Goal: Information Seeking & Learning: Learn about a topic

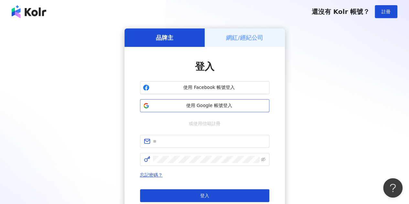
click at [225, 107] on span "使用 Google 帳號登入" at bounding box center [209, 105] width 114 height 6
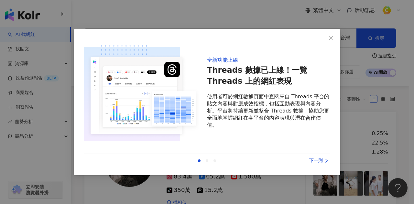
drag, startPoint x: 331, startPoint y: 39, endPoint x: 75, endPoint y: 156, distance: 281.0
click at [172, 155] on div "全新功能上線 Threads 數據已上線！一覽 Threads 上的網紅表現 使用者可於網紅數據頁面中查閱來自 Threads 平台的貼文內容與對應成效指標，…" at bounding box center [207, 102] width 266 height 146
click at [206, 160] on div at bounding box center [207, 160] width 3 height 3
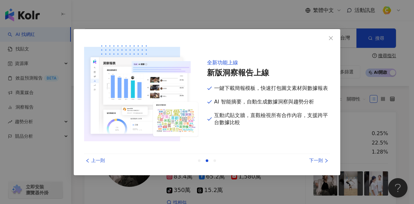
click at [214, 161] on div at bounding box center [214, 160] width 3 height 3
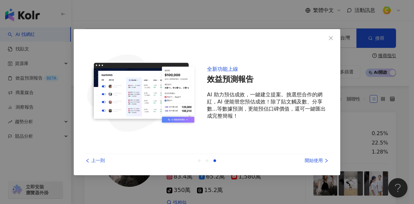
click at [200, 161] on div at bounding box center [199, 160] width 3 height 3
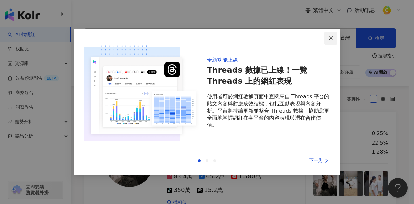
click at [333, 40] on icon "close" at bounding box center [330, 38] width 5 height 5
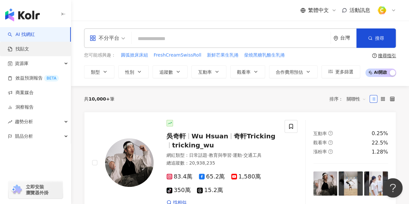
click at [27, 49] on link "找貼文" at bounding box center [18, 49] width 21 height 6
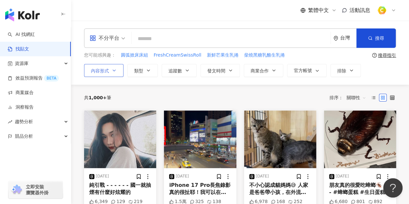
click at [116, 71] on icon "button" at bounding box center [114, 70] width 5 height 5
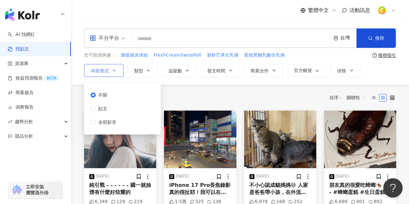
click at [116, 71] on icon "button" at bounding box center [114, 70] width 5 height 5
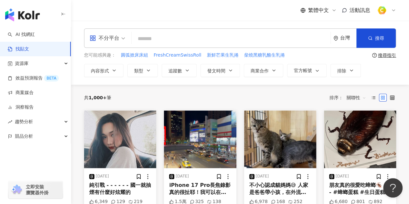
click at [116, 37] on div "不分平台" at bounding box center [105, 38] width 30 height 10
click at [106, 43] on div "不分平台" at bounding box center [105, 38] width 30 height 10
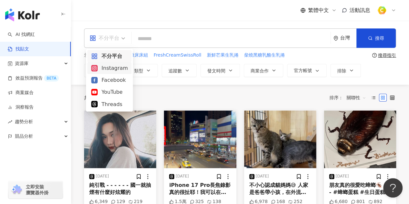
click at [120, 70] on div "Instagram" at bounding box center [109, 68] width 37 height 8
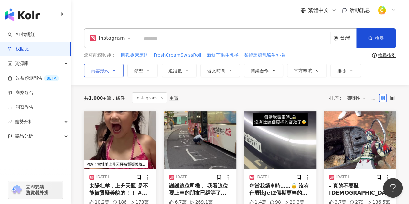
click at [106, 73] on button "內容形式" at bounding box center [103, 70] width 39 height 13
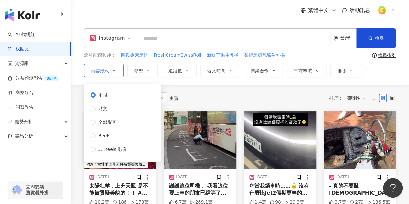
click at [113, 72] on icon "button" at bounding box center [114, 70] width 5 height 5
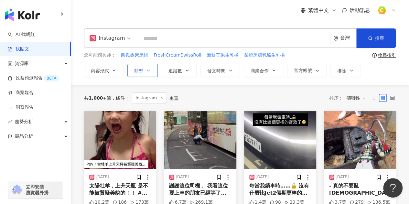
click at [146, 70] on icon "button" at bounding box center [148, 70] width 5 height 5
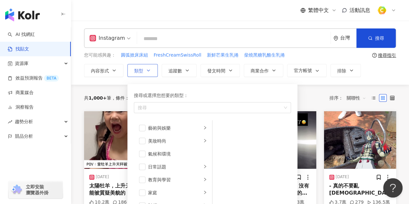
click at [146, 70] on icon "button" at bounding box center [148, 70] width 5 height 5
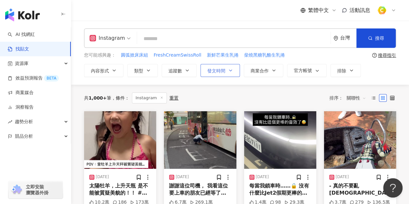
click at [225, 71] on button "發文時間" at bounding box center [219, 70] width 39 height 13
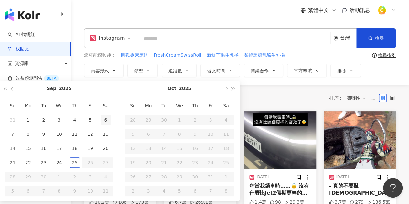
type input "**********"
click at [275, 94] on div "共 1,000+ 筆 條件 ： Instagram 重置 排序： 關聯性" at bounding box center [240, 97] width 312 height 11
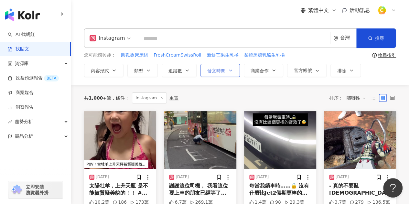
click at [226, 73] on button "發文時間" at bounding box center [219, 70] width 39 height 13
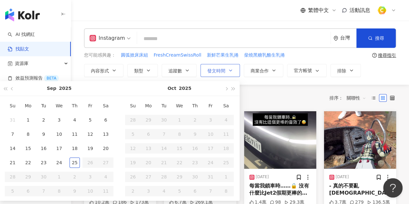
click at [226, 73] on button "發文時間" at bounding box center [219, 70] width 39 height 13
click at [227, 73] on button "發文時間" at bounding box center [219, 70] width 39 height 13
click at [250, 88] on div "共 1,000+ 筆 條件 ： Instagram 重置 排序： 關聯性" at bounding box center [240, 98] width 312 height 27
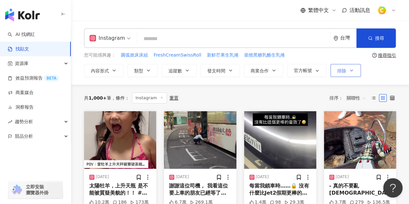
click at [352, 72] on icon "button" at bounding box center [351, 70] width 5 height 5
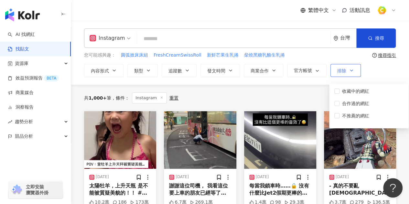
click at [352, 72] on icon "button" at bounding box center [351, 70] width 5 height 5
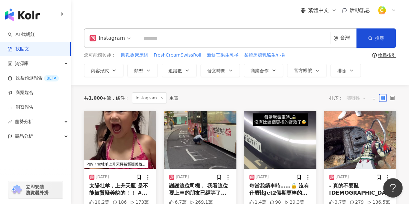
click at [364, 97] on span "關聯性" at bounding box center [356, 98] width 19 height 10
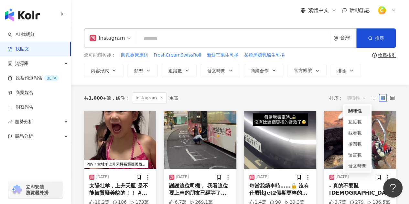
click at [360, 165] on div "發文時間" at bounding box center [357, 165] width 18 height 7
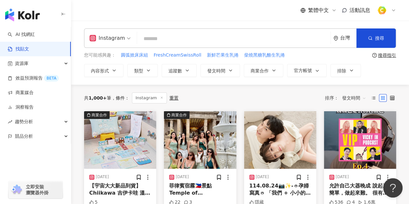
click at [165, 38] on input "search" at bounding box center [234, 39] width 188 height 14
paste input "**********"
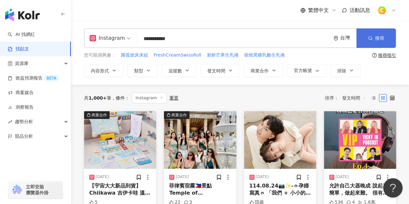
type input "**********"
click at [368, 39] on icon "button" at bounding box center [370, 38] width 5 height 5
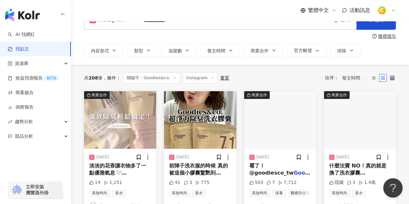
scroll to position [32, 0]
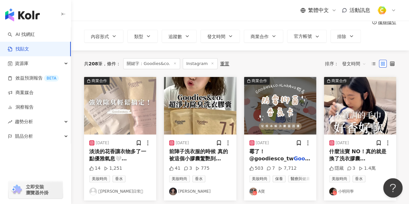
drag, startPoint x: 90, startPoint y: 63, endPoint x: 98, endPoint y: 59, distance: 9.3
click at [98, 59] on div "共 208 筆 條件 ： 關鍵字：[PERSON_NAME]. Instagram 重置" at bounding box center [156, 63] width 145 height 11
click at [93, 62] on span "208" at bounding box center [93, 63] width 9 height 5
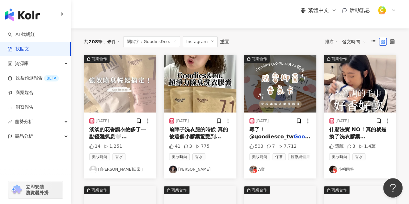
scroll to position [65, 0]
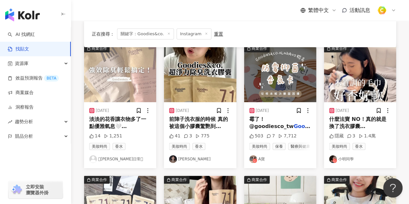
click at [116, 97] on img "button" at bounding box center [120, 74] width 72 height 58
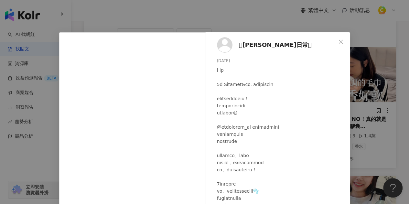
scroll to position [0, 0]
drag, startPoint x: 213, startPoint y: 62, endPoint x: 231, endPoint y: 60, distance: 17.2
click at [231, 60] on div "𖤘[PERSON_NAME]日常𖤘 [DATE] 14 1,251" at bounding box center [279, 148] width 141 height 232
copy div "[DATE]"
click at [222, 63] on div "[DATE]" at bounding box center [281, 61] width 128 height 6
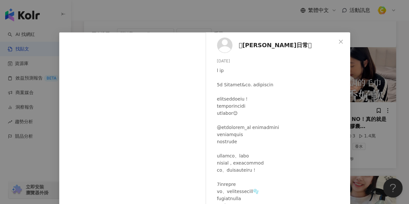
drag, startPoint x: 215, startPoint y: 63, endPoint x: 233, endPoint y: 57, distance: 18.7
click at [233, 57] on div "𖤘[PERSON_NAME]日常𖤘 [DATE] 14 1,251" at bounding box center [279, 148] width 141 height 232
copy div "[DATE]"
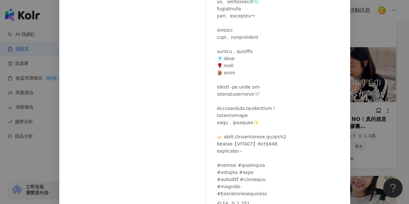
scroll to position [86, 0]
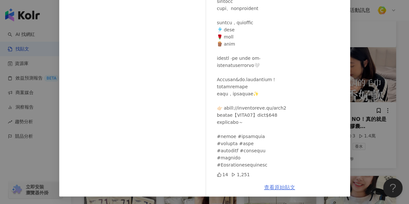
click at [284, 186] on link "查看原始貼文" at bounding box center [279, 187] width 31 height 6
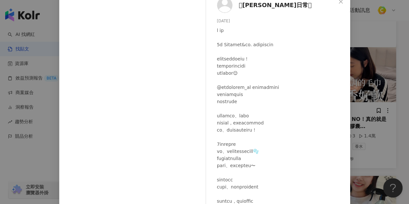
scroll to position [0, 0]
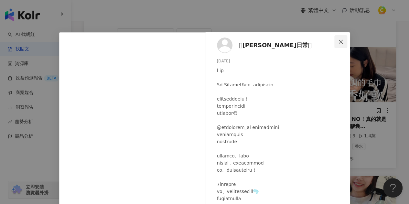
click at [338, 41] on icon "close" at bounding box center [340, 41] width 5 height 5
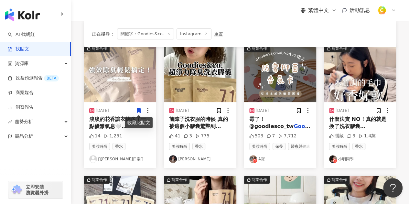
click at [205, 90] on img "button" at bounding box center [200, 74] width 72 height 58
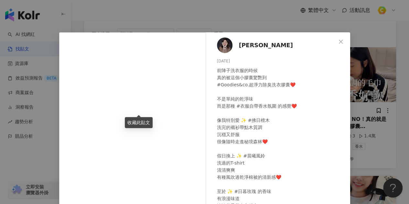
drag, startPoint x: 213, startPoint y: 63, endPoint x: 234, endPoint y: 62, distance: 21.1
click at [234, 62] on div "Chihmin Lu [DATE] 前陣子洗衣服的時候 真的被這個小膠囊驚艷到 #Goodies&co.超淨力除臭洗衣膠囊❤️ 不是單純的乾淨味 而是那種 #…" at bounding box center [279, 148] width 141 height 232
copy div "[DATE]"
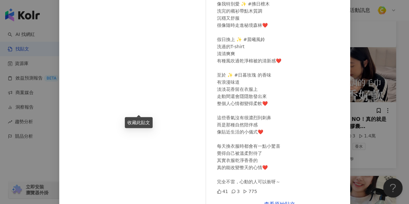
scroll to position [86, 0]
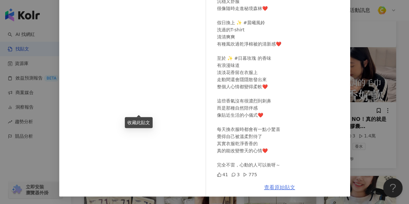
click at [279, 187] on link "查看原始貼文" at bounding box center [279, 187] width 31 height 6
click at [359, 50] on div "Chihmin Lu [DATE] 前陣子洗衣服的時候 真的被這個小膠囊驚艷到 #Goodies&co.超淨力除臭洗衣膠囊❤️ 不是單純的乾淨味 而是那種 #…" at bounding box center [204, 102] width 409 height 204
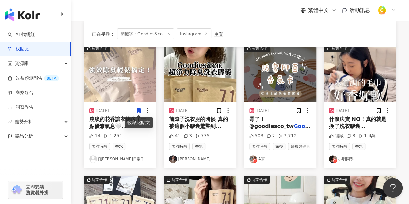
click at [278, 120] on span "霉了！ @goodiesco_tw" at bounding box center [271, 122] width 45 height 13
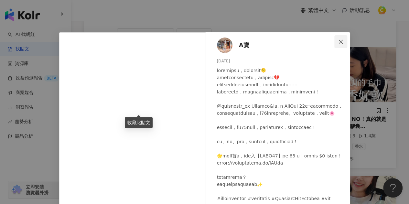
click at [338, 42] on icon "close" at bounding box center [340, 41] width 5 height 5
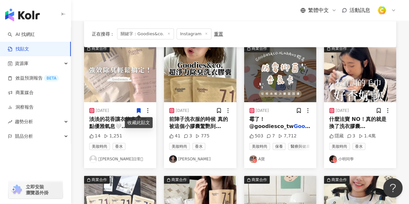
drag, startPoint x: 200, startPoint y: 136, endPoint x: 205, endPoint y: 136, distance: 4.9
click at [210, 133] on div "41 3 775" at bounding box center [200, 136] width 62 height 6
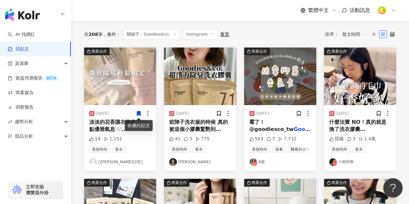
scroll to position [65, 0]
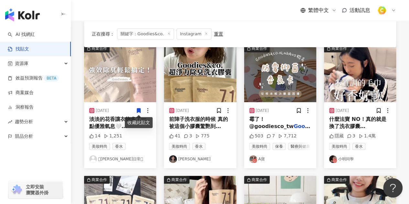
click at [290, 82] on img "button" at bounding box center [280, 74] width 72 height 58
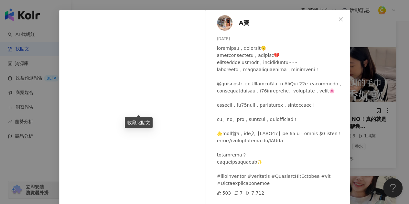
scroll to position [32, 0]
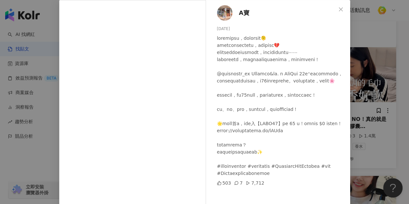
click at [360, 84] on div "A寶 [DATE] 503 7 7,712 查看原始貼文" at bounding box center [204, 102] width 409 height 204
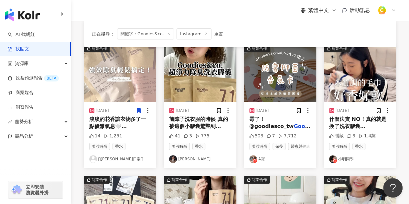
click at [349, 90] on img "button" at bounding box center [360, 74] width 72 height 58
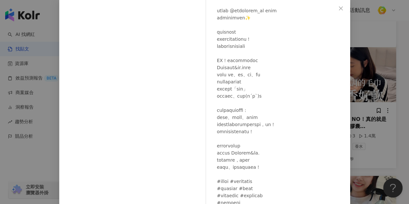
scroll to position [78, 0]
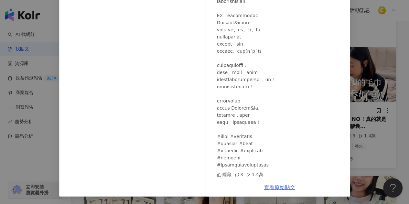
click at [284, 185] on link "查看原始貼文" at bounding box center [279, 187] width 31 height 6
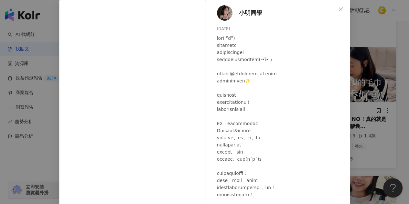
scroll to position [0, 0]
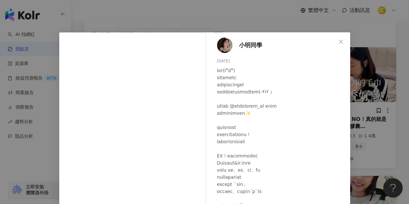
drag, startPoint x: 213, startPoint y: 61, endPoint x: 234, endPoint y: 59, distance: 21.1
click at [234, 59] on div "小明同學 [DATE] 隱藏 3 1.4萬" at bounding box center [279, 144] width 141 height 224
copy div "[DATE]"
click at [340, 43] on icon "close" at bounding box center [340, 41] width 5 height 5
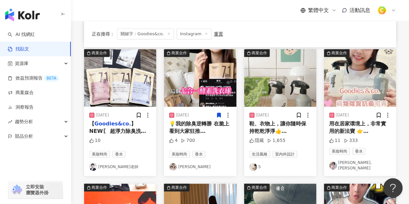
scroll to position [194, 0]
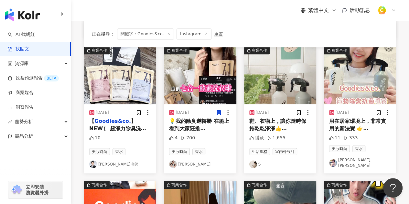
click at [127, 90] on img "button" at bounding box center [120, 76] width 72 height 58
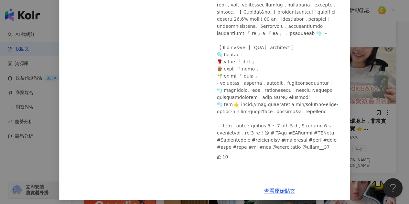
scroll to position [97, 0]
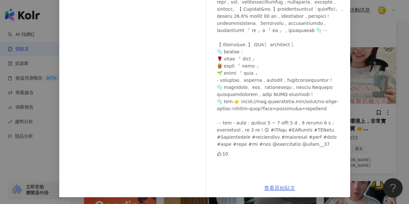
click at [283, 187] on link "查看原始貼文" at bounding box center [279, 188] width 31 height 6
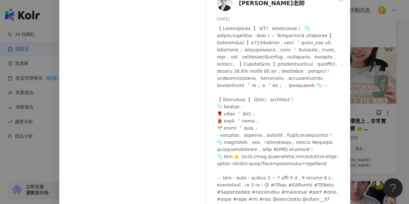
scroll to position [0, 0]
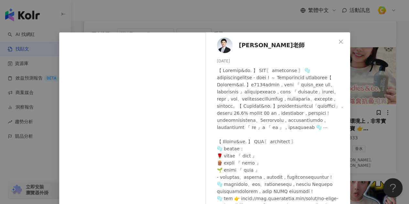
drag, startPoint x: 214, startPoint y: 60, endPoint x: 235, endPoint y: 59, distance: 21.7
click at [235, 59] on div "[PERSON_NAME]老師 [DATE] 10" at bounding box center [279, 153] width 141 height 243
copy div "[DATE]"
click at [338, 43] on icon "close" at bounding box center [340, 41] width 5 height 5
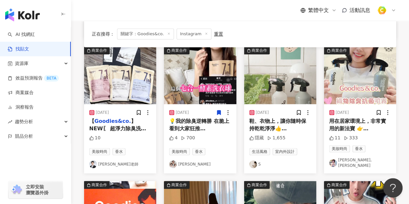
click at [202, 98] on img "button" at bounding box center [200, 76] width 72 height 58
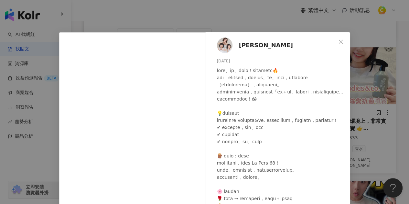
scroll to position [86, 0]
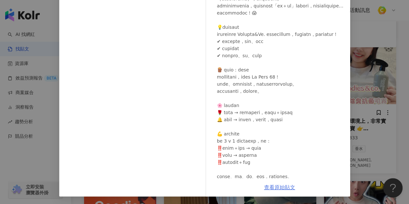
click at [281, 186] on link "查看原始貼文" at bounding box center [279, 187] width 31 height 6
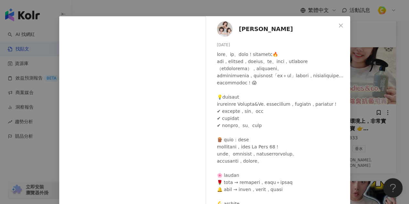
scroll to position [0, 0]
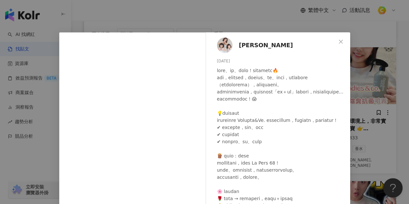
drag, startPoint x: 213, startPoint y: 62, endPoint x: 234, endPoint y: 61, distance: 21.0
click at [234, 61] on div "[PERSON_NAME] [DATE] 4 700" at bounding box center [279, 148] width 141 height 232
copy div "[DATE]"
click at [334, 40] on span "Close" at bounding box center [340, 41] width 13 height 5
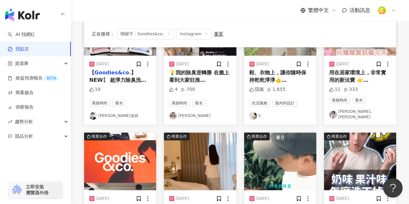
scroll to position [323, 0]
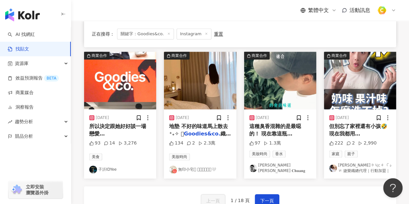
click at [124, 105] on img "button" at bounding box center [120, 81] width 72 height 58
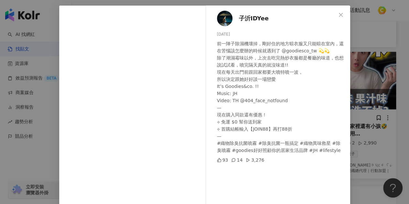
scroll to position [0, 0]
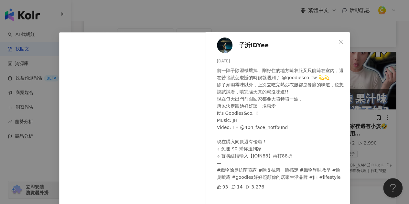
click at [218, 17] on div "子沂IDYee [DATE] 前一陣子除濕機壞掉，剛好住的地方晾衣服又只能晾在室內，還在苦惱該怎麼辦的時候就遇到了 @goodiesco_tw 💫💫 除了潮濕…" at bounding box center [204, 102] width 409 height 204
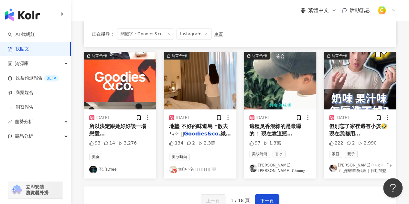
click at [209, 95] on img "button" at bounding box center [200, 81] width 72 height 58
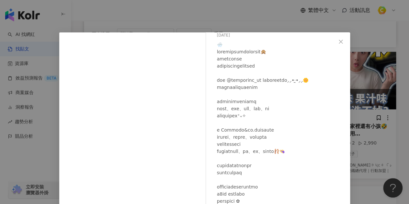
scroll to position [86, 0]
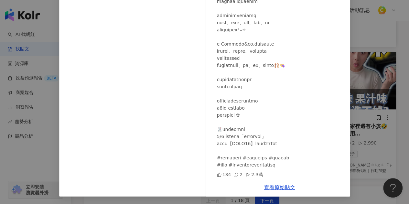
click at [361, 140] on div "無印小宅𓍯 𝓟𝓮𝓲𝓟𝓮𝓲🤍 [DATE] 134 2 2.3萬 查看原始貼文" at bounding box center [204, 102] width 409 height 204
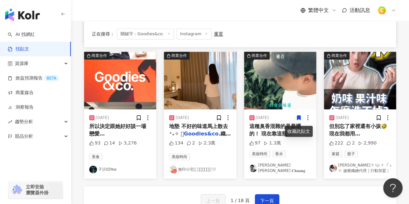
click at [269, 101] on img "button" at bounding box center [280, 81] width 72 height 58
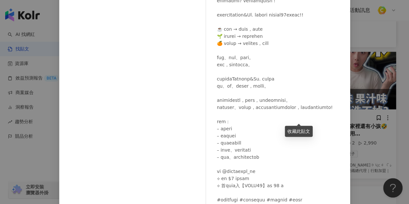
scroll to position [65, 0]
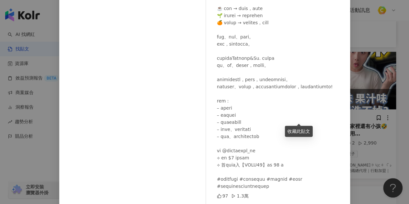
click at [368, 133] on div "[PERSON_NAME] [PERSON_NAME] 𝐂𝐡𝐮𝐚𝐧𝐠 [DATE] 97 1.3萬 查看原始貼文" at bounding box center [204, 102] width 409 height 204
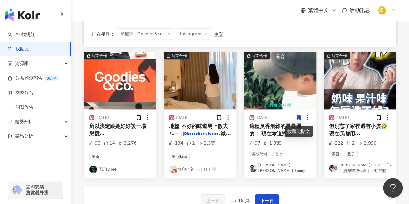
click at [351, 83] on img "button" at bounding box center [360, 81] width 72 height 58
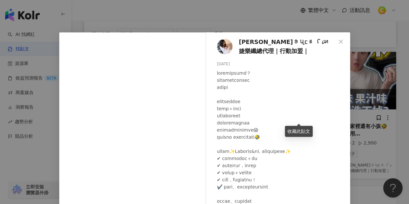
click at [372, 106] on div "[PERSON_NAME]​ꪮ​ꪗ​ᥴ​ꫀ​ ꪶ​𝓲​ꪀ​ 婕樂纖總代理｜行動加盟｜ [DATE] 222 2 2,990 查看原始貼文" at bounding box center [204, 102] width 409 height 204
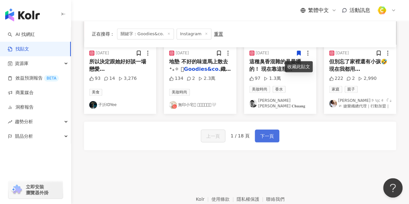
click at [268, 138] on span "下一頁" at bounding box center [267, 136] width 14 height 8
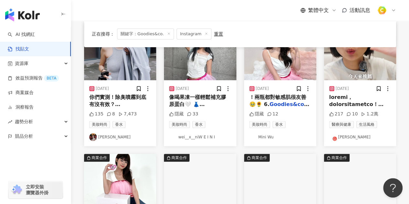
scroll to position [129, 0]
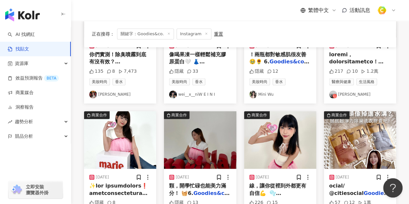
click at [348, 64] on span at bounding box center [364, 191] width 71 height 281
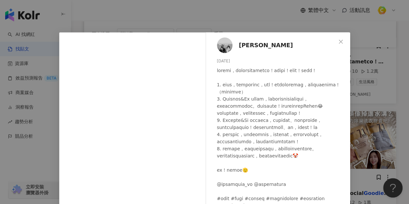
scroll to position [65, 0]
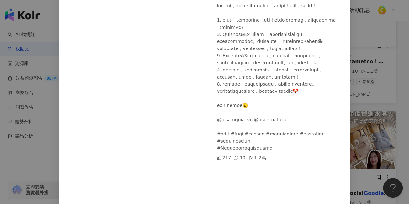
click at [363, 97] on div "[PERSON_NAME] [DATE] 217 10 1.2萬 查看原始貼文" at bounding box center [204, 102] width 409 height 204
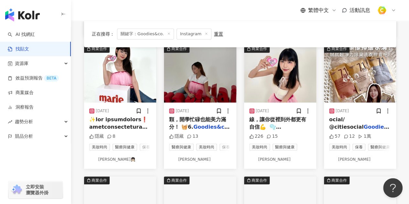
scroll to position [162, 0]
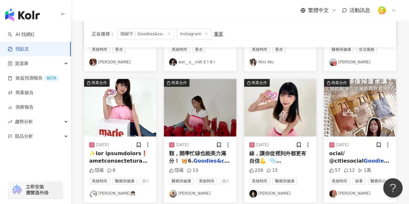
click at [339, 126] on img "button" at bounding box center [360, 108] width 72 height 58
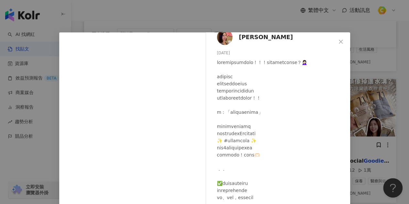
scroll to position [0, 0]
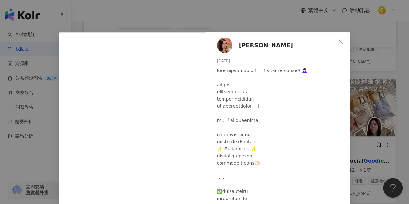
drag, startPoint x: 213, startPoint y: 62, endPoint x: 233, endPoint y: 59, distance: 19.7
click at [233, 59] on div "[PERSON_NAME] [DATE] 57 12 1萬" at bounding box center [279, 148] width 141 height 232
copy div "[DATE]"
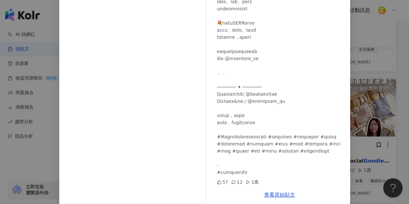
scroll to position [86, 0]
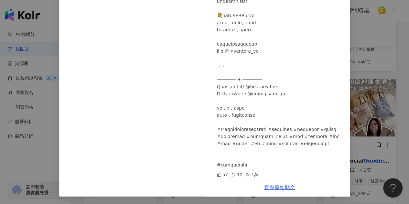
click at [270, 188] on link "查看原始貼文" at bounding box center [279, 187] width 31 height 6
click at [361, 58] on div "[PERSON_NAME] [DATE] 57 12 1萬 查看原始貼文" at bounding box center [204, 102] width 409 height 204
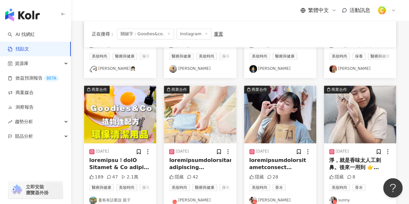
scroll to position [323, 0]
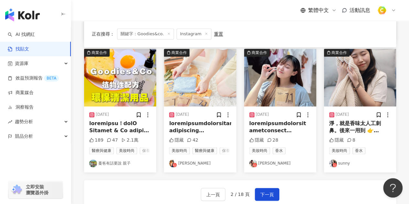
click at [186, 99] on img "button" at bounding box center [200, 78] width 72 height 58
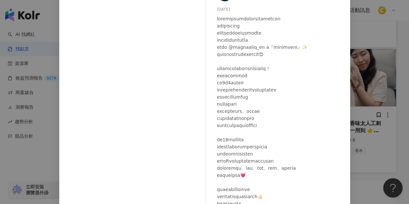
scroll to position [91, 0]
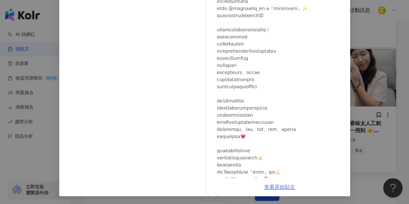
click at [277, 189] on link "查看原始貼文" at bounding box center [279, 187] width 31 height 6
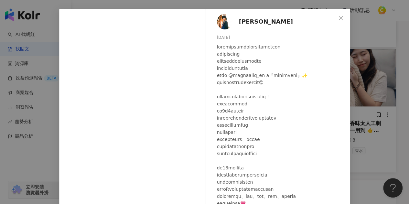
scroll to position [0, 0]
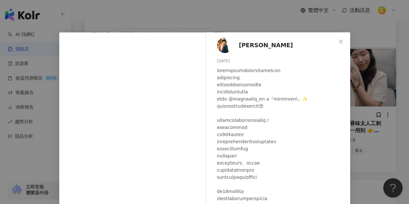
drag, startPoint x: 213, startPoint y: 59, endPoint x: 233, endPoint y: 59, distance: 20.1
click at [233, 59] on div "[PERSON_NAME] [DATE] 隱藏 42" at bounding box center [279, 150] width 141 height 236
copy div "[DATE]"
click at [338, 40] on icon "close" at bounding box center [340, 41] width 5 height 5
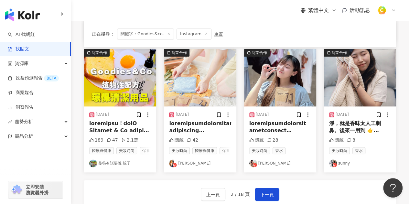
click at [270, 90] on img "button" at bounding box center [280, 78] width 72 height 58
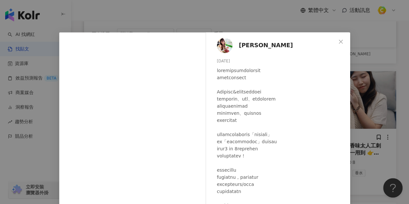
scroll to position [291, 0]
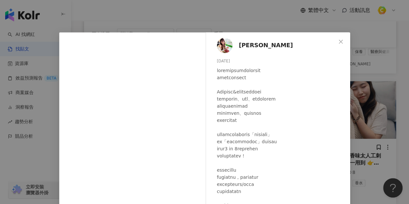
drag, startPoint x: 215, startPoint y: 62, endPoint x: 233, endPoint y: 59, distance: 18.5
click at [233, 59] on div "[DATE]" at bounding box center [281, 61] width 128 height 6
copy div "[DATE]"
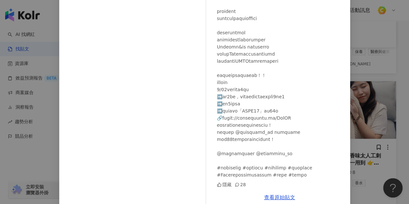
scroll to position [91, 0]
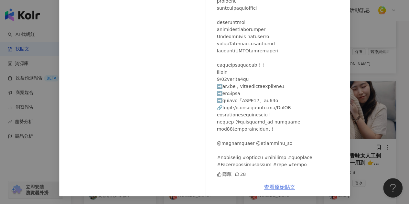
click at [279, 186] on link "查看原始貼文" at bounding box center [279, 187] width 31 height 6
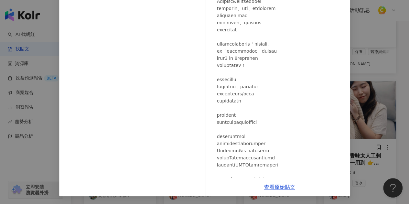
scroll to position [0, 0]
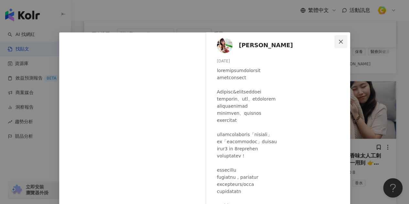
click at [338, 38] on button "Close" at bounding box center [340, 41] width 13 height 13
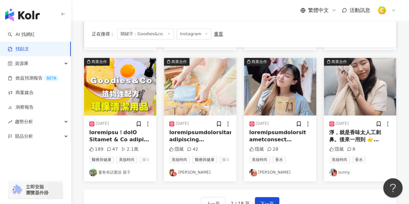
scroll to position [356, 0]
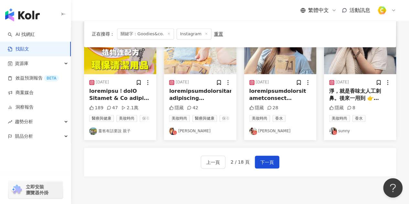
click at [349, 81] on div "[DATE] 淨，就是香味太人工刺鼻。後來一用到 👉 Goodies&Co. 【超淨力除臭洗衣膠 隱藏 8 美妝時尚 香水 sunny" at bounding box center [360, 107] width 72 height 66
click at [349, 72] on img "button" at bounding box center [360, 45] width 72 height 58
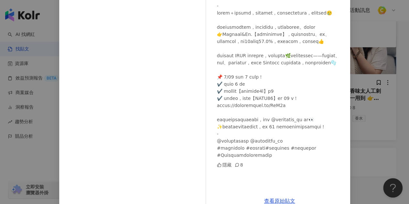
scroll to position [0, 0]
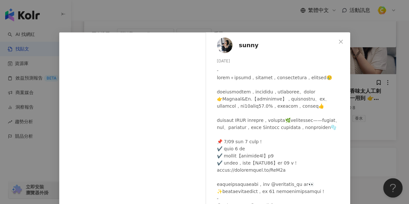
drag, startPoint x: 214, startPoint y: 60, endPoint x: 234, endPoint y: 61, distance: 20.4
click at [234, 61] on div "sunny [DATE] 隱藏 8" at bounding box center [279, 144] width 141 height 224
copy div "[DATE]"
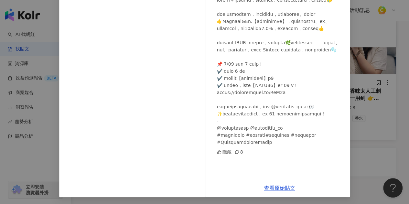
scroll to position [78, 0]
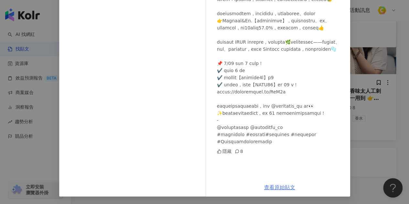
click at [285, 189] on link "查看原始貼文" at bounding box center [279, 187] width 31 height 6
click at [355, 81] on div "sunny [DATE] 隱藏 8 查看原始貼文" at bounding box center [204, 102] width 409 height 204
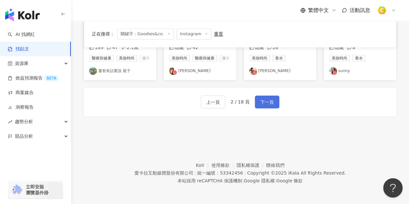
click at [270, 103] on span "下一頁" at bounding box center [267, 102] width 14 height 8
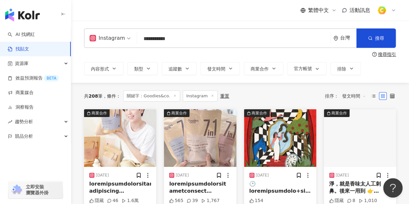
scroll to position [32, 0]
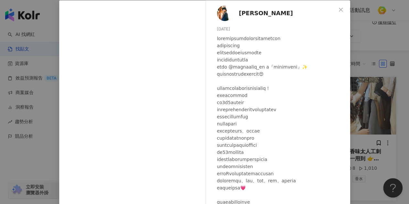
scroll to position [0, 0]
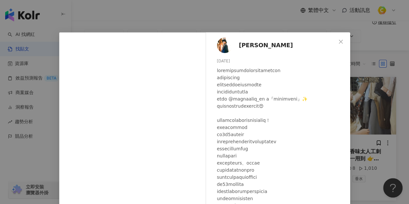
drag, startPoint x: 214, startPoint y: 60, endPoint x: 232, endPoint y: 58, distance: 19.0
click at [232, 58] on div "[PERSON_NAME] [DATE] 隱藏 46 1.6萬" at bounding box center [279, 144] width 141 height 224
click at [310, 60] on div "[DATE]" at bounding box center [281, 61] width 128 height 6
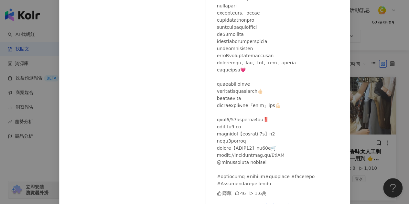
scroll to position [78, 0]
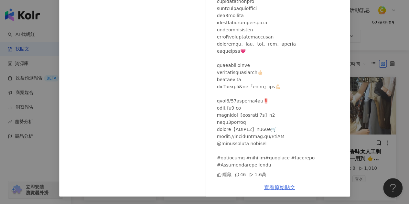
click at [279, 185] on link "查看原始貼文" at bounding box center [279, 187] width 31 height 6
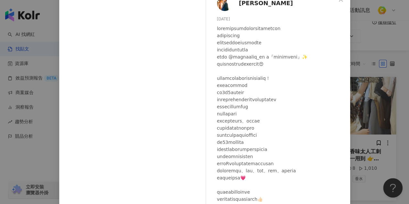
scroll to position [14, 0]
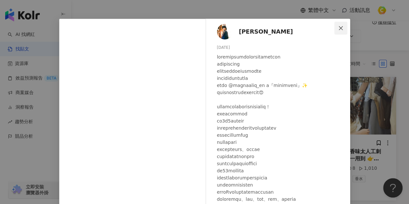
click at [338, 28] on icon "close" at bounding box center [340, 28] width 5 height 5
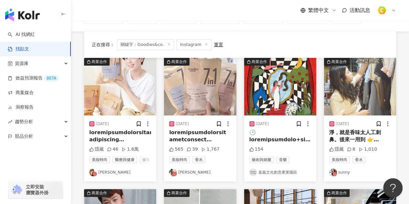
scroll to position [65, 0]
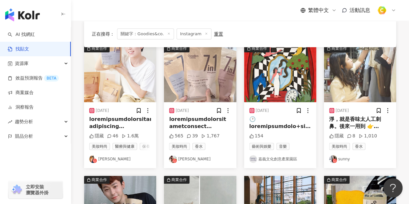
click at [194, 95] on img "button" at bounding box center [200, 74] width 72 height 58
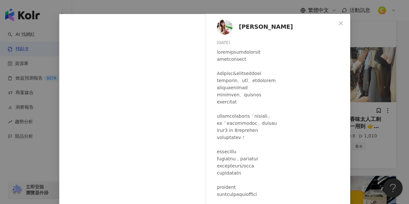
scroll to position [86, 0]
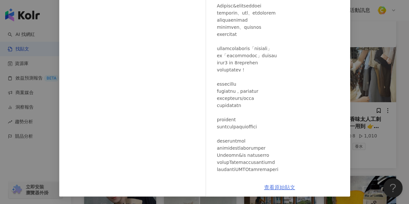
click at [282, 189] on link "查看原始貼文" at bounding box center [279, 187] width 31 height 6
click at [361, 70] on div "[PERSON_NAME] [DATE] 565 39 1,767 查看原始貼文" at bounding box center [204, 102] width 409 height 204
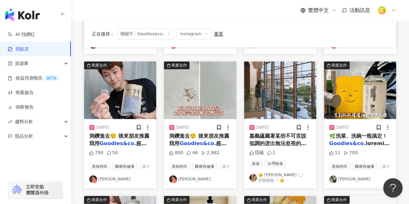
scroll to position [194, 0]
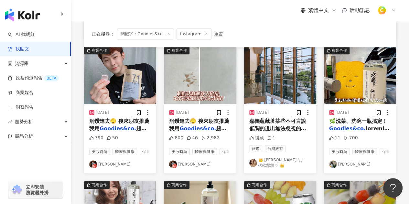
click at [131, 82] on img "button" at bounding box center [120, 76] width 72 height 58
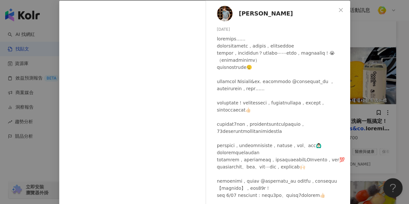
scroll to position [97, 0]
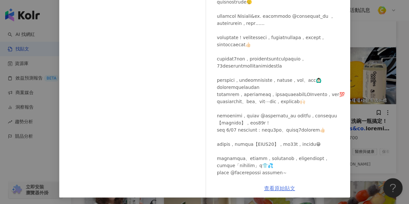
click at [281, 190] on link "查看原始貼文" at bounding box center [279, 188] width 31 height 6
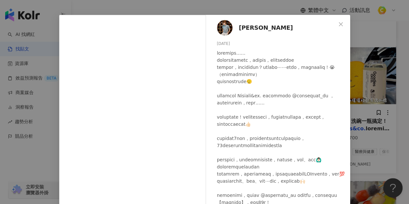
scroll to position [0, 0]
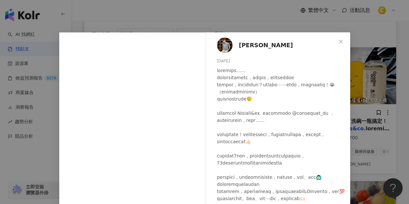
drag, startPoint x: 214, startPoint y: 61, endPoint x: 233, endPoint y: 60, distance: 19.1
click at [233, 60] on div "[DATE]" at bounding box center [281, 61] width 128 height 6
click at [335, 42] on span "Close" at bounding box center [340, 41] width 13 height 5
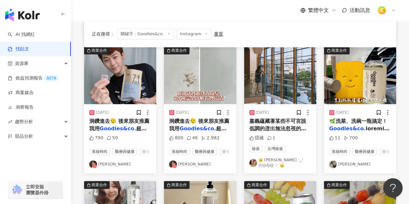
click at [200, 89] on img "button" at bounding box center [200, 76] width 72 height 58
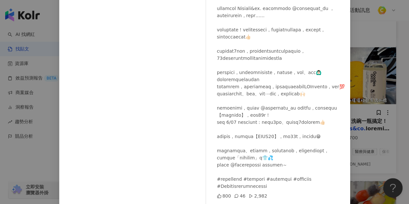
scroll to position [86, 0]
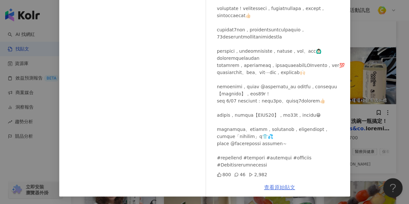
click at [281, 186] on link "查看原始貼文" at bounding box center [279, 187] width 31 height 6
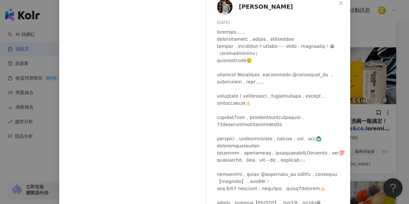
scroll to position [0, 0]
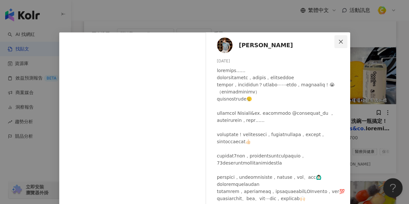
click at [339, 40] on icon "close" at bounding box center [340, 41] width 5 height 5
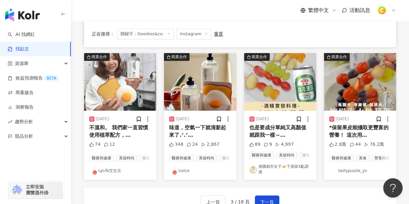
scroll to position [356, 0]
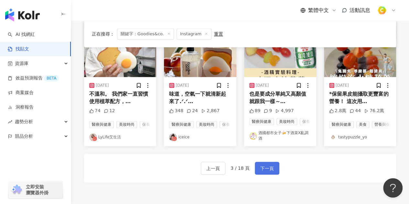
click at [267, 172] on span "下一頁" at bounding box center [267, 169] width 14 height 8
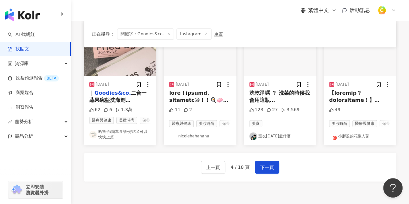
scroll to position [388, 0]
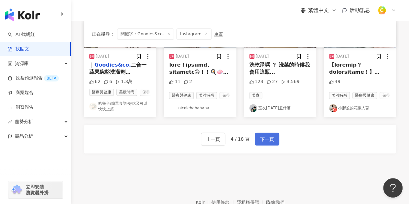
click at [267, 143] on span "下一頁" at bounding box center [267, 139] width 14 height 8
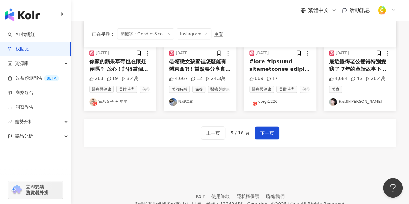
click at [252, 139] on div "上一頁 5 / 18 頁 下一頁" at bounding box center [240, 132] width 79 height 13
click at [260, 137] on span "下一頁" at bounding box center [267, 133] width 14 height 8
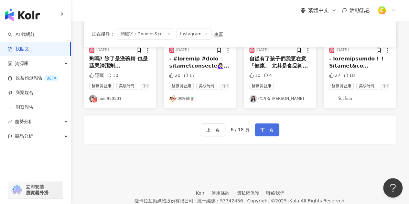
click at [260, 134] on span "下一頁" at bounding box center [267, 130] width 14 height 8
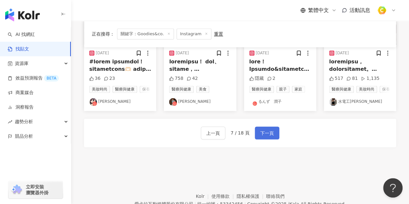
click at [258, 139] on button "下一頁" at bounding box center [267, 132] width 25 height 13
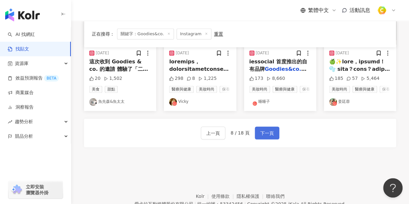
click at [262, 139] on button "下一頁" at bounding box center [267, 132] width 25 height 13
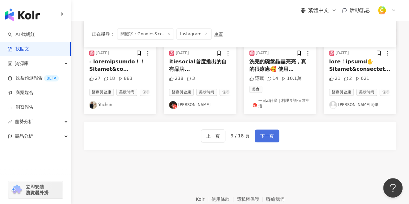
click at [263, 140] on span "下一頁" at bounding box center [267, 136] width 14 height 8
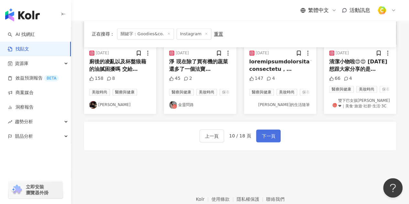
click at [267, 140] on span "下一頁" at bounding box center [269, 136] width 14 height 8
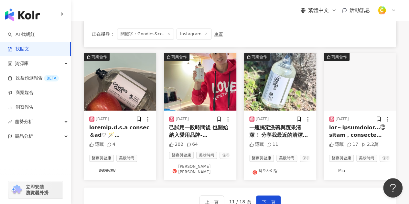
scroll to position [356, 0]
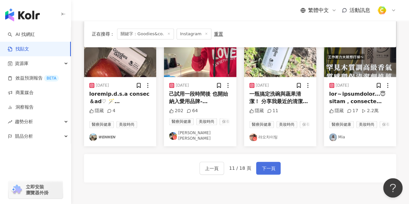
click at [270, 172] on span "下一頁" at bounding box center [269, 169] width 14 height 8
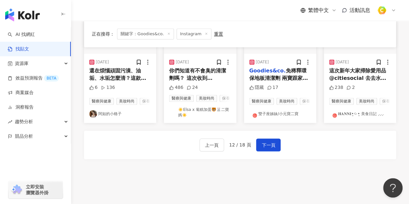
scroll to position [420, 0]
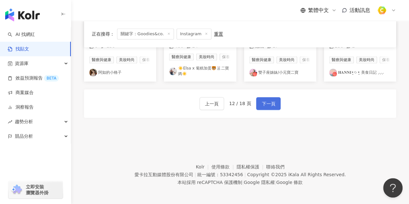
click at [262, 108] on span "下一頁" at bounding box center [269, 104] width 14 height 8
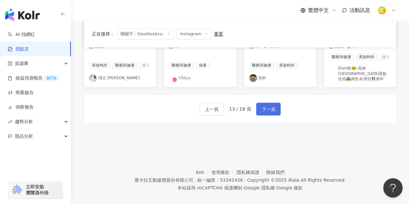
click at [262, 113] on span "下一頁" at bounding box center [269, 109] width 14 height 8
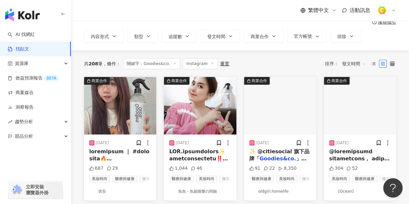
scroll to position [0, 0]
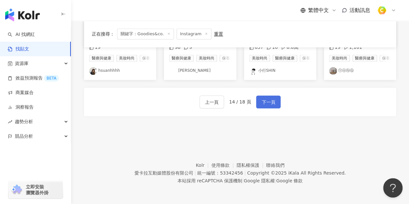
click at [266, 103] on span "下一頁" at bounding box center [269, 102] width 14 height 8
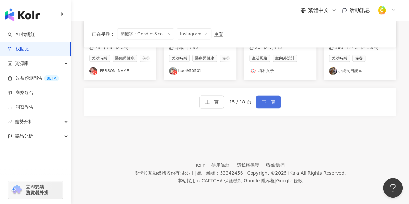
click at [257, 108] on button "下一頁" at bounding box center [268, 101] width 25 height 13
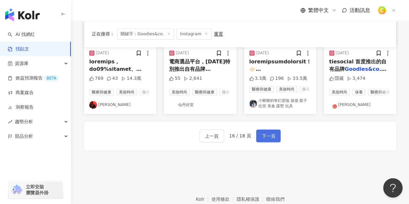
click at [268, 140] on span "下一頁" at bounding box center [269, 136] width 14 height 8
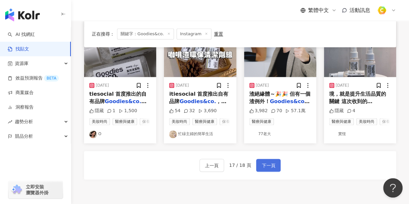
click at [268, 169] on span "下一頁" at bounding box center [269, 166] width 14 height 8
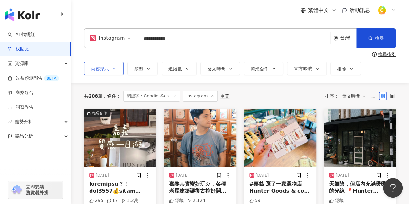
click at [100, 71] on span "內容形式" at bounding box center [100, 68] width 18 height 5
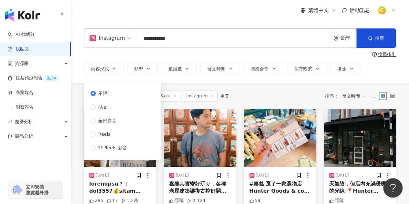
click at [109, 44] on span at bounding box center [110, 38] width 41 height 19
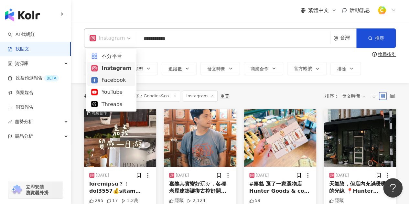
click at [113, 78] on div "Facebook" at bounding box center [111, 80] width 40 height 8
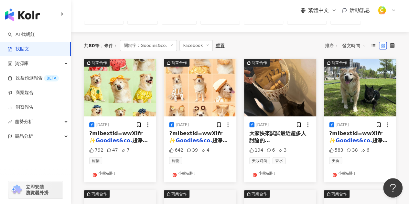
scroll to position [65, 0]
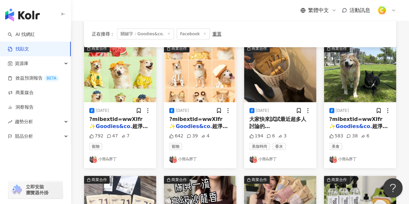
click at [118, 86] on img "button" at bounding box center [120, 74] width 72 height 58
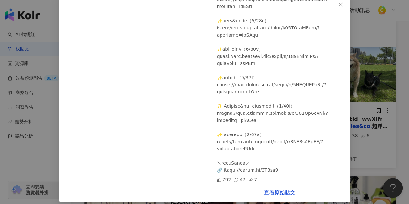
scroll to position [43, 0]
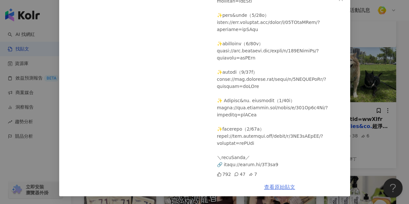
click at [281, 188] on link "查看原始貼文" at bounding box center [279, 187] width 31 height 6
drag, startPoint x: 362, startPoint y: 63, endPoint x: 357, endPoint y: 66, distance: 5.9
click at [362, 62] on div "小熊&胖丁 [DATE] 792 47 7 查看原始貼文" at bounding box center [204, 102] width 409 height 204
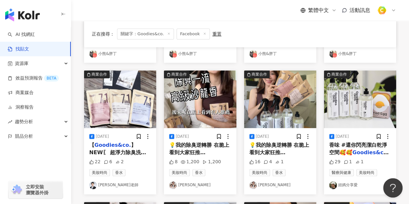
scroll to position [194, 0]
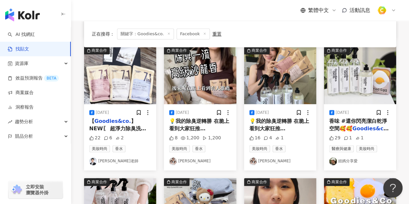
click at [197, 118] on span "💡我的除臭逆轉勝 在脆上看到大家狂推" at bounding box center [199, 124] width 60 height 13
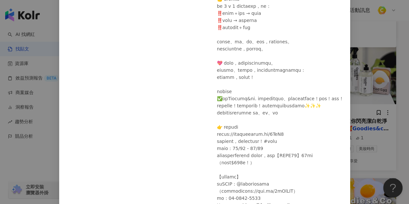
scroll to position [129, 0]
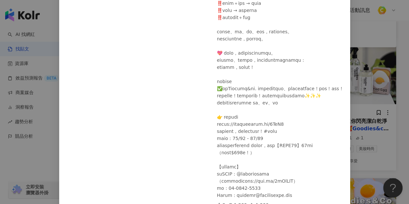
click at [362, 108] on div "[PERSON_NAME] [DATE] 8 1,200 1,200 查看原始貼文" at bounding box center [204, 102] width 409 height 204
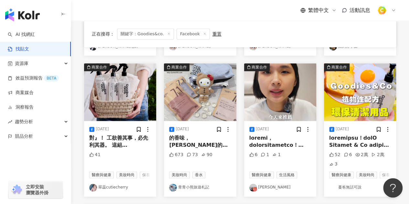
scroll to position [323, 0]
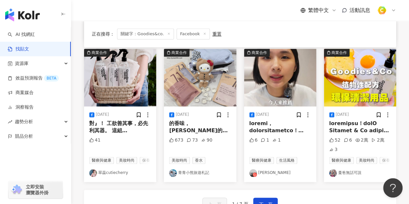
click at [201, 92] on img "button" at bounding box center [200, 78] width 72 height 58
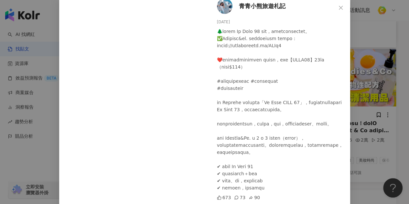
scroll to position [57, 0]
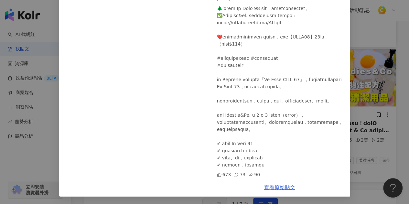
click at [290, 187] on link "查看原始貼文" at bounding box center [279, 187] width 31 height 6
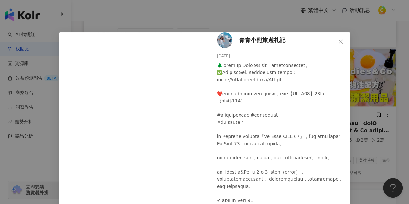
scroll to position [0, 0]
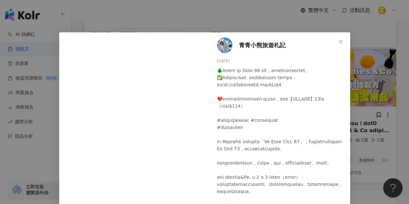
drag, startPoint x: 214, startPoint y: 59, endPoint x: 235, endPoint y: 61, distance: 20.8
click at [235, 61] on div "青青小熊旅遊札記 [DATE] 673 73 90" at bounding box center [279, 133] width 141 height 203
click at [335, 39] on span "Close" at bounding box center [340, 41] width 13 height 5
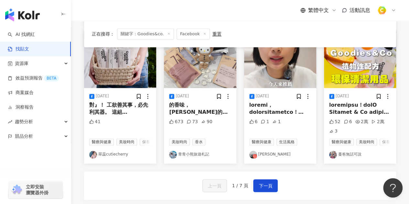
scroll to position [356, 0]
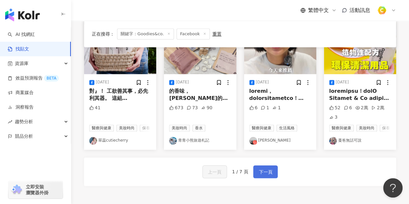
click at [259, 173] on span "下一頁" at bounding box center [266, 172] width 14 height 8
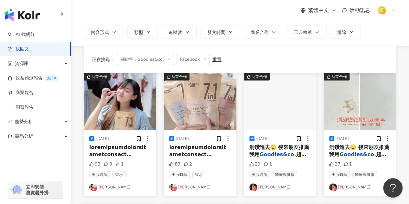
scroll to position [0, 0]
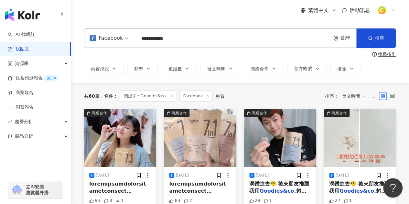
click at [138, 124] on img "button" at bounding box center [120, 138] width 72 height 58
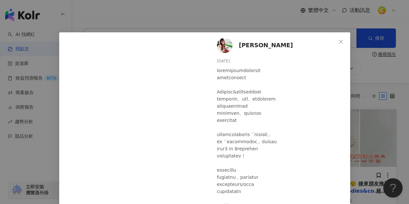
click at [247, 27] on div "[PERSON_NAME] [DATE] 93 3 1 查看原始貼文" at bounding box center [204, 102] width 409 height 204
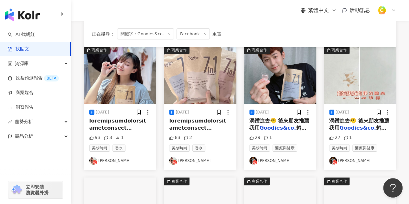
scroll to position [65, 0]
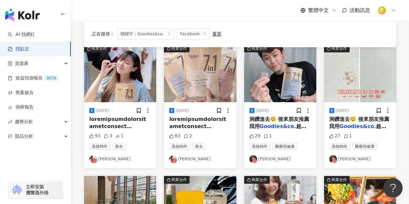
click at [273, 87] on img "button" at bounding box center [280, 74] width 72 height 58
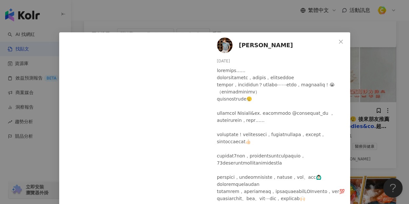
click at [354, 90] on div "[PERSON_NAME] [DATE] 29 1 查看原始貼文" at bounding box center [204, 102] width 409 height 204
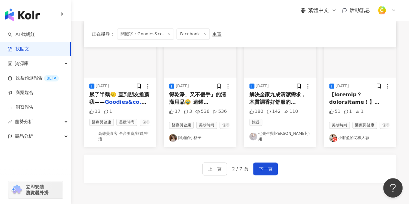
scroll to position [388, 0]
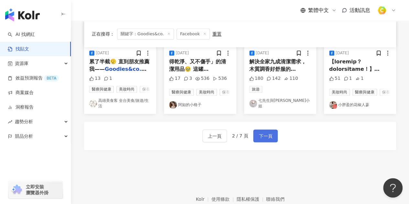
click at [270, 139] on span "下一頁" at bounding box center [266, 136] width 14 height 8
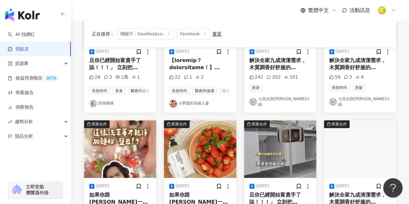
scroll to position [361, 0]
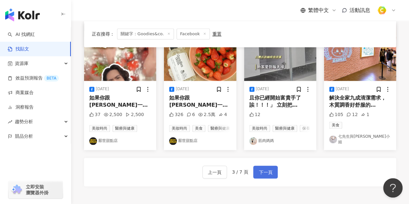
click at [265, 173] on span "下一頁" at bounding box center [266, 172] width 14 height 8
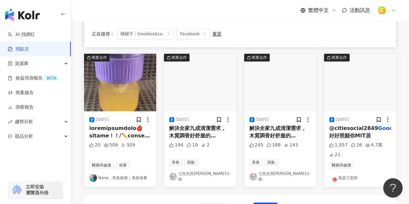
scroll to position [356, 0]
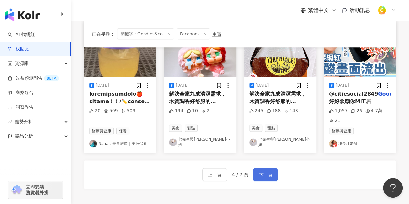
click at [273, 180] on button "下一頁" at bounding box center [265, 174] width 25 height 13
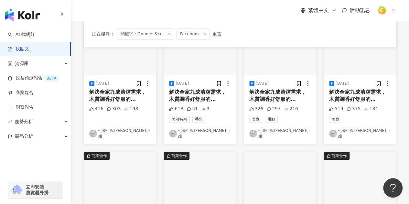
scroll to position [388, 0]
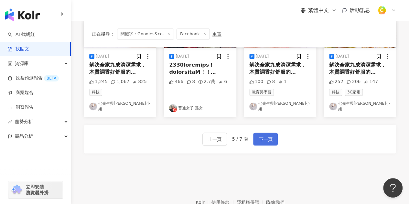
click at [264, 135] on span "下一頁" at bounding box center [266, 139] width 14 height 8
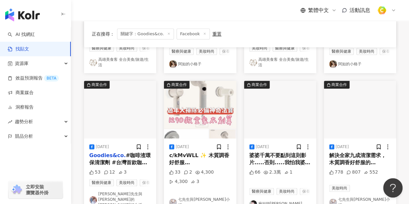
scroll to position [436, 0]
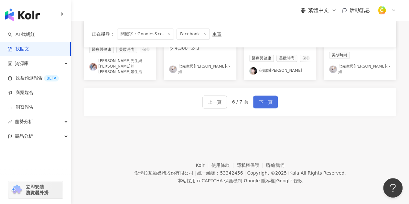
click at [270, 105] on span "下一頁" at bounding box center [266, 102] width 14 height 8
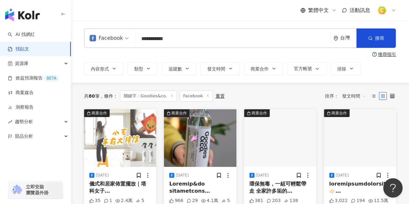
scroll to position [0, 0]
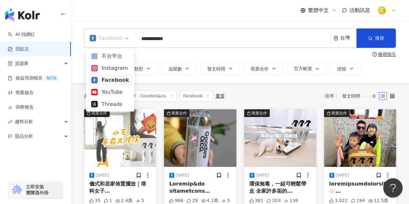
click at [108, 43] on div "Facebook" at bounding box center [106, 38] width 33 height 10
click at [109, 90] on div "YouTube" at bounding box center [110, 92] width 38 height 8
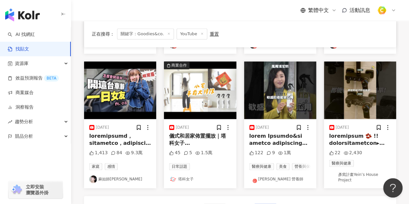
scroll to position [356, 0]
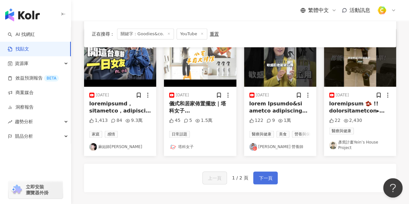
click at [271, 174] on span "下一頁" at bounding box center [266, 178] width 14 height 8
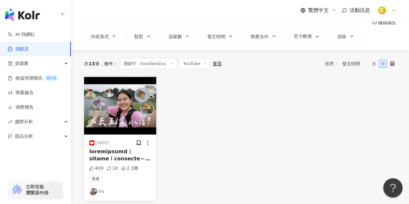
scroll to position [0, 0]
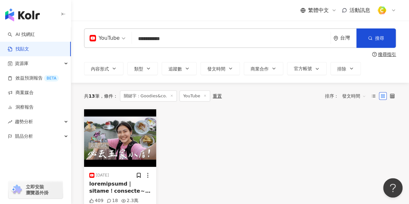
click at [111, 39] on div "YouTube" at bounding box center [105, 38] width 30 height 10
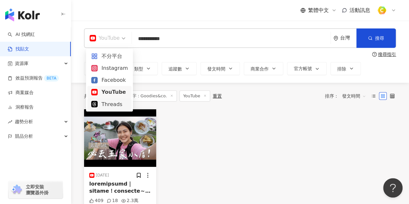
click at [114, 102] on div "Threads" at bounding box center [109, 104] width 37 height 8
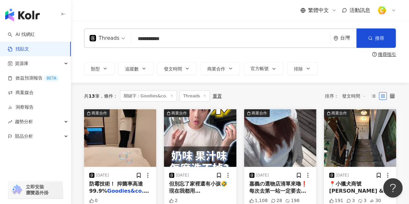
click at [131, 130] on img "button" at bounding box center [120, 138] width 72 height 58
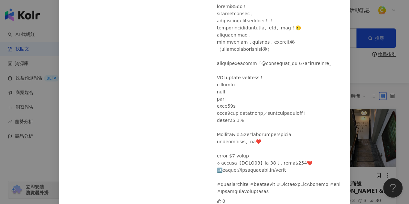
scroll to position [65, 0]
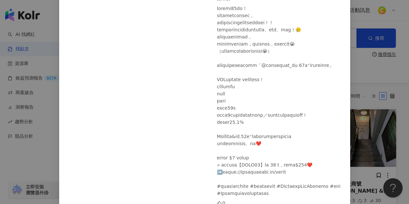
click at [376, 96] on div "邱多多 穿搭×親子×育兒日常×天蠍座 [DATE] 0 查看原始貼文" at bounding box center [204, 102] width 409 height 204
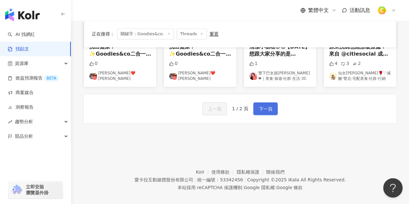
click at [265, 108] on span "下一頁" at bounding box center [266, 109] width 14 height 8
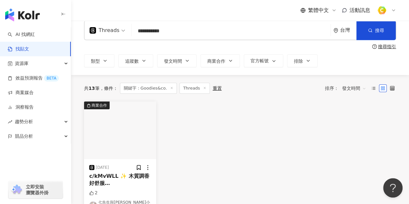
scroll to position [0, 0]
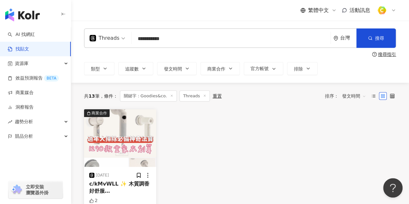
click at [107, 40] on div "Threads" at bounding box center [105, 38] width 30 height 10
click at [109, 43] on div "Threads" at bounding box center [105, 38] width 30 height 10
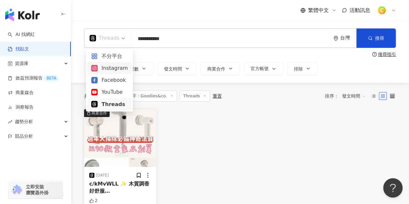
click at [109, 70] on div "Instagram" at bounding box center [109, 68] width 37 height 8
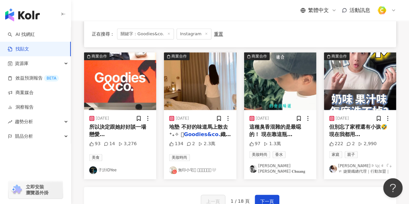
scroll to position [323, 0]
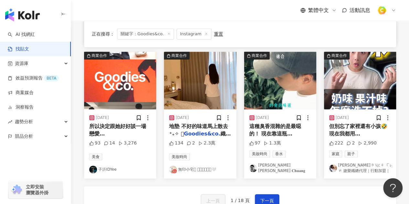
click at [340, 131] on span "但別忘了家裡還有小孩🤣 現在我都用✨" at bounding box center [358, 133] width 58 height 21
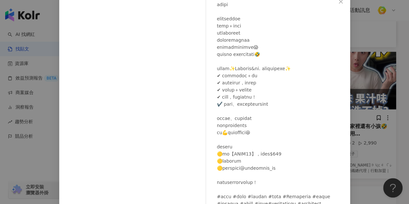
scroll to position [86, 0]
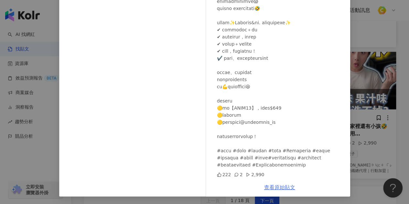
click at [277, 184] on link "查看原始貼文" at bounding box center [279, 187] width 31 height 6
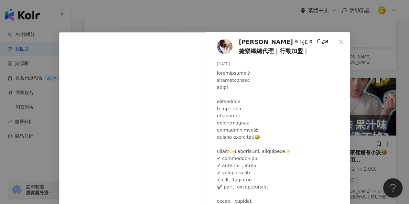
scroll to position [291, 0]
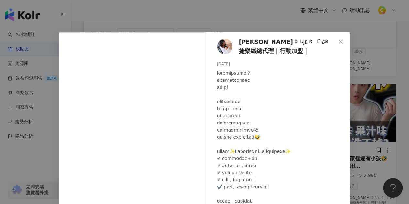
drag, startPoint x: 214, startPoint y: 63, endPoint x: 233, endPoint y: 62, distance: 18.8
click at [233, 62] on div "[PERSON_NAME]​ꪮ​ꪗ​ᥴ​ꫀ​ ꪶ​𝓲​ꪀ​ 婕樂纖總代理｜行動加盟｜ [DATE] 222 2 2,990" at bounding box center [279, 148] width 141 height 232
click at [335, 42] on span "Close" at bounding box center [340, 41] width 13 height 5
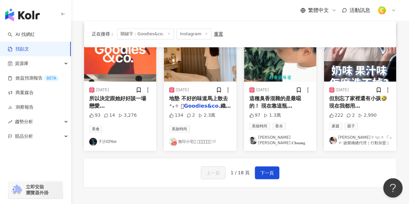
scroll to position [356, 0]
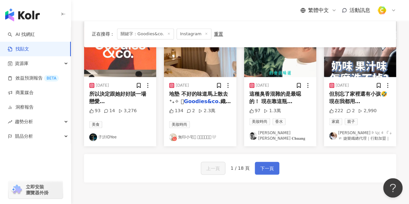
click at [270, 171] on span "下一頁" at bounding box center [267, 169] width 14 height 8
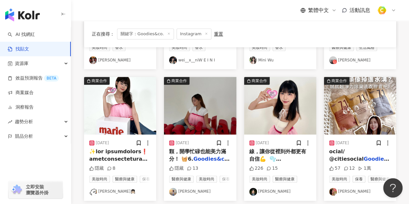
scroll to position [261, 0]
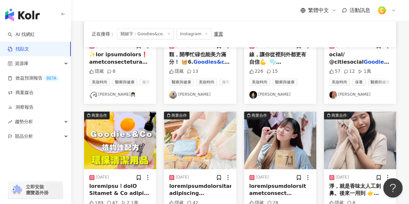
click at [125, 146] on img "button" at bounding box center [120, 141] width 72 height 58
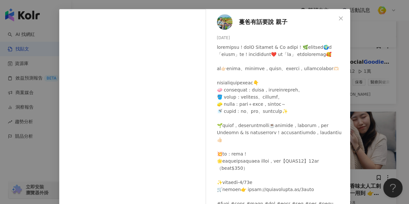
scroll to position [0, 0]
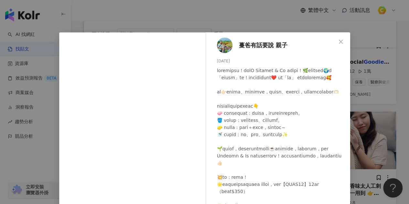
drag, startPoint x: 214, startPoint y: 62, endPoint x: 232, endPoint y: 62, distance: 17.5
click at [232, 62] on div "[DATE]" at bounding box center [281, 61] width 128 height 6
click at [271, 82] on div at bounding box center [281, 152] width 128 height 171
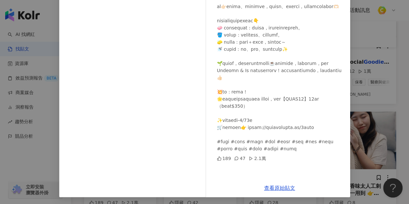
scroll to position [86, 0]
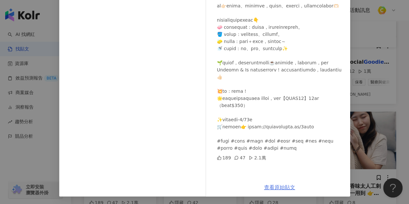
click at [281, 188] on link "查看原始貼文" at bounding box center [279, 187] width 31 height 6
click at [362, 57] on div "蔓爸有話要說 親子 [DATE] 189 47 2.1萬 查看原始貼文" at bounding box center [204, 102] width 409 height 204
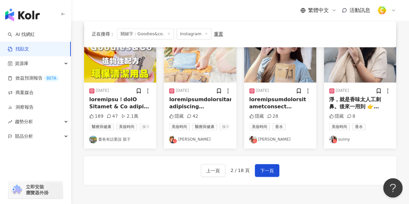
scroll to position [358, 0]
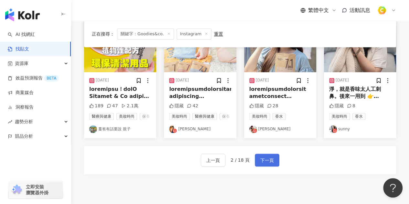
click at [264, 164] on button "下一頁" at bounding box center [267, 160] width 25 height 13
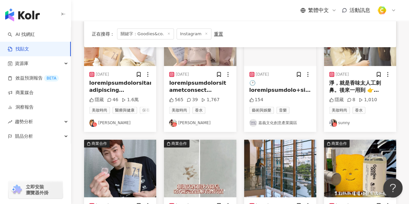
scroll to position [139, 0]
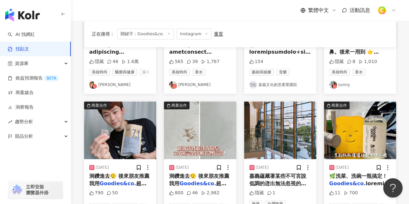
click at [207, 135] on img "button" at bounding box center [200, 131] width 72 height 58
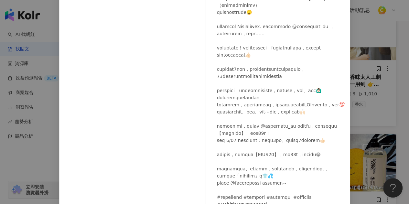
scroll to position [0, 0]
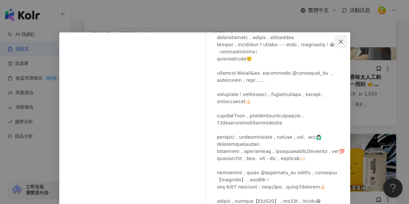
click at [335, 42] on span "Close" at bounding box center [340, 41] width 13 height 5
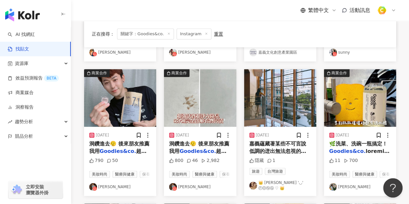
scroll to position [171, 0]
click at [333, 104] on img "button" at bounding box center [360, 98] width 72 height 58
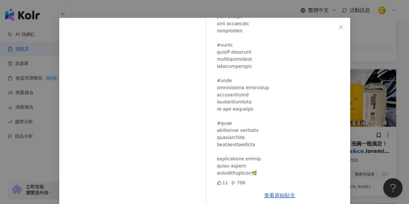
scroll to position [23, 0]
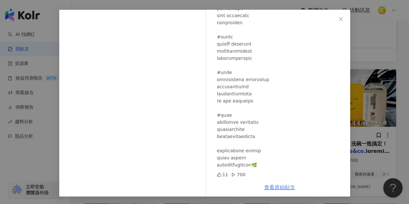
click at [278, 185] on link "查看原始貼文" at bounding box center [279, 187] width 31 height 6
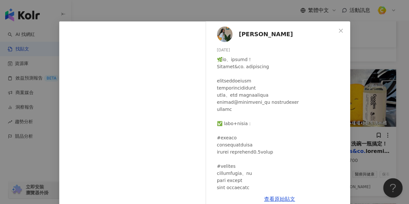
scroll to position [0, 0]
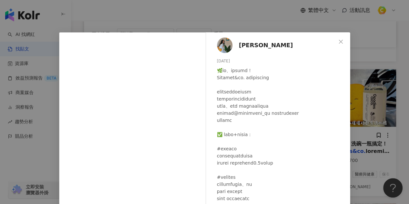
drag, startPoint x: 212, startPoint y: 60, endPoint x: 232, endPoint y: 58, distance: 19.9
click at [232, 58] on div "[PERSON_NAME] [DATE] 11 700" at bounding box center [279, 116] width 141 height 168
click at [338, 44] on icon "close" at bounding box center [340, 41] width 5 height 5
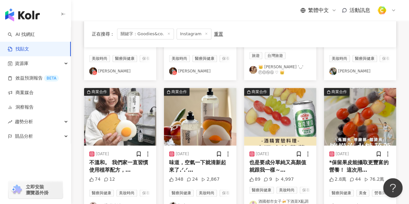
scroll to position [301, 0]
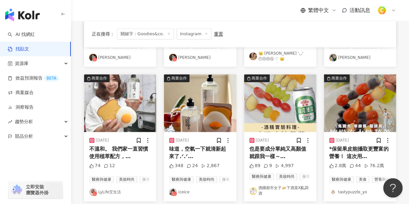
click at [130, 117] on img "button" at bounding box center [120, 103] width 72 height 58
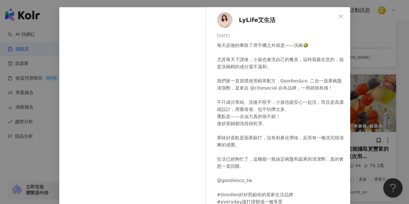
scroll to position [0, 0]
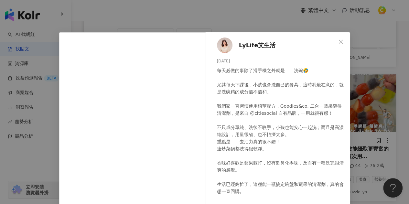
drag, startPoint x: 213, startPoint y: 62, endPoint x: 232, endPoint y: 60, distance: 18.5
click at [232, 60] on div "LyLife艾生活 [DATE] 每天必做的事除了滑手機之外就是——洗碗🤣 尤其每天下課後，小孩也會洗自己的餐具，這時我最在意的，就是洗碗精的成分溫不溫和。 …" at bounding box center [279, 154] width 141 height 244
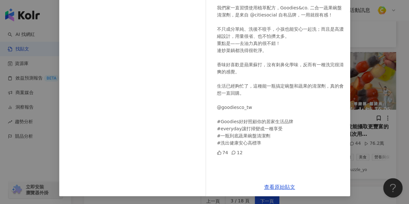
scroll to position [333, 0]
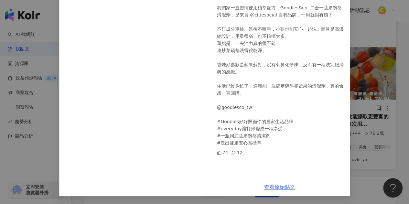
click at [276, 185] on link "查看原始貼文" at bounding box center [279, 187] width 31 height 6
click at [353, 70] on div "LyLife艾生活 [DATE] 每天必做的事除了滑手機之外就是——洗碗🤣 尤其每天下課後，小孩也會洗自己的餐具，這時我最在意的，就是洗碗精的成分溫不溫和。 …" at bounding box center [204, 102] width 409 height 204
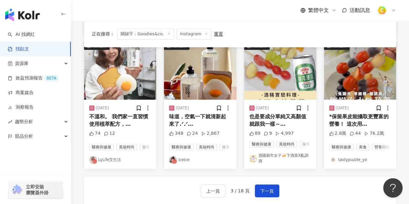
click at [193, 88] on img "button" at bounding box center [200, 71] width 72 height 58
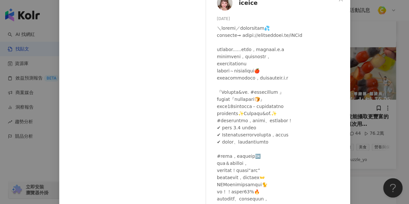
scroll to position [86, 0]
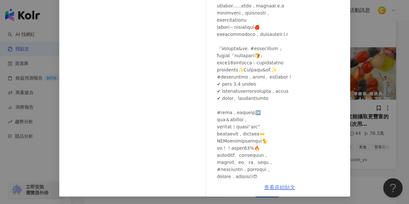
click at [279, 187] on link "查看原始貼文" at bounding box center [279, 187] width 31 height 6
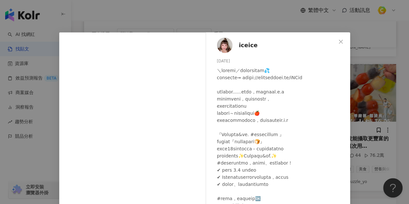
scroll to position [301, 0]
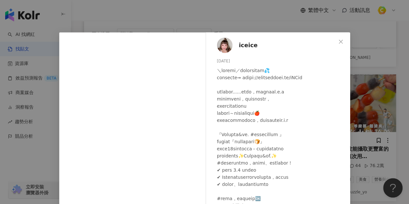
drag, startPoint x: 213, startPoint y: 60, endPoint x: 235, endPoint y: 62, distance: 21.8
click at [235, 62] on div "iceice [DATE] 348 24 2,867" at bounding box center [279, 148] width 141 height 232
drag, startPoint x: 337, startPoint y: 40, endPoint x: 321, endPoint y: 46, distance: 16.9
click at [338, 40] on icon "close" at bounding box center [340, 41] width 5 height 5
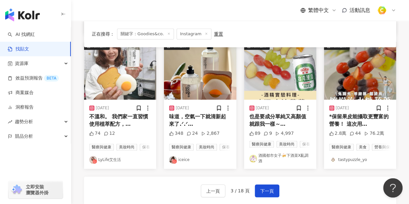
scroll to position [365, 0]
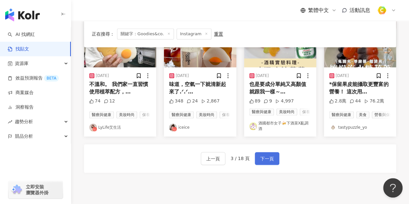
click at [272, 163] on span "下一頁" at bounding box center [267, 159] width 14 height 8
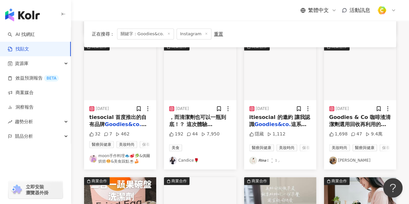
scroll to position [45, 0]
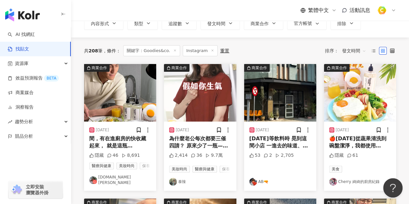
click at [124, 81] on img "button" at bounding box center [120, 93] width 72 height 58
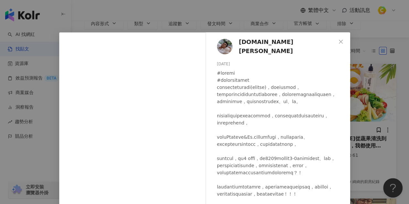
drag, startPoint x: 212, startPoint y: 60, endPoint x: 230, endPoint y: 60, distance: 17.8
click at [230, 60] on div "[DOMAIN_NAME][PERSON_NAME] [DATE] 隱藏 46 8,691" at bounding box center [279, 144] width 141 height 224
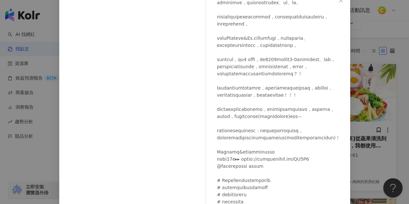
scroll to position [78, 0]
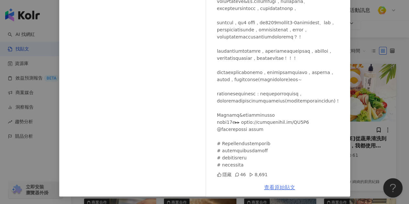
click at [280, 186] on link "查看原始貼文" at bounding box center [279, 187] width 31 height 6
click at [376, 76] on div "[DOMAIN_NAME][PERSON_NAME] [DATE] 隱藏 46 8,691 查看原始貼文" at bounding box center [204, 102] width 409 height 204
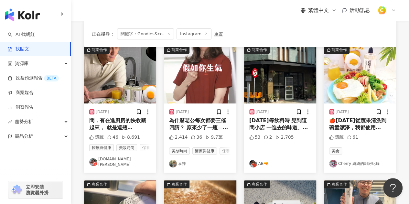
scroll to position [78, 0]
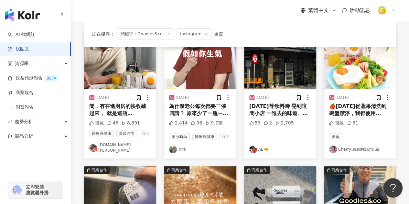
click at [196, 72] on img "button" at bounding box center [200, 61] width 72 height 58
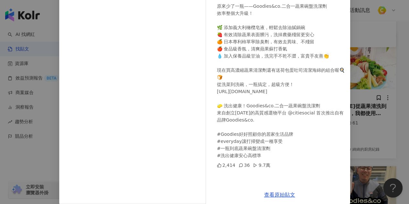
scroll to position [86, 0]
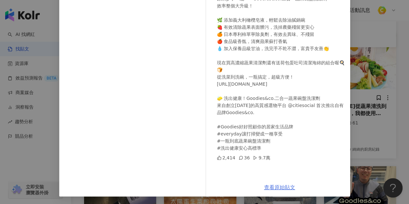
click at [277, 187] on link "查看原始貼文" at bounding box center [279, 187] width 31 height 6
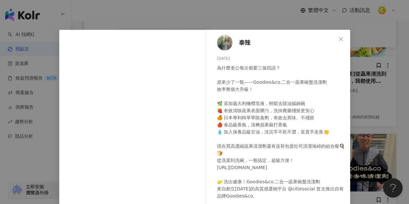
scroll to position [0, 0]
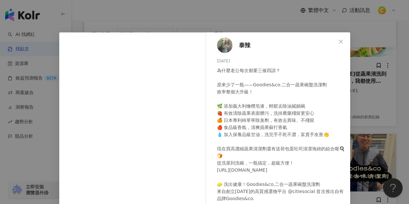
drag, startPoint x: 213, startPoint y: 60, endPoint x: 231, endPoint y: 59, distance: 17.5
click at [231, 59] on div "泰辣 [DATE] 為什麼老公每次都要三催四請？ 原來少了一瓶——Goodies&co.二合一蔬果碗盤洗潔劑 效率整個大升級！ 🌿 添加義大利橄欖皂液，輕鬆去…" at bounding box center [279, 148] width 141 height 232
click at [338, 43] on icon "close" at bounding box center [340, 41] width 5 height 5
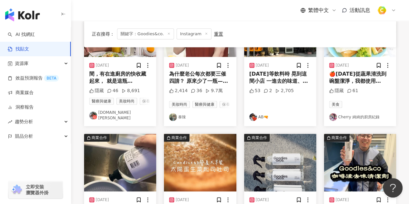
scroll to position [45, 0]
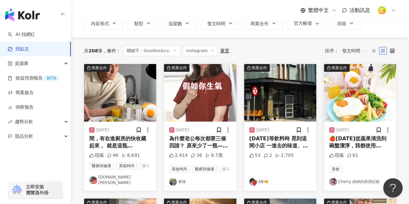
click at [340, 95] on img "button" at bounding box center [360, 93] width 72 height 58
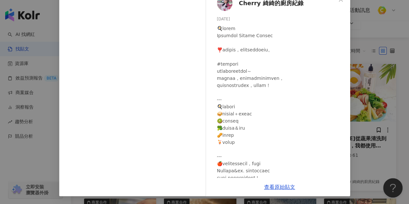
scroll to position [32, 0]
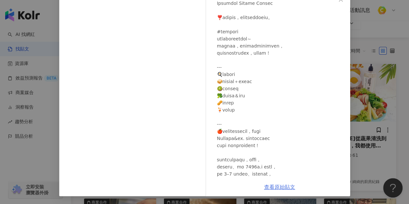
click at [284, 186] on link "查看原始貼文" at bounding box center [279, 187] width 31 height 6
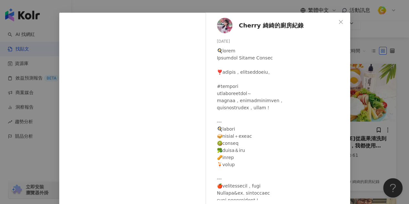
scroll to position [10, 0]
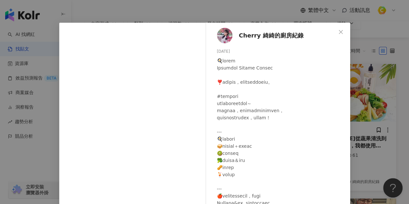
drag, startPoint x: 214, startPoint y: 51, endPoint x: 234, endPoint y: 52, distance: 20.1
click at [234, 52] on div "Cherry 綺綺的廚房紀錄 [DATE] 隱藏 61" at bounding box center [279, 117] width 141 height 188
click at [338, 32] on icon "close" at bounding box center [340, 31] width 5 height 5
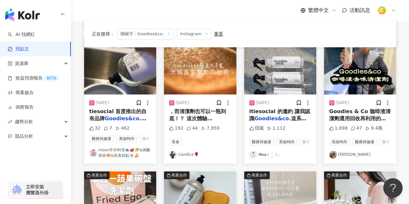
scroll to position [207, 0]
click at [116, 81] on img "button" at bounding box center [120, 66] width 72 height 58
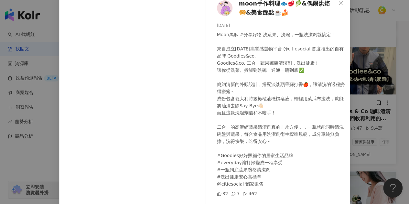
scroll to position [86, 0]
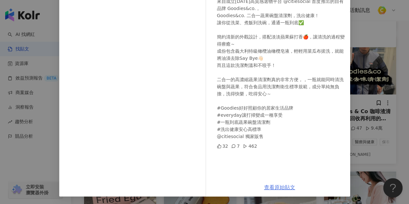
click at [280, 185] on link "查看原始貼文" at bounding box center [279, 187] width 31 height 6
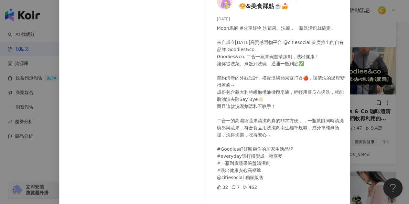
scroll to position [0, 0]
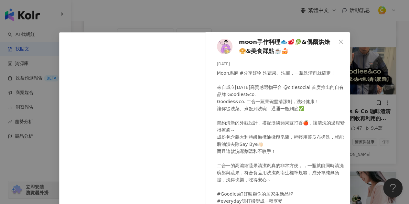
drag, startPoint x: 213, startPoint y: 61, endPoint x: 232, endPoint y: 65, distance: 18.8
click at [232, 65] on div "moon手作料理🐟🥩🥬&偶爾烘焙🥯&美食踩點☕️🍰 [DATE] Moon馬麻 #分享好物 洗蔬果、洗碗，一瓶洗潔劑就搞定！ 來自成立[DATE]高質感選物平…" at bounding box center [279, 148] width 141 height 232
click at [339, 42] on icon "close" at bounding box center [340, 41] width 5 height 5
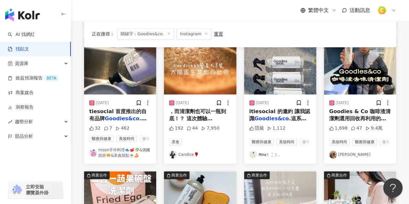
click at [275, 79] on img "button" at bounding box center [280, 66] width 72 height 58
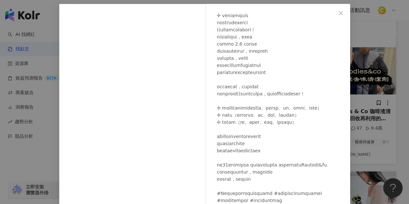
scroll to position [65, 0]
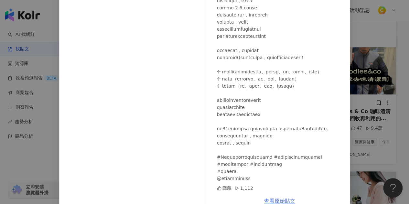
click at [276, 198] on link "查看原始貼文" at bounding box center [279, 201] width 31 height 6
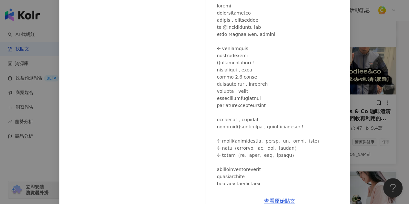
scroll to position [0, 0]
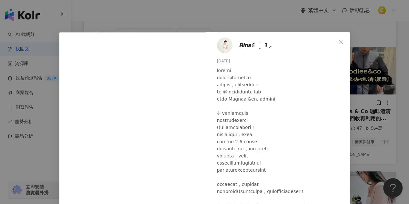
drag, startPoint x: 214, startPoint y: 60, endPoint x: 235, endPoint y: 60, distance: 21.0
click at [235, 60] on div "𝙍𝙞𝙣𝙖꒰ ¨̮ ꒱⸝ [DATE] 隱藏 1,112" at bounding box center [279, 144] width 141 height 224
click at [338, 43] on icon "close" at bounding box center [340, 41] width 5 height 5
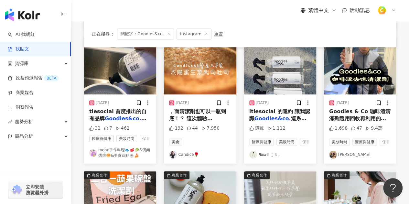
click at [339, 79] on img "button" at bounding box center [360, 66] width 72 height 58
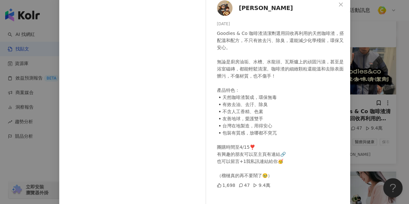
scroll to position [86, 0]
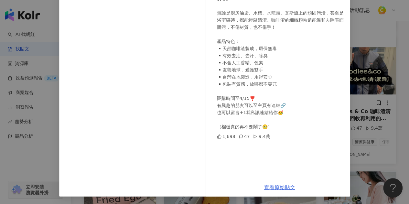
click at [283, 185] on link "查看原始貼文" at bounding box center [279, 187] width 31 height 6
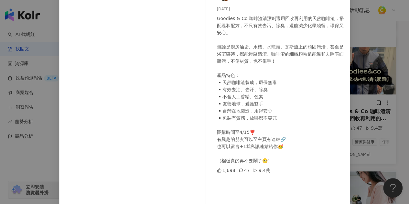
scroll to position [0, 0]
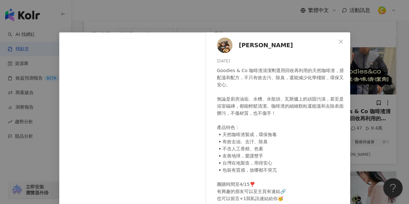
drag, startPoint x: 215, startPoint y: 60, endPoint x: 233, endPoint y: 59, distance: 18.2
click at [233, 59] on div "[DATE]" at bounding box center [281, 61] width 128 height 6
click at [338, 46] on button "Close" at bounding box center [340, 41] width 13 height 13
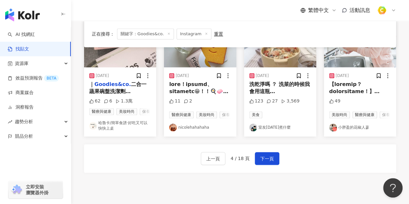
scroll to position [336, 0]
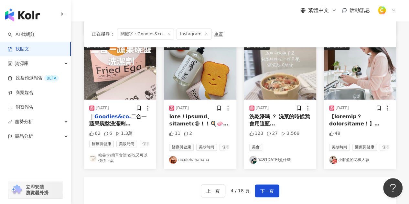
click at [134, 83] on img "button" at bounding box center [120, 71] width 72 height 58
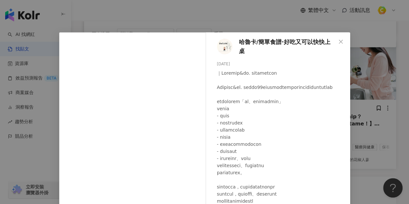
drag, startPoint x: 215, startPoint y: 64, endPoint x: 232, endPoint y: 64, distance: 17.5
click at [232, 64] on div "[DATE]" at bounding box center [281, 64] width 128 height 6
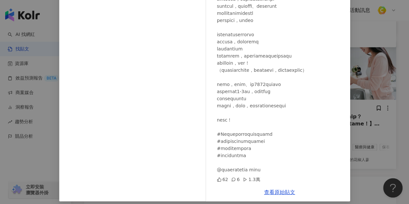
scroll to position [86, 0]
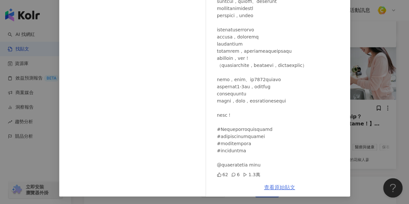
click at [279, 189] on link "查看原始貼文" at bounding box center [279, 187] width 31 height 6
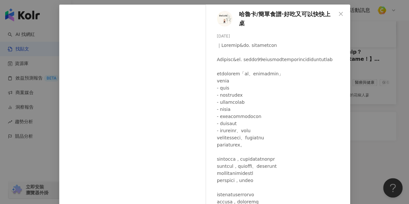
scroll to position [0, 0]
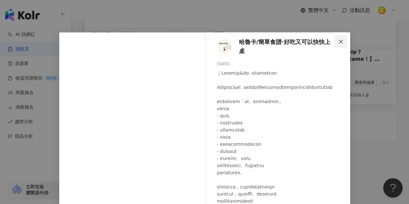
click at [338, 38] on button "Close" at bounding box center [340, 41] width 13 height 13
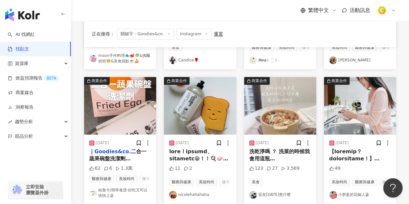
scroll to position [239, 0]
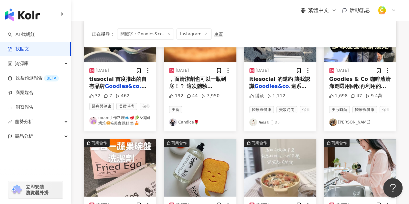
click at [350, 76] on div "[DATE] Goodies & Co 咖啡渣清潔劑選用回收再利用的天然咖啡渣，搭配溫和配方，不只有效去污、除臭，還能減少化學殘留，環保又安心。 無論是廚房油…" at bounding box center [360, 96] width 72 height 69
click at [348, 56] on img "button" at bounding box center [360, 34] width 72 height 58
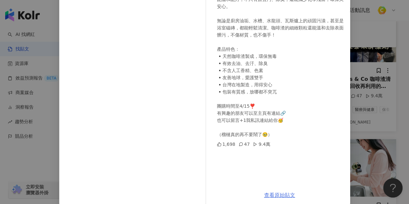
scroll to position [86, 0]
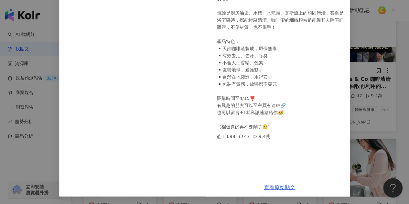
click at [279, 190] on link "查看原始貼文" at bounding box center [279, 187] width 31 height 6
click at [350, 69] on div "[PERSON_NAME] [DATE] Goodies & Co 咖啡渣清潔劑選用回收再利用的天然咖啡渣，搭配溫和配方，不只有效去污、除臭，還能減少化學殘留…" at bounding box center [204, 102] width 409 height 204
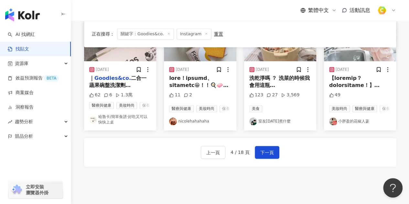
scroll to position [336, 0]
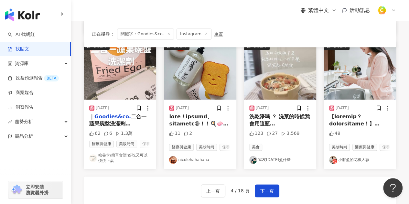
click at [187, 96] on img "button" at bounding box center [200, 71] width 72 height 58
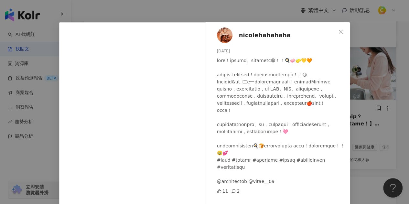
scroll to position [0, 0]
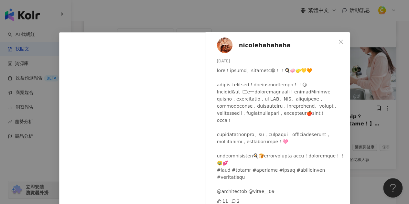
drag, startPoint x: 216, startPoint y: 60, endPoint x: 232, endPoint y: 61, distance: 16.5
click at [232, 61] on div "nicolehahahaha [DATE] 11 2" at bounding box center [279, 148] width 141 height 232
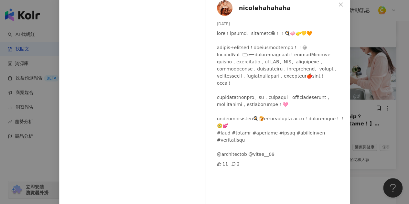
scroll to position [86, 0]
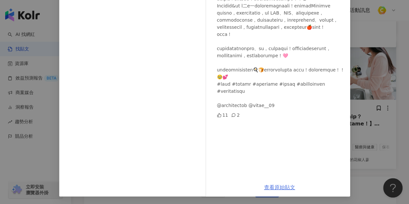
click at [274, 189] on link "查看原始貼文" at bounding box center [279, 187] width 31 height 6
click at [363, 71] on div "nicolehahahaha [DATE] 11 2 查看原始貼文" at bounding box center [204, 102] width 409 height 204
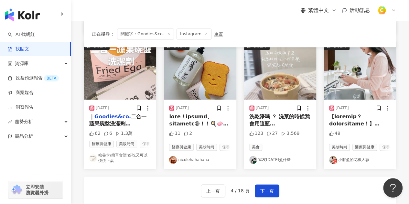
click at [274, 90] on img "button" at bounding box center [280, 71] width 72 height 58
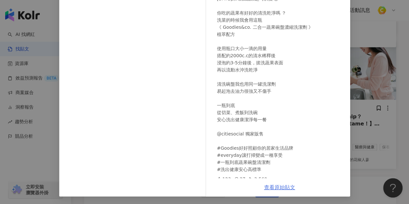
click at [279, 189] on link "查看原始貼文" at bounding box center [279, 187] width 31 height 6
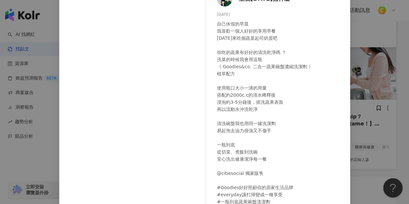
scroll to position [0, 0]
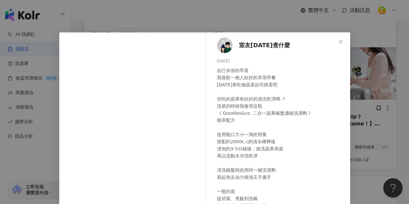
drag, startPoint x: 211, startPoint y: 60, endPoint x: 235, endPoint y: 59, distance: 23.3
click at [235, 59] on div "室友[DATE]煮什麼 [DATE] 自己休假的早晨 我喜歡一個人好好的享用早餐 [DATE]來吃個蔬菜起司烘蛋吧 你吃的蔬果有好好的清洗乾淨嗎 ？ 洗菜的時…" at bounding box center [279, 148] width 141 height 232
click at [275, 19] on div "室友[DATE]煮什麼 [DATE] 自己休假的早晨 我喜歡一個人好好的享用早餐 [DATE]來吃個蔬菜起司烘蛋吧 你吃的蔬果有好好的清洗乾淨嗎 ？ 洗菜的時…" at bounding box center [204, 102] width 409 height 204
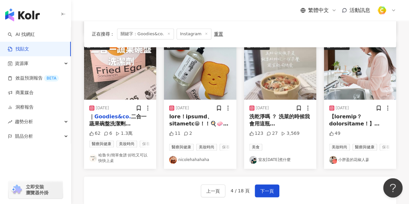
click at [354, 88] on img "button" at bounding box center [360, 71] width 72 height 58
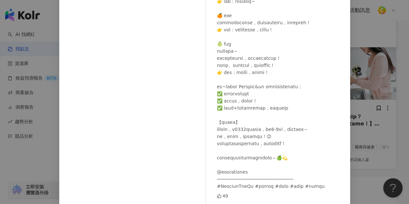
scroll to position [86, 0]
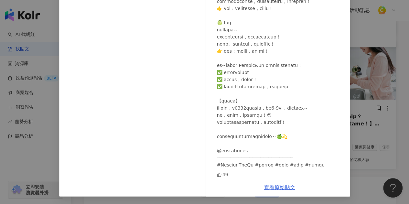
click at [270, 186] on link "查看原始貼文" at bounding box center [279, 187] width 31 height 6
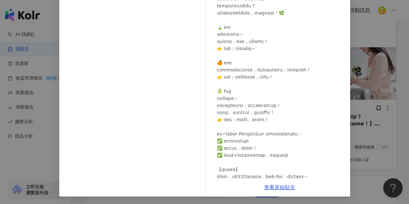
scroll to position [21, 0]
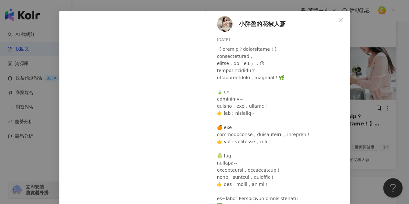
drag, startPoint x: 213, startPoint y: 38, endPoint x: 235, endPoint y: 38, distance: 21.3
click at [235, 38] on div "小胖盈的花椒人蔘 [DATE] 49" at bounding box center [279, 127] width 141 height 232
click at [339, 21] on icon "close" at bounding box center [340, 20] width 5 height 5
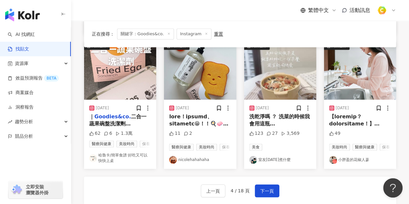
scroll to position [369, 0]
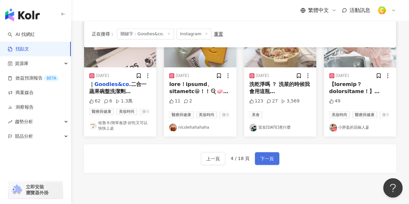
click at [268, 163] on button "下一頁" at bounding box center [267, 158] width 25 height 13
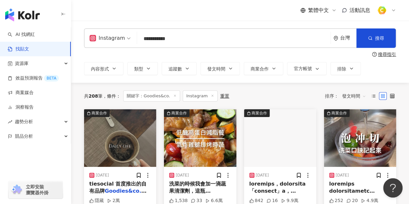
scroll to position [32, 0]
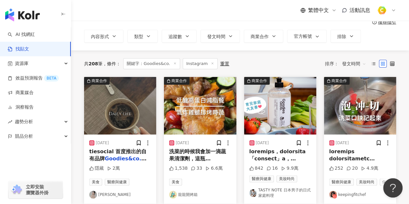
click at [137, 115] on img "button" at bounding box center [120, 106] width 72 height 58
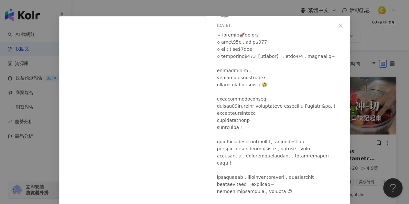
scroll to position [78, 0]
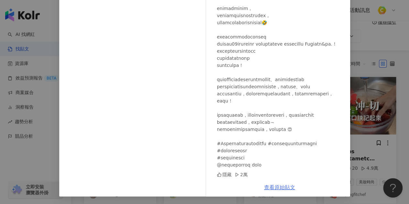
click at [273, 187] on link "查看原始貼文" at bounding box center [279, 187] width 31 height 6
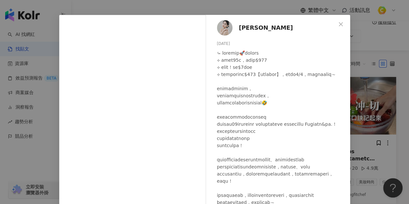
scroll to position [14, 0]
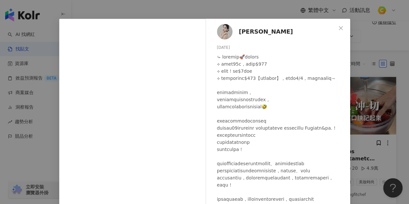
drag, startPoint x: 213, startPoint y: 46, endPoint x: 232, endPoint y: 44, distance: 18.8
click at [232, 44] on div "[PERSON_NAME] [DATE] 隱藏 2萬" at bounding box center [279, 131] width 141 height 224
click at [338, 29] on icon "close" at bounding box center [340, 28] width 5 height 5
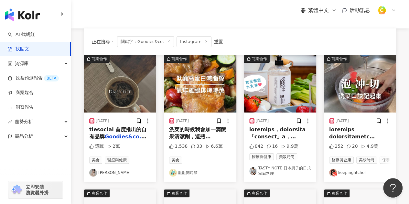
scroll to position [65, 0]
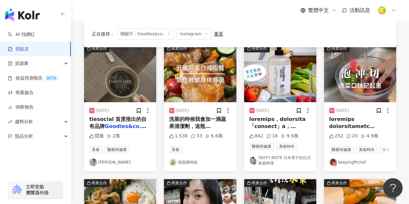
click at [203, 88] on img "button" at bounding box center [200, 74] width 72 height 58
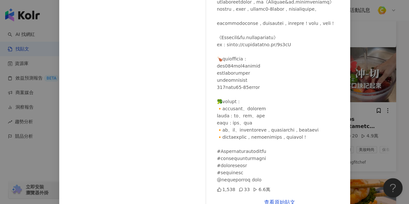
scroll to position [86, 0]
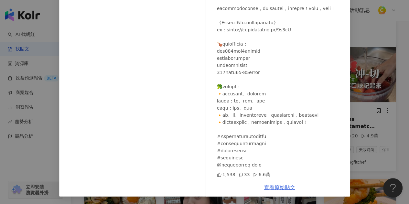
click at [279, 184] on link "查看原始貼文" at bounding box center [279, 187] width 31 height 6
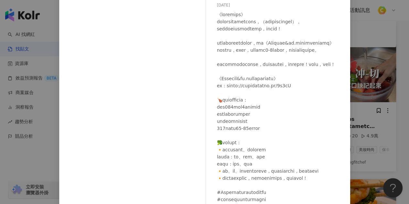
scroll to position [21, 0]
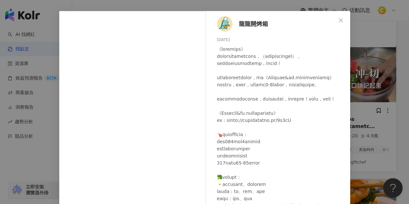
drag, startPoint x: 213, startPoint y: 38, endPoint x: 231, endPoint y: 36, distance: 18.0
click at [231, 36] on div "龍龍開烤箱 [DATE] 1,538 33 6.6萬" at bounding box center [279, 127] width 141 height 232
click at [338, 22] on icon "close" at bounding box center [340, 20] width 5 height 5
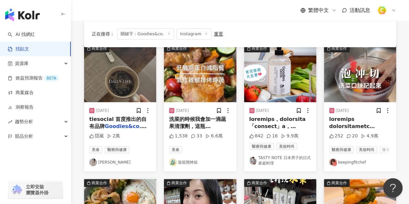
click at [278, 83] on img "button" at bounding box center [280, 74] width 72 height 58
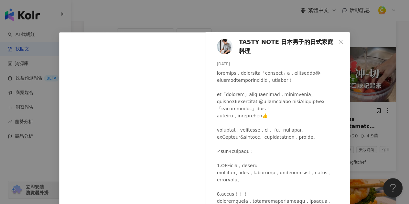
drag, startPoint x: 214, startPoint y: 64, endPoint x: 230, endPoint y: 63, distance: 16.2
click at [230, 63] on div "TASTY NOTE 日本男子的日式家庭料理 [DATE] 842 16 9.9萬" at bounding box center [279, 148] width 141 height 232
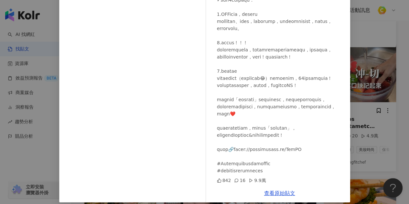
scroll to position [86, 0]
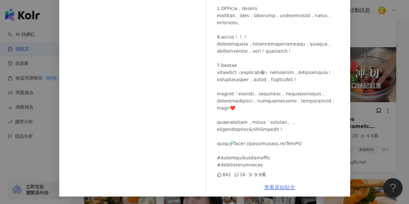
click at [269, 185] on link "查看原始貼文" at bounding box center [279, 187] width 31 height 6
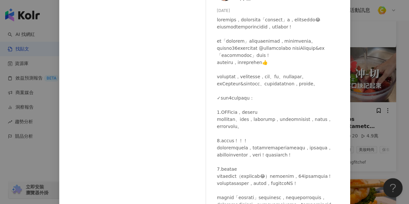
scroll to position [21, 0]
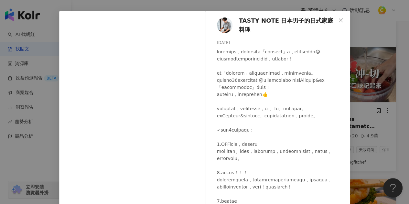
click at [380, 97] on div "TASTY NOTE 日本男子的日式家庭料理 [DATE] 842 16 9.9萬 查看原始貼文" at bounding box center [204, 102] width 409 height 204
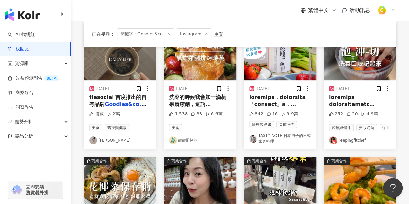
scroll to position [97, 0]
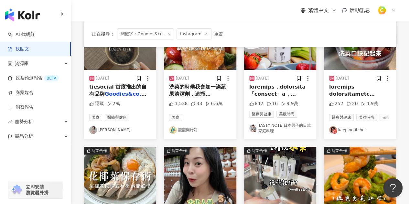
click at [348, 70] on div "[DATE] 252 20 4.9萬 醫療與健康 美妝時尚 保養 keepingfitchef" at bounding box center [360, 104] width 72 height 69
click at [343, 64] on img "button" at bounding box center [360, 41] width 72 height 58
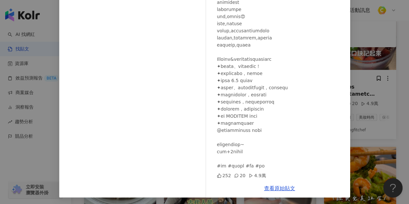
scroll to position [86, 0]
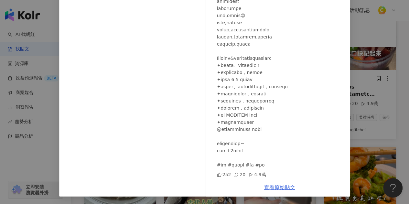
click at [274, 189] on link "查看原始貼文" at bounding box center [279, 187] width 31 height 6
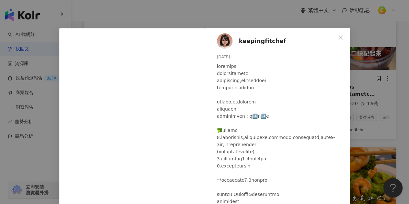
scroll to position [0, 0]
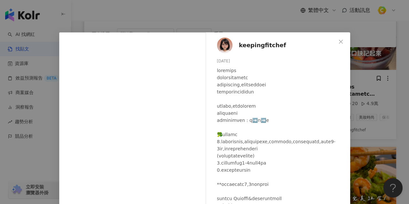
drag, startPoint x: 214, startPoint y: 61, endPoint x: 232, endPoint y: 61, distance: 18.8
click at [232, 61] on div "keepingfitchef [DATE] 252 20 4.9萬" at bounding box center [279, 148] width 141 height 232
click at [337, 44] on button "Close" at bounding box center [340, 41] width 13 height 13
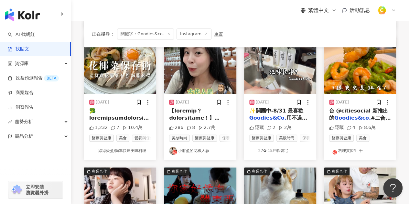
scroll to position [194, 0]
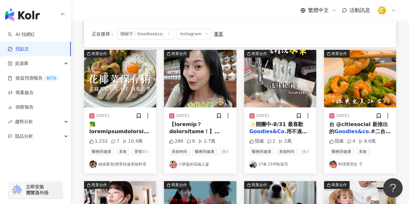
click at [136, 90] on img "button" at bounding box center [120, 79] width 72 height 58
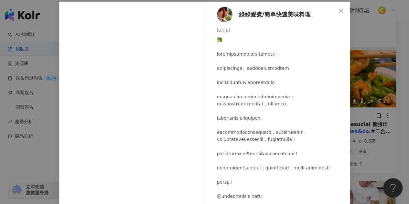
scroll to position [0, 0]
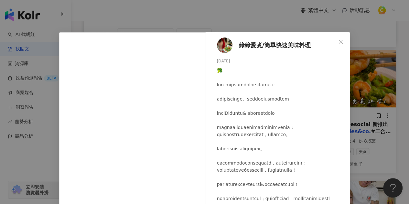
drag, startPoint x: 212, startPoint y: 61, endPoint x: 231, endPoint y: 59, distance: 19.1
click at [231, 59] on div "綠綠愛煮/簡單快速美味料理 [DATE] 1,232 7 10.4萬" at bounding box center [279, 148] width 141 height 232
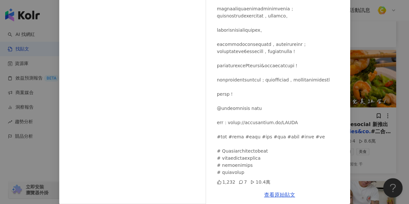
scroll to position [86, 0]
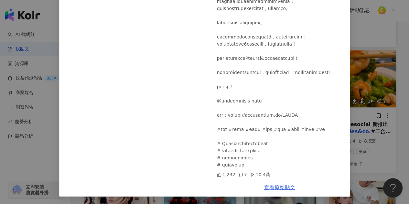
click at [278, 189] on link "查看原始貼文" at bounding box center [279, 187] width 31 height 6
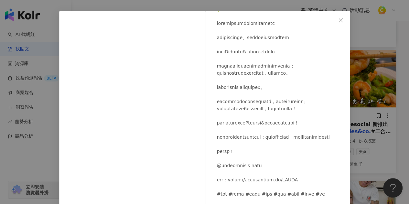
scroll to position [76, 0]
click at [339, 20] on icon "close" at bounding box center [341, 20] width 4 height 4
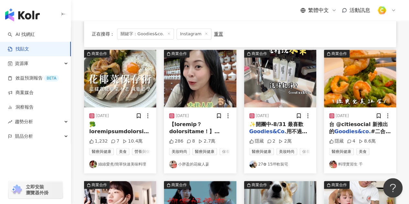
click at [197, 92] on img "button" at bounding box center [200, 79] width 72 height 58
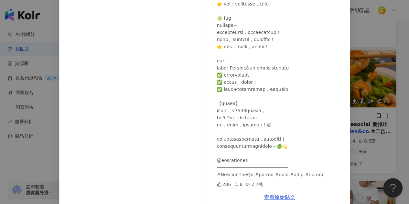
scroll to position [86, 0]
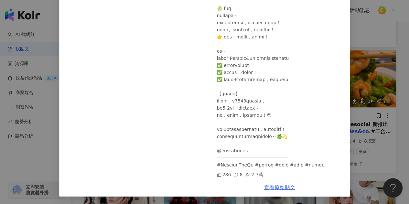
click at [287, 186] on link "查看原始貼文" at bounding box center [279, 187] width 31 height 6
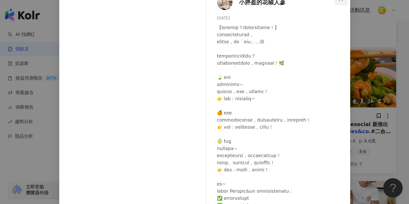
scroll to position [0, 0]
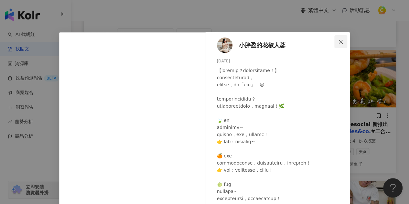
click at [339, 39] on icon "close" at bounding box center [340, 41] width 5 height 5
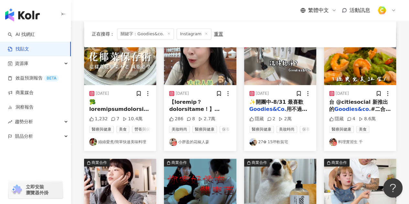
scroll to position [226, 0]
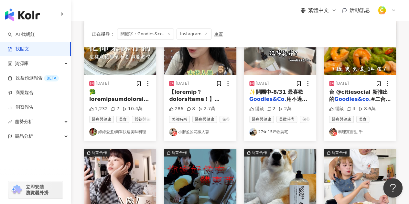
click at [266, 68] on img "button" at bounding box center [280, 46] width 72 height 58
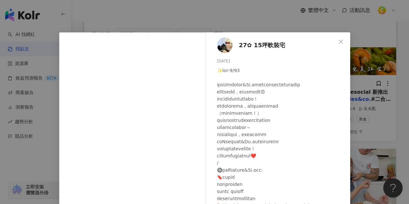
drag, startPoint x: 213, startPoint y: 61, endPoint x: 230, endPoint y: 61, distance: 16.8
click at [230, 61] on div "27✿ 15坪軟裝宅 [DATE] 隱藏 2 2萬" at bounding box center [279, 144] width 141 height 224
click at [257, 88] on div at bounding box center [281, 177] width 128 height 221
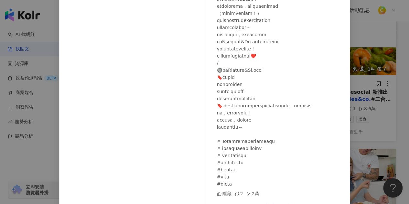
scroll to position [78, 0]
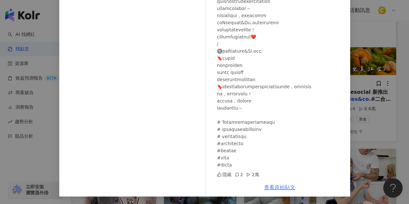
click at [275, 184] on link "查看原始貼文" at bounding box center [279, 187] width 31 height 6
click at [386, 70] on div "27✿ 15坪軟裝宅 [DATE] 隱藏 2 2萬 查看原始貼文" at bounding box center [204, 102] width 409 height 204
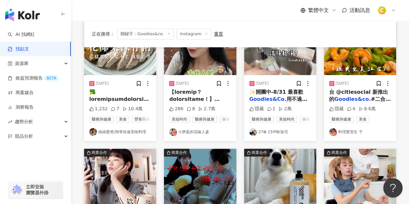
click at [360, 69] on img "button" at bounding box center [360, 46] width 72 height 58
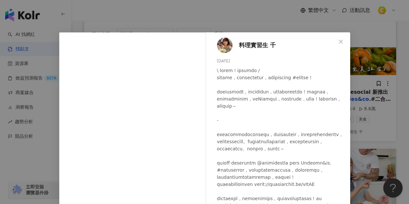
drag, startPoint x: 213, startPoint y: 61, endPoint x: 230, endPoint y: 60, distance: 17.5
click at [230, 60] on div "料理實習生 千 [DATE] 隱藏 4 8.6萬" at bounding box center [279, 144] width 141 height 224
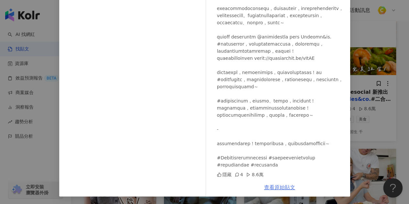
click at [276, 185] on link "查看原始貼文" at bounding box center [279, 187] width 31 height 6
click at [365, 79] on div "料理實習生 千 [DATE] 隱藏 4 8.6萬 查看原始貼文" at bounding box center [204, 102] width 409 height 204
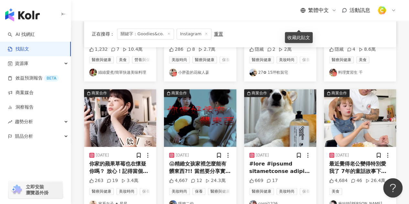
scroll to position [323, 0]
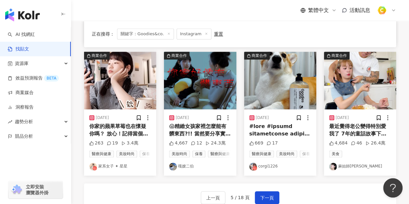
click at [117, 109] on img "button" at bounding box center [120, 81] width 72 height 58
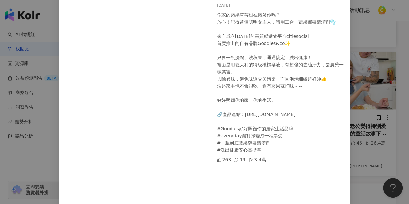
scroll to position [86, 0]
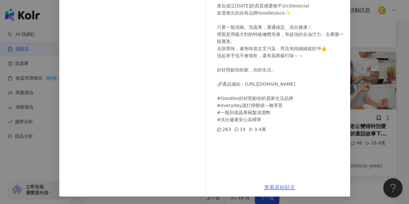
click at [281, 187] on link "查看原始貼文" at bounding box center [279, 187] width 31 height 6
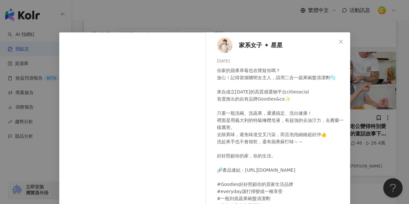
drag, startPoint x: 213, startPoint y: 59, endPoint x: 232, endPoint y: 61, distance: 18.5
click at [232, 61] on div "家系女子 ✦ 星星 [DATE] 你家的蘋果草莓也在懷疑你嗎？ 放心！記得當個聰明女主人，請用二合一蔬果碗盤清潔劑🫧 來自成立[DATE]的高質感選物平台ci…" at bounding box center [279, 148] width 141 height 232
click at [338, 40] on icon "close" at bounding box center [340, 41] width 5 height 5
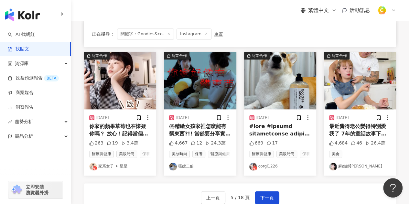
click at [201, 93] on img "button" at bounding box center [200, 81] width 72 height 58
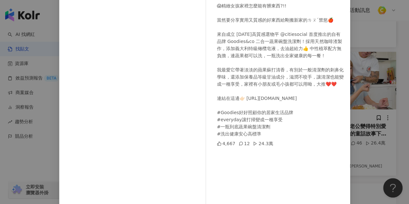
scroll to position [86, 0]
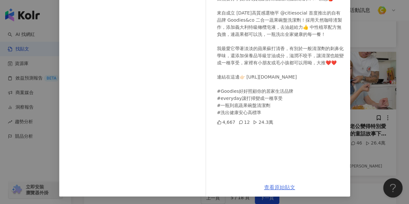
click at [289, 188] on link "查看原始貼文" at bounding box center [279, 187] width 31 height 6
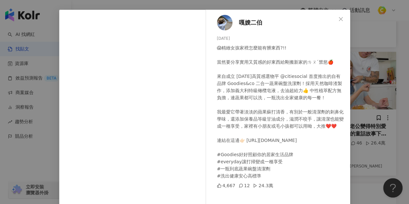
scroll to position [0, 0]
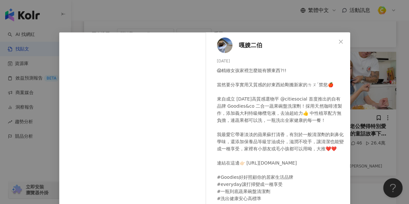
drag, startPoint x: 213, startPoint y: 62, endPoint x: 234, endPoint y: 63, distance: 20.4
click at [234, 63] on div "嘎嫂二伯 [DATE] 😱精緻女孩家裡怎麼能有髒東西?!! 當然要分享實用又質感的好東西給剛搬新家的ㄌㄡˊ禁慾🍎 來自成立 [DATE]高質感選物平 @cit…" at bounding box center [279, 148] width 141 height 232
click at [339, 42] on icon "close" at bounding box center [341, 41] width 4 height 4
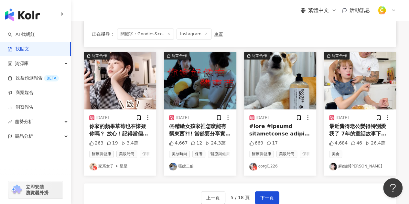
click at [270, 95] on img "button" at bounding box center [280, 81] width 72 height 58
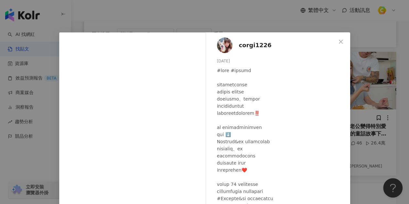
drag, startPoint x: 214, startPoint y: 62, endPoint x: 234, endPoint y: 62, distance: 20.4
click at [233, 59] on div "corgi1226 [DATE] 669 17" at bounding box center [279, 148] width 141 height 232
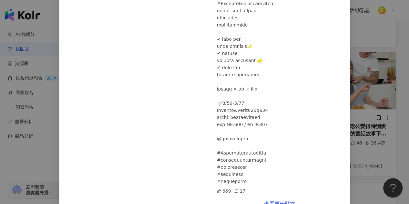
scroll to position [86, 0]
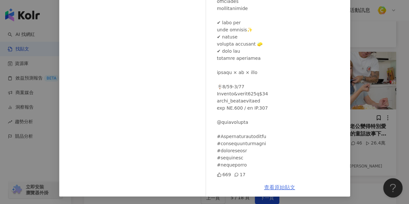
click at [274, 188] on link "查看原始貼文" at bounding box center [279, 187] width 31 height 6
click at [362, 111] on div "corgi1226 [DATE] 669 17 查看原始貼文" at bounding box center [204, 102] width 409 height 204
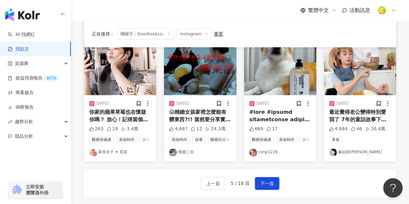
scroll to position [323, 0]
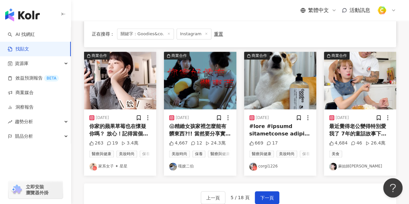
click at [354, 94] on img "button" at bounding box center [360, 81] width 72 height 58
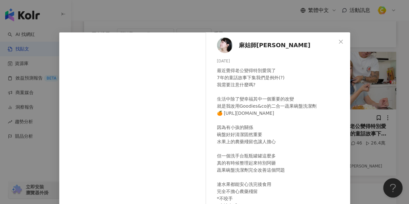
drag, startPoint x: 213, startPoint y: 60, endPoint x: 233, endPoint y: 62, distance: 19.9
click at [233, 61] on div "麻姑師太 [DATE] 最近覺得老公變得特別愛我了 7年的童話故事下集我們是例外(?) 我需要注意什麼嗎? 生活中除了變幸福其中一個重要的改變 就是我改用Go…" at bounding box center [279, 148] width 141 height 232
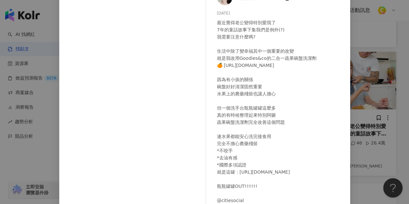
scroll to position [86, 0]
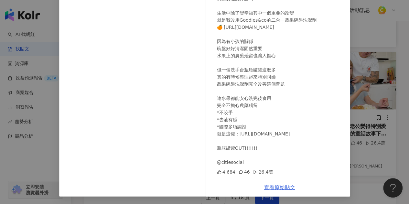
click at [276, 187] on link "查看原始貼文" at bounding box center [279, 187] width 31 height 6
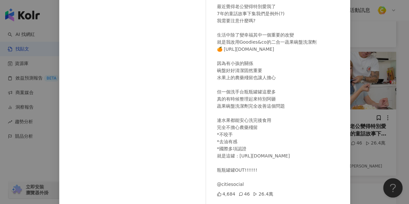
scroll to position [54, 0]
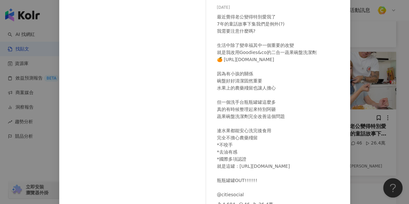
click at [363, 98] on div "麻姑師太 [DATE] 最近覺得老公變得特別愛我了 7年的童話故事下集我們是例外(?) 我需要注意什麼嗎? 生活中除了變幸福其中一個重要的改變 就是我改用Go…" at bounding box center [204, 102] width 409 height 204
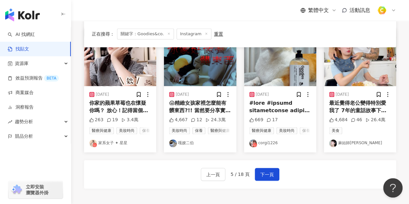
scroll to position [388, 0]
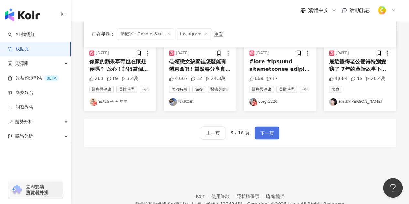
click at [263, 137] on span "下一頁" at bounding box center [267, 133] width 14 height 8
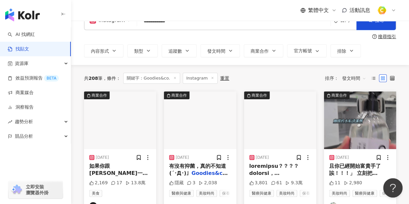
scroll to position [32, 0]
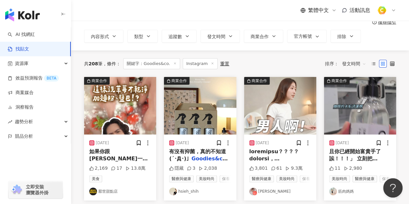
click at [121, 108] on img "button" at bounding box center [120, 106] width 72 height 58
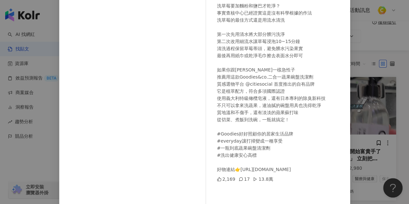
scroll to position [86, 0]
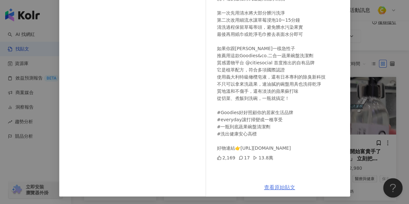
click at [280, 185] on link "查看原始貼文" at bounding box center [279, 187] width 31 height 6
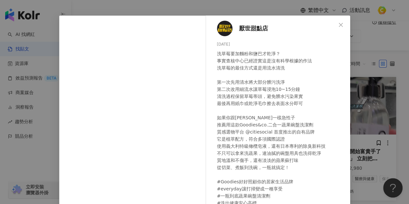
scroll to position [0, 0]
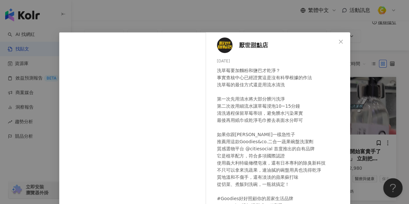
drag, startPoint x: 213, startPoint y: 63, endPoint x: 230, endPoint y: 62, distance: 16.5
click at [230, 62] on div "厭世甜點店 [DATE] 2,169 17 13.8萬" at bounding box center [279, 148] width 141 height 232
click at [340, 43] on icon "close" at bounding box center [341, 41] width 4 height 4
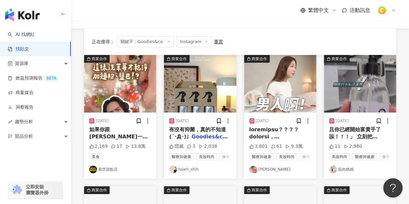
scroll to position [65, 0]
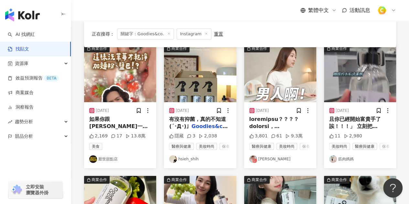
click at [207, 88] on img "button" at bounding box center [200, 74] width 72 height 58
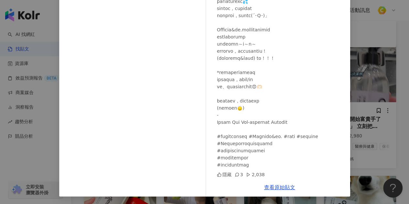
scroll to position [78, 0]
click at [361, 121] on div "hsieh_shih [DATE] 隱藏 3 2,038 查看原始貼文" at bounding box center [204, 102] width 409 height 204
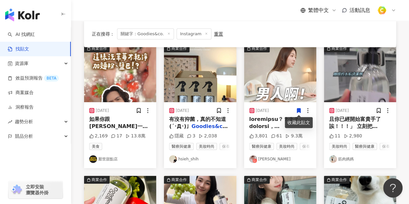
click at [276, 82] on img "button" at bounding box center [280, 74] width 72 height 58
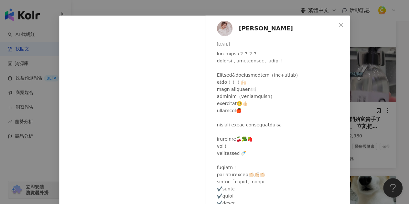
scroll to position [0, 0]
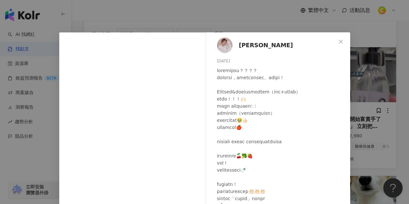
drag, startPoint x: 213, startPoint y: 62, endPoint x: 233, endPoint y: 61, distance: 19.7
click at [233, 61] on div "[PERSON_NAME] [DATE] 3,801 61 9.3萬" at bounding box center [279, 148] width 141 height 232
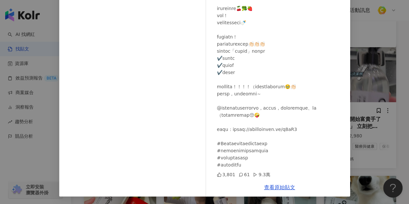
scroll to position [86, 0]
click at [273, 186] on link "查看原始貼文" at bounding box center [279, 187] width 31 height 6
click at [369, 92] on div "[PERSON_NAME] [DATE] 3,801 61 9.3萬 查看原始貼文" at bounding box center [204, 102] width 409 height 204
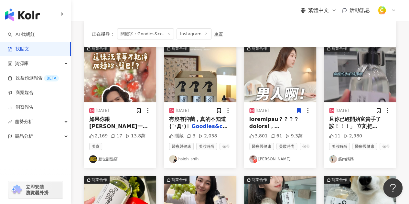
click at [350, 84] on img "button" at bounding box center [360, 74] width 72 height 58
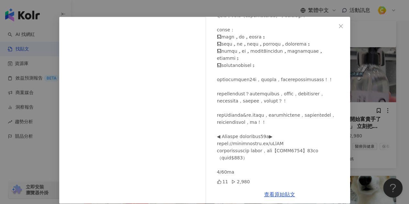
scroll to position [23, 0]
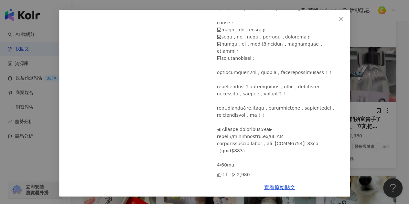
click at [360, 113] on div "筋肉媽媽 [DATE] 11 2,980 查看原始貼文" at bounding box center [204, 102] width 409 height 204
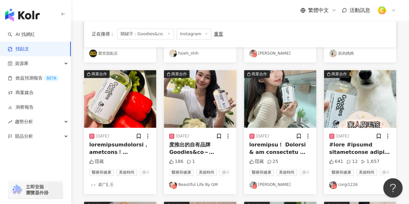
scroll to position [194, 0]
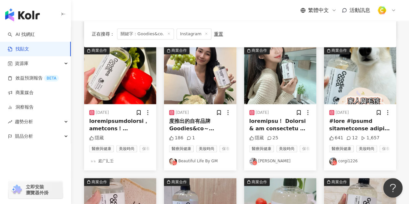
click at [138, 81] on img "button" at bounding box center [120, 76] width 72 height 58
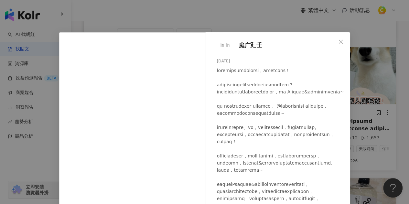
drag, startPoint x: 214, startPoint y: 61, endPoint x: 232, endPoint y: 61, distance: 17.8
click at [232, 61] on div "庭广廴壬 [DATE] 隱藏" at bounding box center [279, 144] width 141 height 224
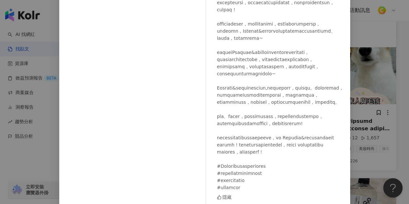
scroll to position [78, 0]
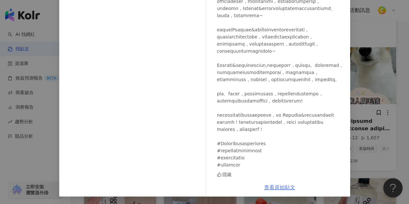
click at [276, 186] on link "查看原始貼文" at bounding box center [279, 187] width 31 height 6
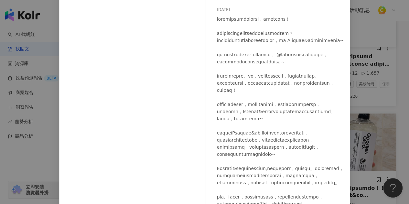
scroll to position [0, 0]
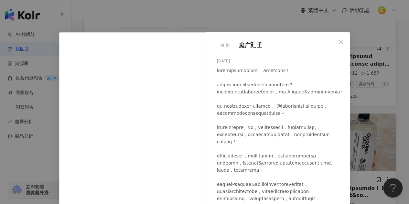
click at [356, 84] on div "庭广廴壬 [DATE] 隱藏 查看原始貼文" at bounding box center [204, 102] width 409 height 204
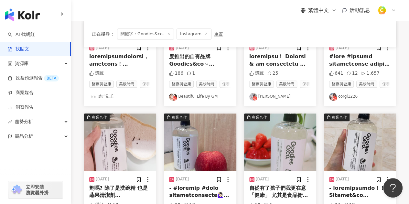
click at [189, 62] on span "度推出的自有品牌Goodies&co～" at bounding box center [191, 59] width 45 height 13
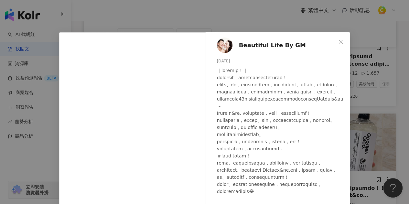
drag, startPoint x: 215, startPoint y: 61, endPoint x: 232, endPoint y: 60, distance: 17.1
click at [232, 60] on div "[DATE]" at bounding box center [281, 61] width 128 height 6
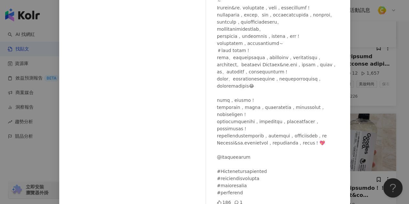
scroll to position [86, 0]
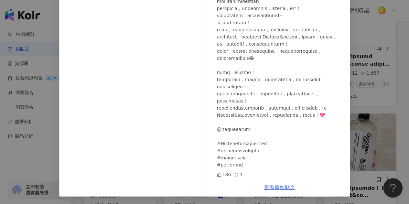
click at [275, 188] on link "查看原始貼文" at bounding box center [279, 187] width 31 height 6
click at [378, 99] on div "Beautiful Life By GM [DATE] 186 1 查看原始貼文" at bounding box center [204, 102] width 409 height 204
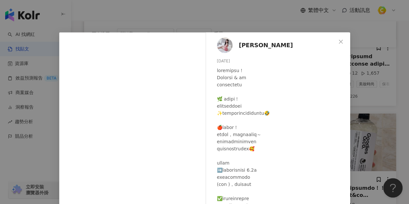
drag, startPoint x: 215, startPoint y: 61, endPoint x: 232, endPoint y: 60, distance: 16.5
click at [232, 60] on div "Ruby嚕比 [DATE] 隱藏 25" at bounding box center [279, 144] width 141 height 224
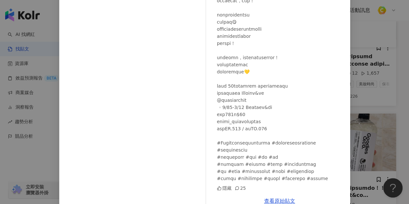
scroll to position [78, 0]
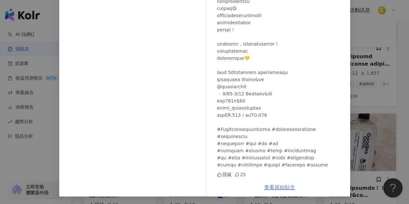
click at [277, 185] on link "查看原始貼文" at bounding box center [279, 187] width 31 height 6
click at [360, 58] on div "Ruby嚕比 [DATE] 隱藏 25 查看原始貼文" at bounding box center [204, 102] width 409 height 204
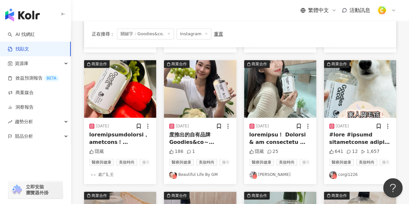
scroll to position [162, 0]
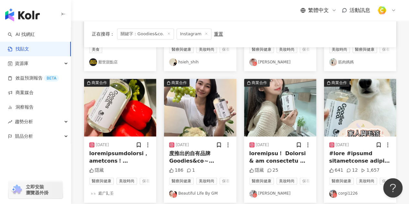
click at [351, 100] on img "button" at bounding box center [360, 108] width 72 height 58
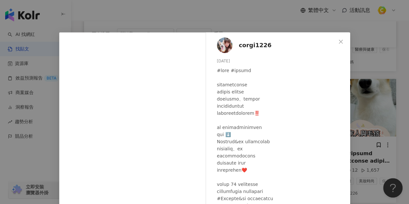
drag, startPoint x: 214, startPoint y: 62, endPoint x: 234, endPoint y: 60, distance: 20.5
click at [234, 60] on div "corgi1226 [DATE] 641 12 1,657" at bounding box center [279, 148] width 141 height 232
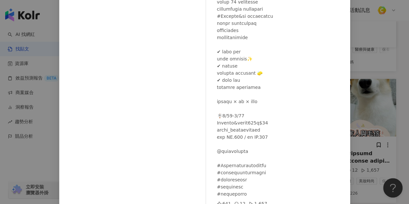
scroll to position [86, 0]
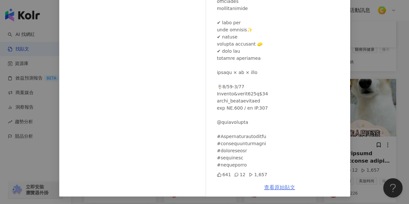
click at [274, 185] on link "查看原始貼文" at bounding box center [279, 187] width 31 height 6
click at [362, 88] on div "corgi1226 [DATE] 641 12 1,657 查看原始貼文" at bounding box center [204, 102] width 409 height 204
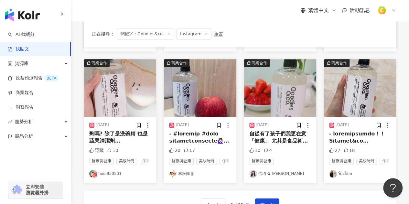
scroll to position [323, 0]
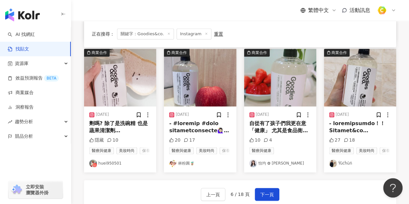
click at [115, 94] on img "button" at bounding box center [120, 78] width 72 height 58
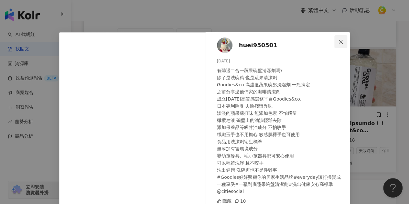
click at [338, 42] on icon "close" at bounding box center [340, 41] width 5 height 5
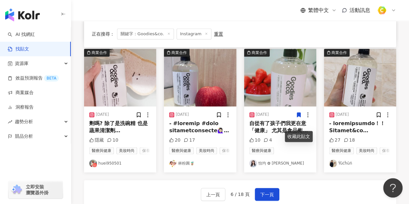
scroll to position [388, 0]
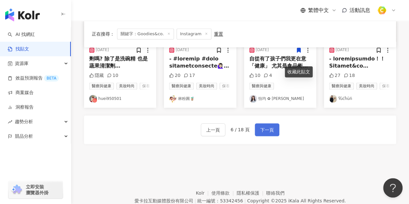
click at [269, 134] on span "下一頁" at bounding box center [267, 130] width 14 height 8
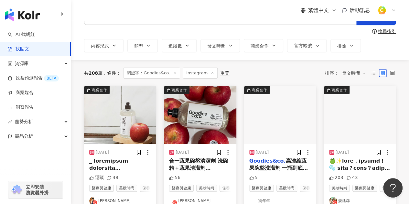
scroll to position [65, 0]
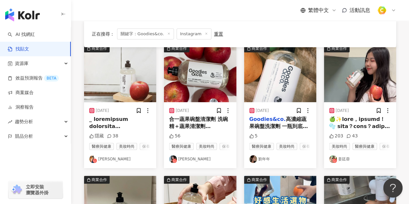
click at [340, 87] on img "button" at bounding box center [360, 74] width 72 height 58
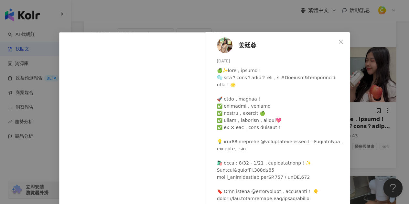
drag, startPoint x: 213, startPoint y: 61, endPoint x: 233, endPoint y: 60, distance: 19.4
click at [233, 60] on div "[PERSON_NAME][DATE] 203 43" at bounding box center [279, 148] width 141 height 232
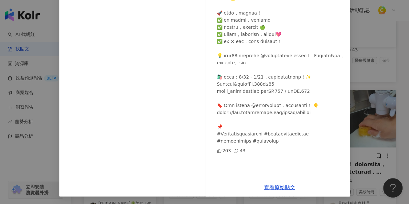
scroll to position [162, 0]
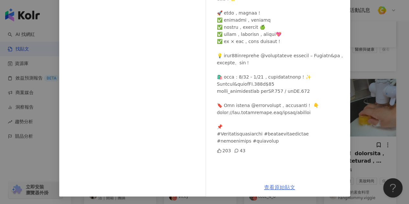
click at [273, 188] on link "查看原始貼文" at bounding box center [279, 187] width 31 height 6
click at [366, 107] on div "[PERSON_NAME][DATE] 203 43 查看原始貼文" at bounding box center [204, 102] width 409 height 204
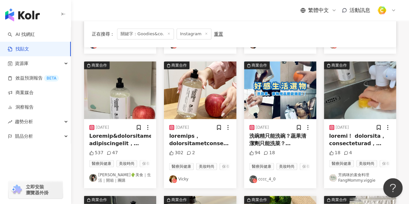
scroll to position [194, 0]
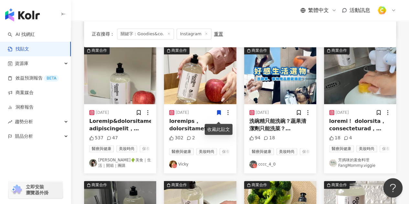
click at [110, 92] on img "button" at bounding box center [120, 76] width 72 height 58
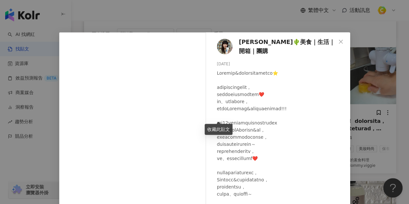
drag, startPoint x: 213, startPoint y: 62, endPoint x: 233, endPoint y: 61, distance: 20.8
click at [233, 61] on div "[PERSON_NAME]🌵美食｜生活｜開箱｜團購 [DATE] 537 47" at bounding box center [279, 148] width 141 height 232
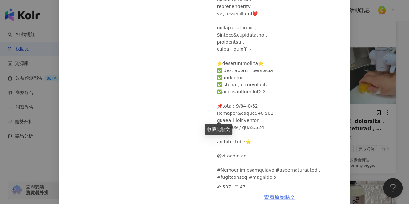
scroll to position [86, 0]
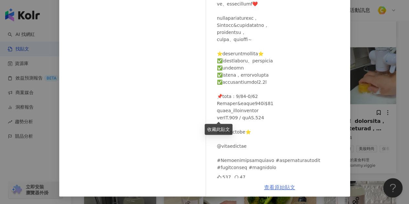
click at [266, 188] on link "查看原始貼文" at bounding box center [279, 187] width 31 height 6
click at [378, 91] on div "[PERSON_NAME]🌵美食｜生活｜開箱｜團購 [DATE] 537 47 查看原始貼文" at bounding box center [204, 102] width 409 height 204
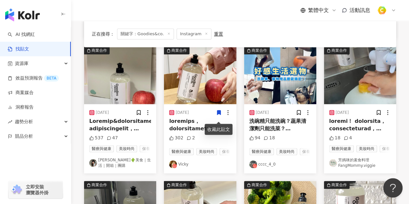
click at [195, 83] on img "button" at bounding box center [200, 76] width 72 height 58
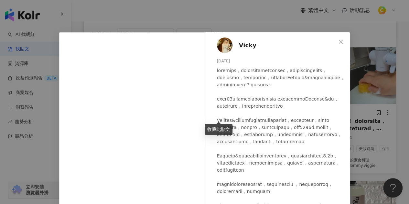
drag, startPoint x: 215, startPoint y: 62, endPoint x: 233, endPoint y: 60, distance: 18.3
click at [233, 60] on div "[DATE]" at bounding box center [281, 61] width 128 height 6
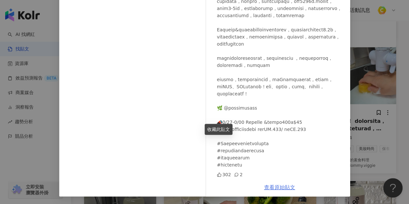
click at [281, 184] on link "查看原始貼文" at bounding box center [279, 187] width 31 height 6
click at [358, 73] on div "Vicky [DATE] 302 2 查看原始貼文" at bounding box center [204, 102] width 409 height 204
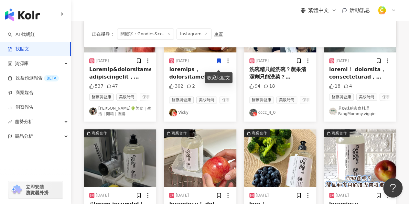
scroll to position [323, 0]
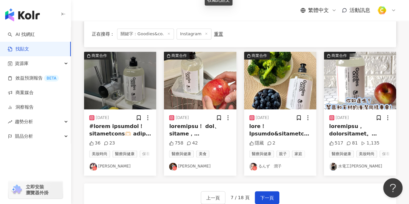
click at [210, 93] on img "button" at bounding box center [200, 81] width 72 height 58
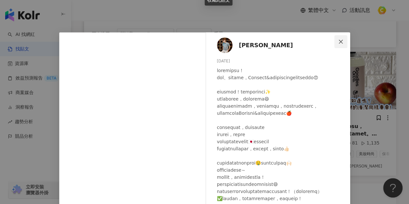
click at [340, 38] on button "Close" at bounding box center [340, 41] width 13 height 13
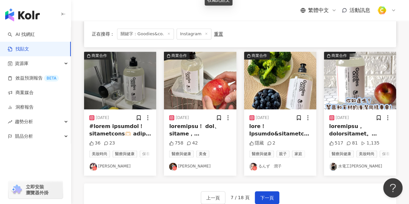
click at [193, 109] on img "button" at bounding box center [200, 81] width 72 height 58
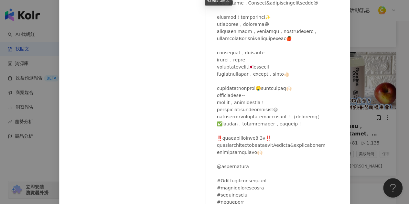
scroll to position [86, 0]
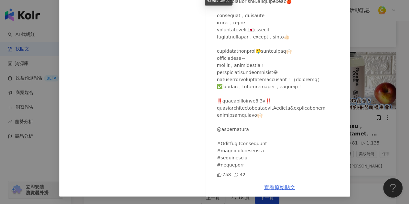
click at [287, 187] on link "查看原始貼文" at bounding box center [279, 187] width 31 height 6
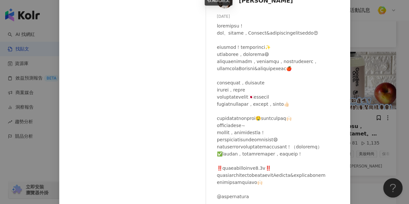
scroll to position [21, 0]
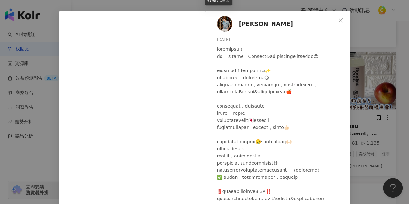
drag, startPoint x: 215, startPoint y: 40, endPoint x: 232, endPoint y: 39, distance: 17.8
click at [232, 39] on div "[DATE]" at bounding box center [281, 40] width 128 height 6
click at [339, 18] on icon "close" at bounding box center [340, 20] width 5 height 5
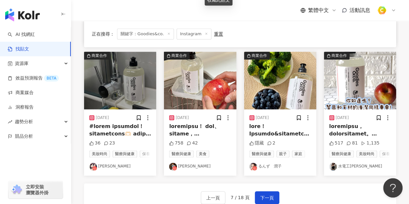
click at [339, 100] on img "button" at bounding box center [360, 81] width 72 height 58
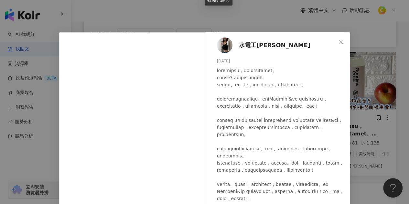
drag, startPoint x: 214, startPoint y: 60, endPoint x: 233, endPoint y: 60, distance: 18.4
click at [233, 60] on div "[DATE]" at bounding box center [281, 61] width 128 height 6
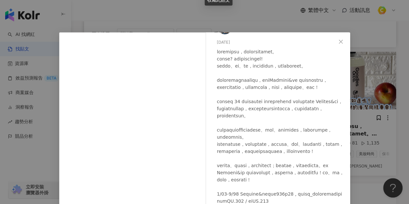
scroll to position [86, 0]
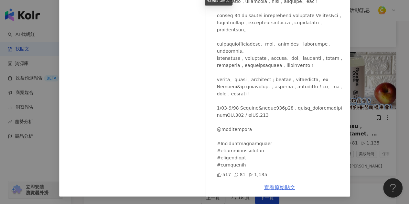
click at [273, 187] on link "查看原始貼文" at bounding box center [279, 187] width 31 height 6
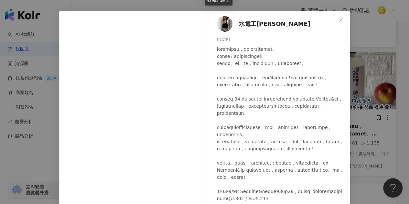
scroll to position [61, 0]
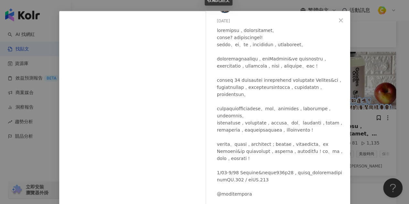
click at [372, 53] on div "水電工[PERSON_NAME] [DATE] 517 81 1,135 查看原始貼文" at bounding box center [204, 102] width 409 height 204
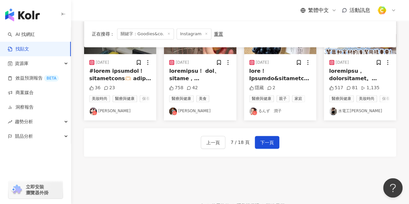
scroll to position [420, 0]
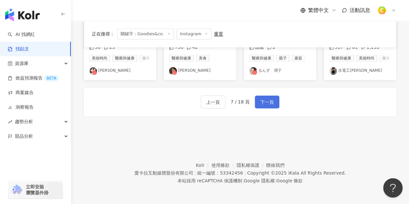
click at [269, 106] on span "下一頁" at bounding box center [267, 102] width 14 height 8
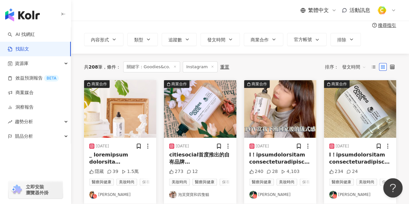
scroll to position [61, 0]
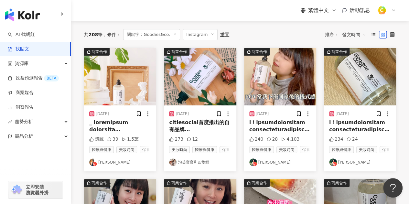
click at [104, 103] on img "button" at bounding box center [120, 77] width 72 height 58
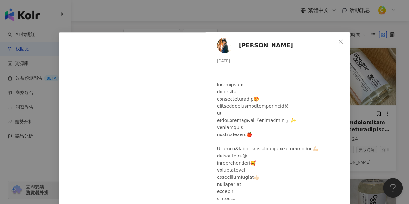
drag, startPoint x: 216, startPoint y: 61, endPoint x: 239, endPoint y: 62, distance: 23.3
click at [239, 62] on div "[DATE]" at bounding box center [281, 61] width 128 height 6
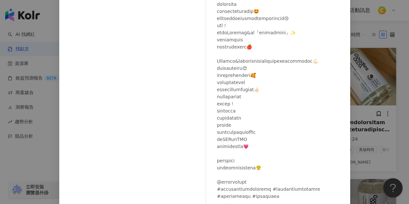
scroll to position [78, 0]
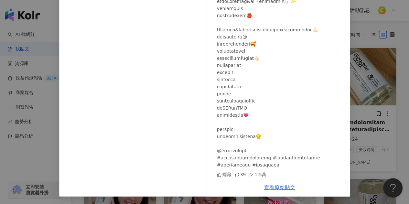
click at [280, 188] on link "查看原始貼文" at bounding box center [279, 187] width 31 height 6
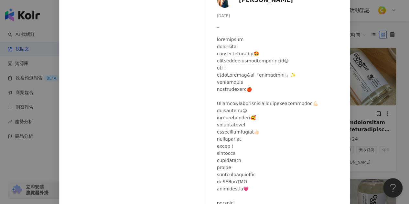
scroll to position [14, 0]
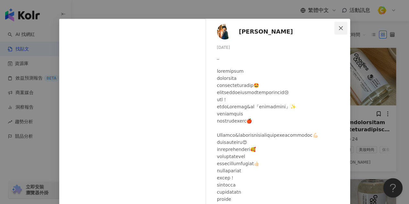
click at [336, 28] on span "Close" at bounding box center [340, 28] width 13 height 5
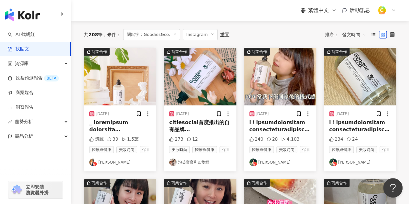
click at [210, 61] on img "button" at bounding box center [200, 77] width 72 height 58
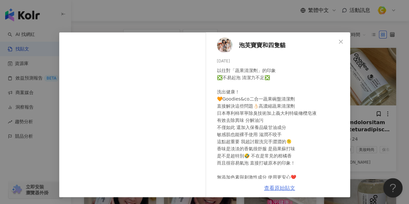
click at [282, 189] on link "查看原始貼文" at bounding box center [279, 188] width 31 height 6
drag, startPoint x: 230, startPoint y: 63, endPoint x: 214, endPoint y: 63, distance: 15.5
click at [217, 63] on div "[DATE]" at bounding box center [281, 61] width 128 height 6
click at [177, 17] on div "泡芙寶寶和四隻貓 [DATE] 273 12 查看原始貼文" at bounding box center [204, 102] width 409 height 204
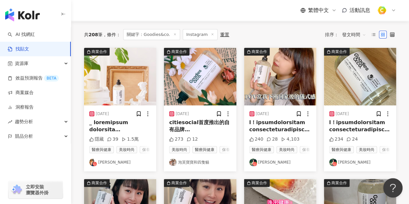
click at [201, 134] on mark "Goodies&co." at bounding box center [187, 137] width 37 height 6
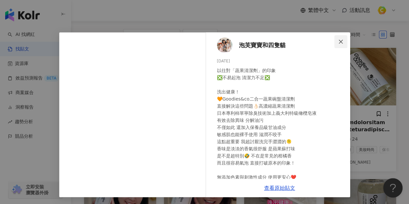
click at [339, 38] on button "Close" at bounding box center [340, 41] width 13 height 13
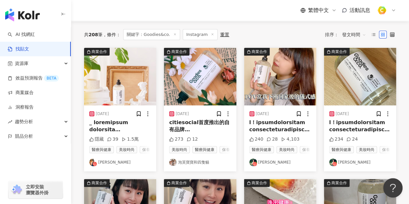
click at [189, 124] on span "citiesocial首度推出的自有品牌" at bounding box center [199, 125] width 60 height 13
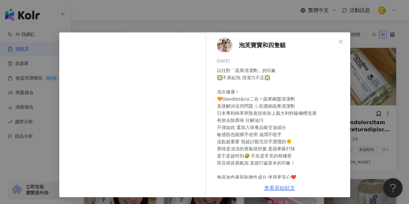
click at [274, 185] on link "查看原始貼文" at bounding box center [279, 188] width 31 height 6
click at [340, 40] on icon "close" at bounding box center [341, 41] width 4 height 4
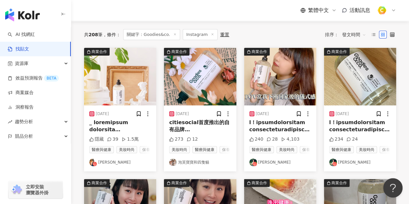
click at [258, 80] on img "button" at bounding box center [280, 77] width 72 height 58
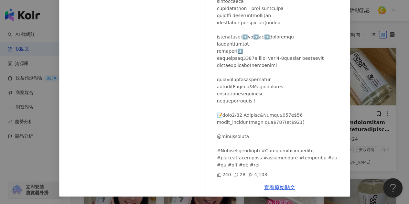
scroll to position [86, 0]
click at [274, 185] on link "查看原始貼文" at bounding box center [279, 187] width 31 height 6
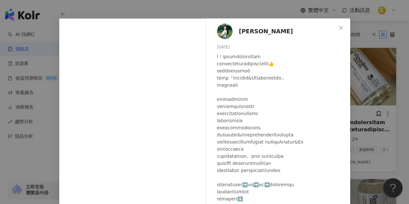
scroll to position [0, 0]
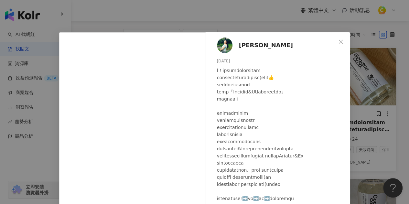
drag, startPoint x: 235, startPoint y: 60, endPoint x: 214, endPoint y: 62, distance: 21.7
click at [214, 62] on div "[PERSON_NAME] [DATE] 240 28 4,103" at bounding box center [279, 148] width 141 height 232
click at [340, 38] on button "Close" at bounding box center [340, 41] width 13 height 13
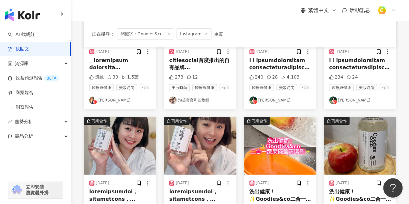
scroll to position [126, 0]
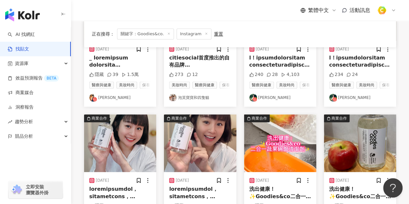
click at [351, 63] on span at bounding box center [379, 206] width 100 height 303
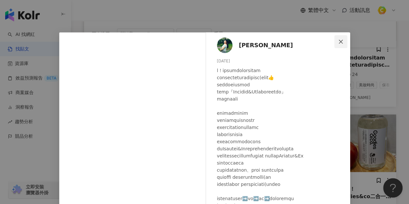
click at [339, 38] on button "Close" at bounding box center [340, 41] width 13 height 13
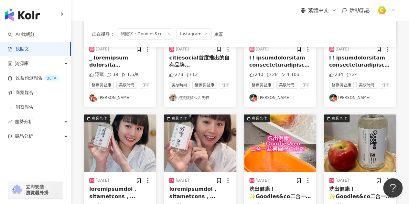
click at [275, 58] on span at bounding box center [299, 206] width 100 height 303
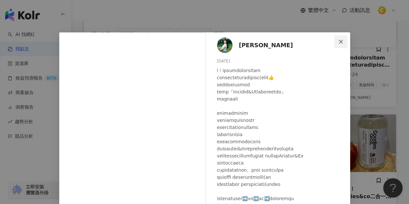
click at [339, 42] on icon "close" at bounding box center [341, 41] width 4 height 4
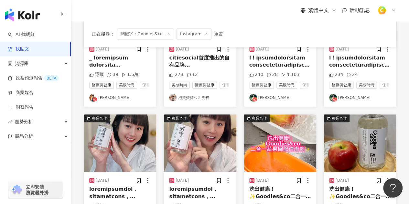
click at [343, 57] on span at bounding box center [379, 206] width 100 height 303
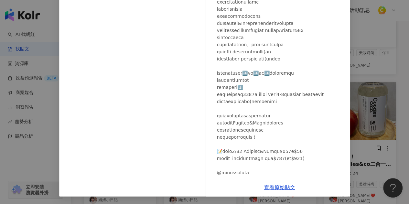
scroll to position [0, 0]
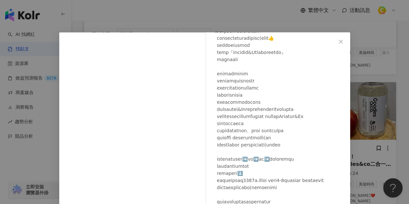
click at [338, 42] on icon "close" at bounding box center [340, 41] width 5 height 5
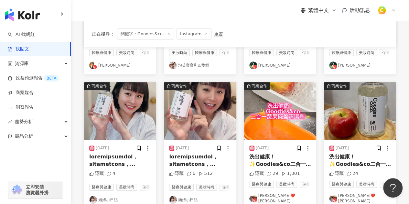
scroll to position [191, 0]
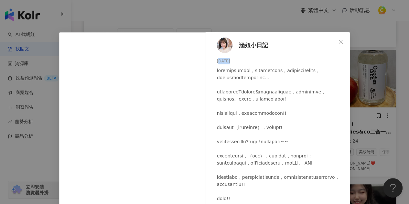
drag, startPoint x: 216, startPoint y: 62, endPoint x: 226, endPoint y: 59, distance: 10.5
click at [226, 59] on div "[DATE]" at bounding box center [281, 61] width 128 height 6
drag, startPoint x: 233, startPoint y: 61, endPoint x: 210, endPoint y: 63, distance: 23.7
click at [210, 63] on div "涵妞小日記 [DATE] 隱藏 6 512" at bounding box center [279, 144] width 141 height 224
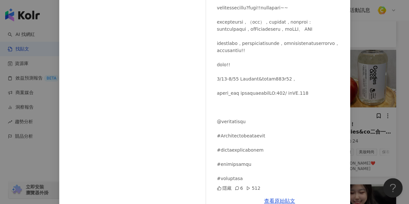
scroll to position [78, 0]
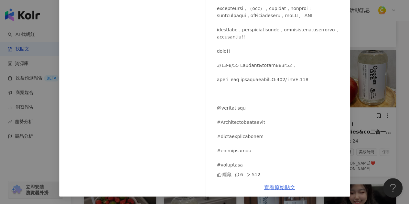
click at [282, 184] on link "查看原始貼文" at bounding box center [279, 187] width 31 height 6
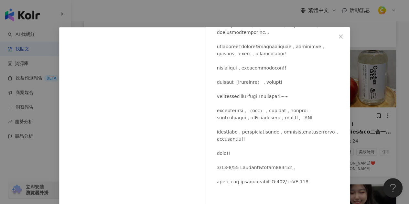
scroll to position [0, 0]
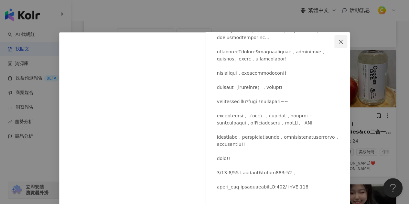
click at [338, 46] on button "Close" at bounding box center [340, 41] width 13 height 13
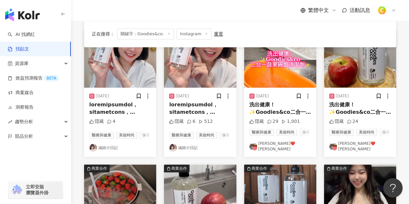
scroll to position [255, 0]
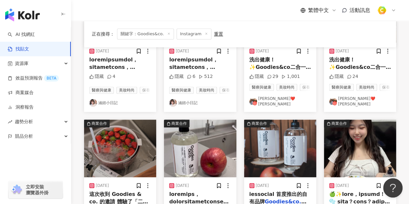
click at [279, 71] on span "洗出健康！ ✨Goodies&co二合一蔬果碗盤清潔劑✨ ㄧ瓶可以洗蔬果和碗盤的清潔劑！ 從切菜、煮飯到洗碗 安心洗出健康潔淨每一餐！ 洗起來有有蘋果蘇打味❤…" at bounding box center [280, 161] width 62 height 209
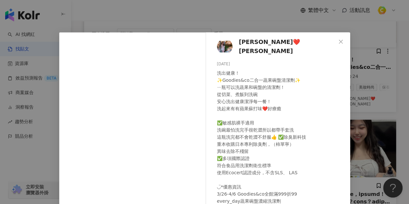
drag, startPoint x: 233, startPoint y: 61, endPoint x: 214, endPoint y: 64, distance: 19.3
click at [214, 64] on div "[PERSON_NAME]❤️[PERSON_NAME] [DATE] 洗出健康！ ✨Goodies&co二合一蔬果碗盤清潔劑✨ ㄧ瓶可以洗蔬果和碗盤的清潔劑…" at bounding box center [279, 144] width 141 height 224
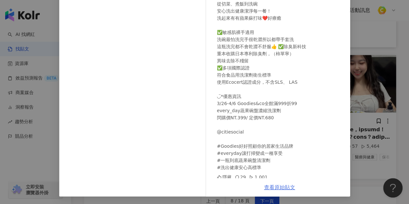
scroll to position [320, 0]
click at [274, 187] on link "查看原始貼文" at bounding box center [279, 187] width 31 height 6
click at [377, 51] on div "[PERSON_NAME]❤️[PERSON_NAME] [DATE] 洗出健康！ ✨Goodies&co二合一蔬果碗盤清潔劑✨ ㄧ瓶可以洗蔬果和碗盤的清潔劑…" at bounding box center [204, 102] width 409 height 204
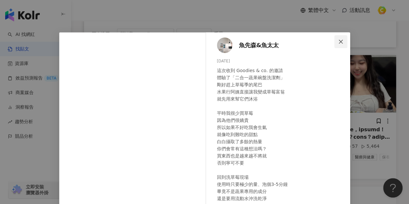
click at [339, 42] on icon "close" at bounding box center [341, 41] width 4 height 4
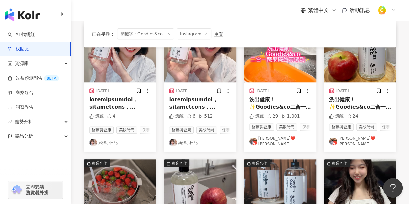
scroll to position [191, 0]
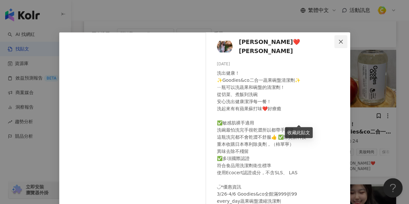
click at [340, 40] on icon "close" at bounding box center [340, 41] width 5 height 5
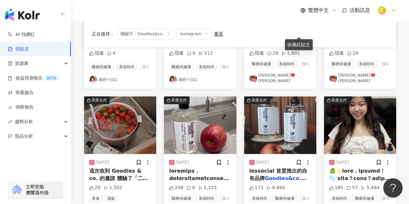
scroll to position [288, 0]
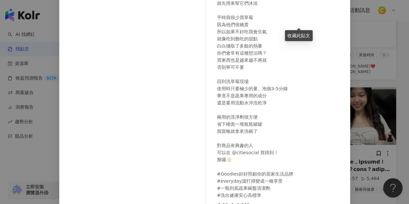
scroll to position [86, 0]
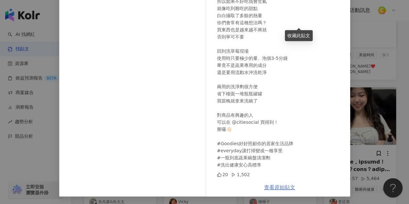
click at [288, 187] on link "查看原始貼文" at bounding box center [279, 187] width 31 height 6
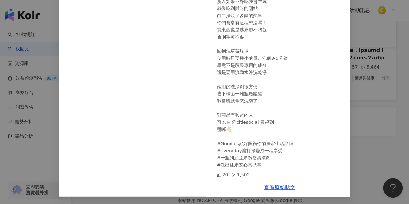
scroll to position [385, 0]
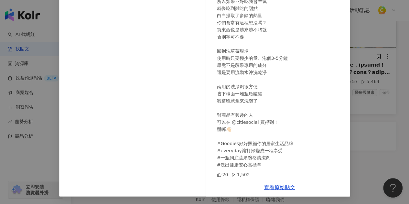
drag, startPoint x: 378, startPoint y: 128, endPoint x: 326, endPoint y: 132, distance: 52.5
click at [378, 128] on div "魚先森&魚太太 [DATE] 這次收到 Goodies & co. 的邀請 體驗了「二合一蔬果碗盤洗潔劑」 剛好趕上草莓季的尾巴 水果行阿姨直接讓我變成草莓富…" at bounding box center [204, 102] width 409 height 204
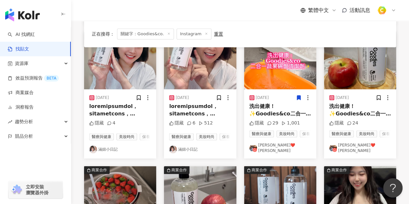
scroll to position [288, 0]
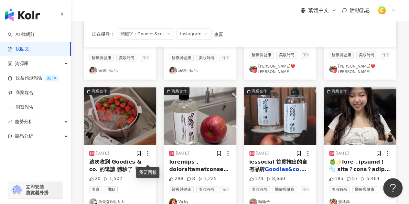
click at [136, 168] on div "我要回報" at bounding box center [147, 172] width 23 height 11
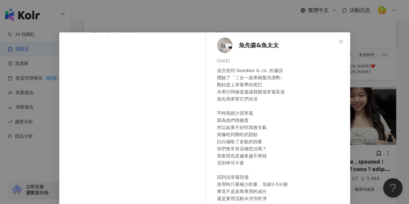
click at [338, 41] on icon "close" at bounding box center [340, 41] width 5 height 5
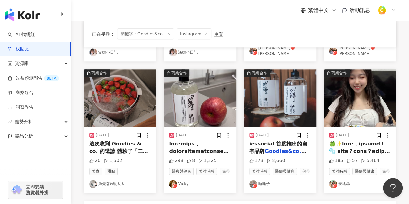
scroll to position [320, 0]
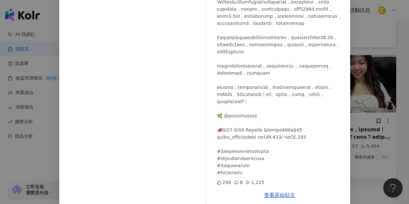
scroll to position [86, 0]
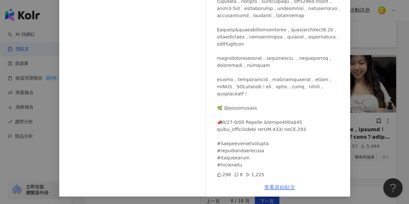
click at [287, 189] on link "查看原始貼文" at bounding box center [279, 187] width 31 height 6
click at [383, 54] on div "Vicky [DATE] 298 8 1,225 查看原始貼文" at bounding box center [204, 102] width 409 height 204
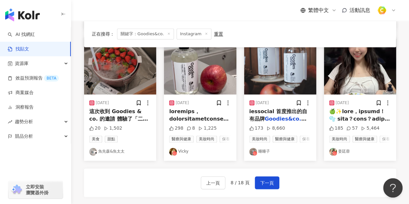
scroll to position [352, 0]
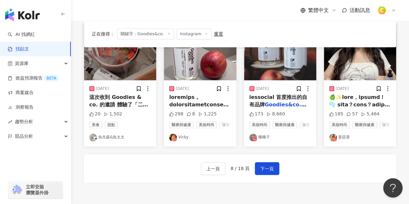
click at [273, 106] on span "iessocial 首度推出的自有品牌" at bounding box center [278, 100] width 58 height 13
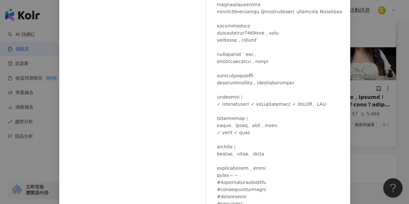
scroll to position [86, 0]
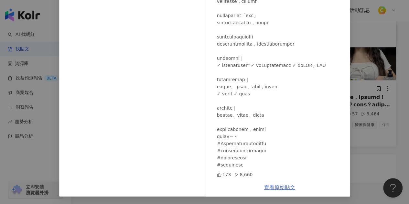
click at [281, 185] on link "查看原始貼文" at bounding box center [279, 187] width 31 height 6
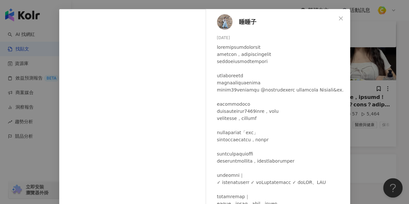
scroll to position [0, 0]
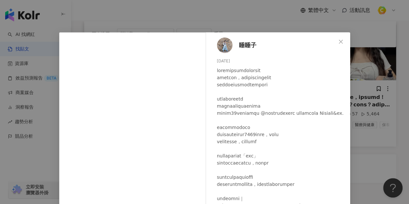
drag, startPoint x: 215, startPoint y: 60, endPoint x: 235, endPoint y: 59, distance: 19.4
click at [235, 59] on div "[DATE]" at bounding box center [281, 61] width 128 height 6
drag, startPoint x: 212, startPoint y: 62, endPoint x: 234, endPoint y: 60, distance: 22.7
click at [234, 60] on div "睡睡子 [DATE] 173 8,660" at bounding box center [279, 148] width 141 height 232
click at [340, 40] on icon "close" at bounding box center [340, 41] width 5 height 5
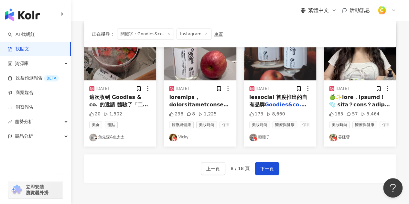
click at [343, 141] on link "姜廷蓉" at bounding box center [360, 138] width 62 height 8
click at [352, 108] on span at bounding box center [390, 202] width 122 height 216
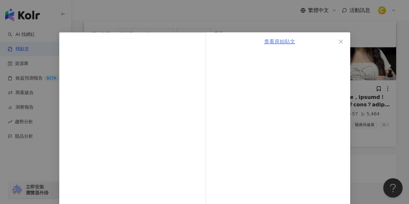
click at [274, 42] on link "查看原始貼文" at bounding box center [279, 41] width 31 height 6
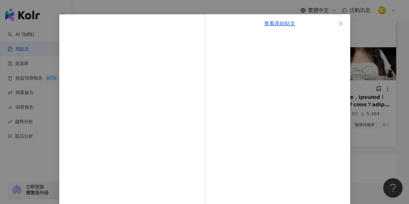
scroll to position [32, 0]
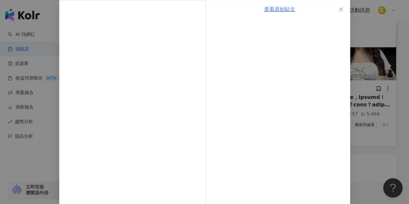
click at [274, 10] on link "查看原始貼文" at bounding box center [279, 9] width 31 height 6
click at [340, 7] on icon "close" at bounding box center [340, 9] width 5 height 5
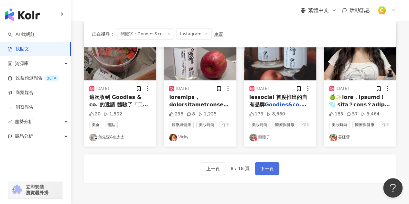
click at [268, 173] on span "下一頁" at bounding box center [267, 169] width 14 height 8
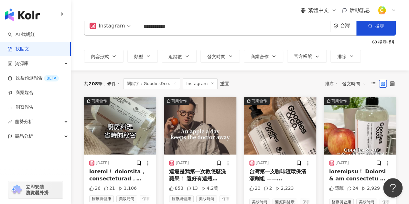
scroll to position [77, 0]
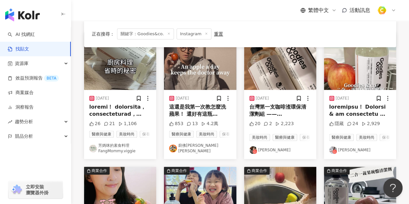
click at [201, 115] on span "這還是我第一次教怎麼洗蘋果！ 還好有這瓶" at bounding box center [197, 110] width 57 height 13
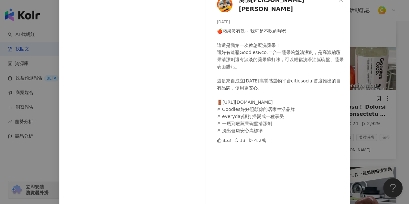
scroll to position [86, 0]
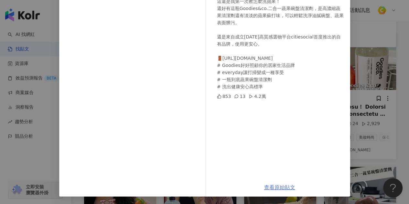
click at [283, 187] on link "查看原始貼文" at bounding box center [279, 187] width 31 height 6
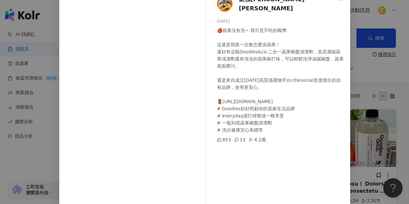
scroll to position [0, 0]
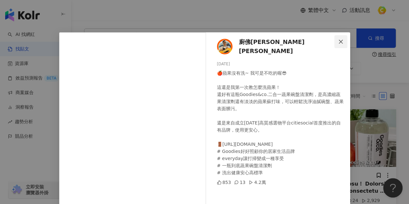
click at [342, 43] on span "Close" at bounding box center [340, 41] width 13 height 5
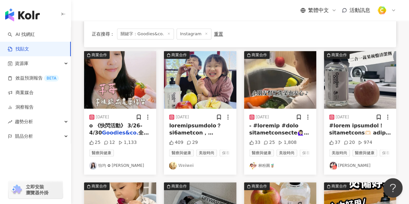
scroll to position [194, 0]
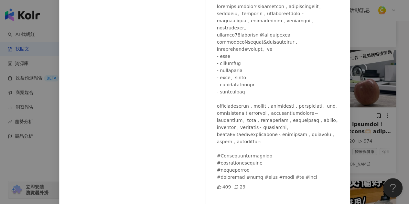
scroll to position [86, 0]
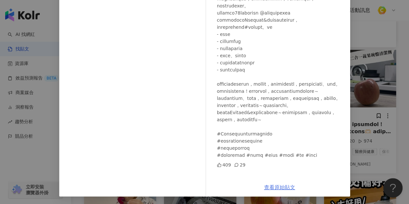
click at [284, 184] on link "查看原始貼文" at bounding box center [279, 187] width 31 height 6
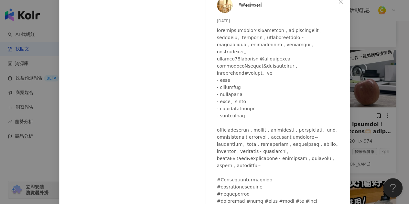
scroll to position [0, 0]
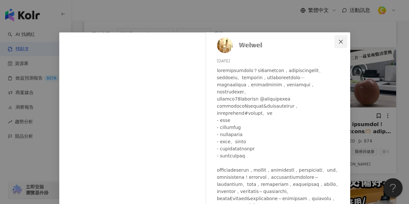
click at [340, 43] on icon "close" at bounding box center [341, 41] width 4 height 4
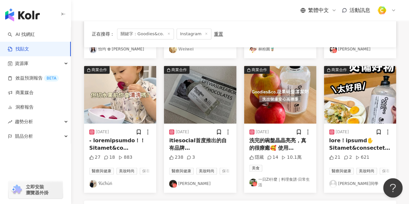
scroll to position [323, 0]
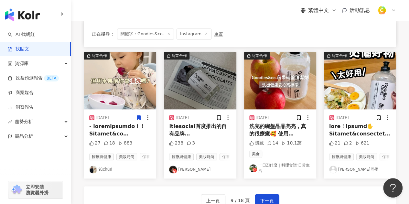
click at [185, 137] on span "itiesocial首度推出的自有品牌「" at bounding box center [197, 133] width 57 height 21
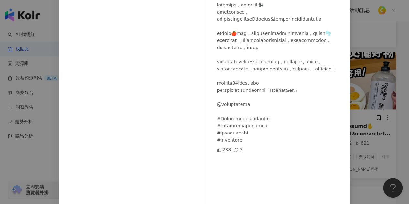
scroll to position [86, 0]
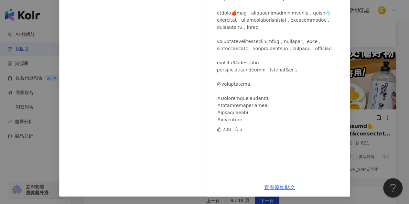
click at [285, 189] on link "查看原始貼文" at bounding box center [279, 187] width 31 height 6
click at [376, 48] on div "[PERSON_NAME] L [DATE] 238 3 查看原始貼文" at bounding box center [204, 102] width 409 height 204
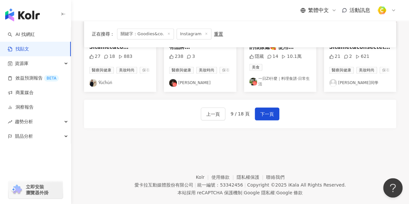
scroll to position [420, 0]
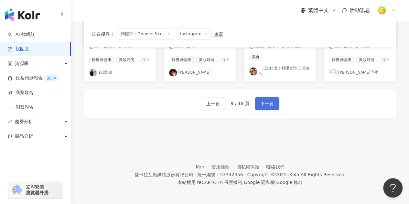
click at [267, 108] on span "下一頁" at bounding box center [267, 104] width 14 height 8
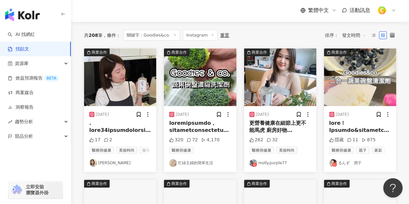
scroll to position [32, 0]
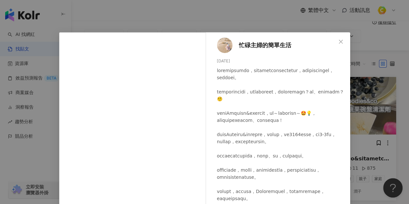
drag, startPoint x: 214, startPoint y: 62, endPoint x: 234, endPoint y: 60, distance: 19.9
click at [234, 60] on div "[DATE]" at bounding box center [281, 61] width 128 height 6
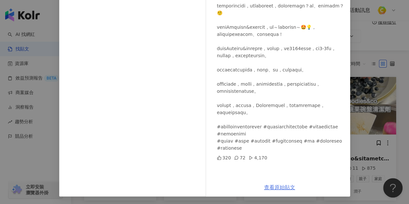
click at [285, 188] on link "查看原始貼文" at bounding box center [279, 187] width 31 height 6
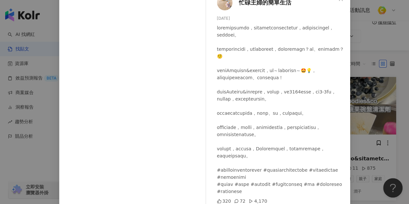
scroll to position [0, 0]
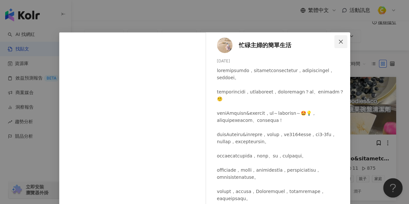
click at [338, 39] on icon "close" at bounding box center [340, 41] width 5 height 5
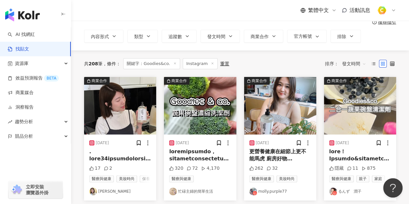
click at [257, 156] on span "更營養健康在細節上更不能馬虎 廚房好物" at bounding box center [277, 154] width 57 height 13
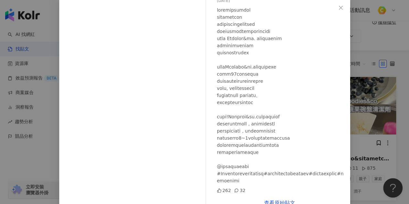
scroll to position [50, 0]
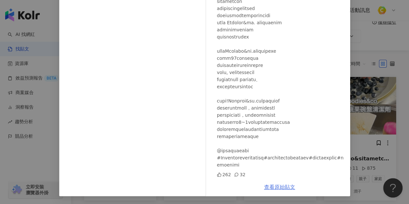
click at [290, 188] on link "查看原始貼文" at bounding box center [279, 187] width 31 height 6
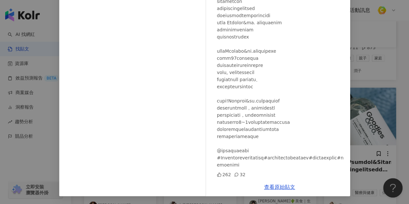
scroll to position [162, 0]
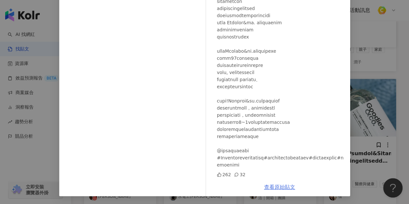
click at [279, 189] on link "查看原始貼文" at bounding box center [279, 187] width 31 height 6
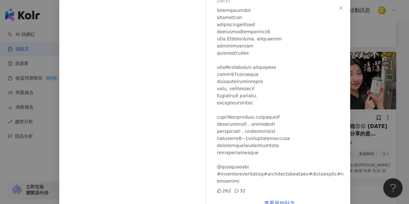
scroll to position [50, 0]
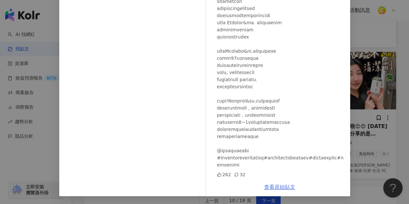
click at [289, 187] on link "查看原始貼文" at bounding box center [279, 187] width 31 height 6
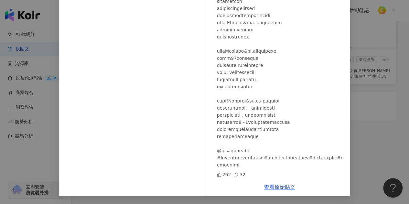
scroll to position [420, 0]
click at [399, 64] on div "molly.purple77 [DATE] 262 32 查看原始貼文" at bounding box center [204, 102] width 409 height 204
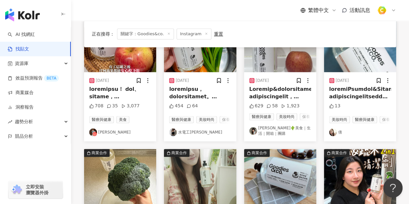
scroll to position [226, 0]
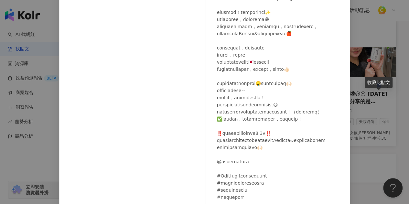
scroll to position [86, 0]
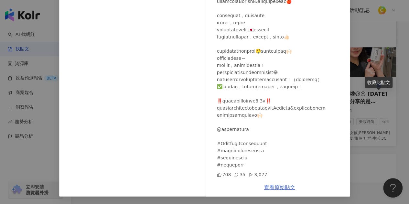
click at [285, 187] on link "查看原始貼文" at bounding box center [279, 187] width 31 height 6
click at [374, 169] on div "[PERSON_NAME] [DATE] 708 35 3,077 查看原始貼文" at bounding box center [204, 102] width 409 height 204
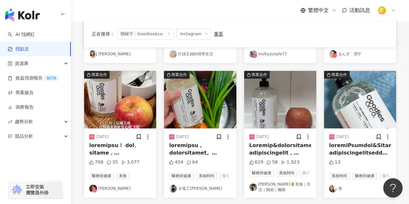
scroll to position [194, 0]
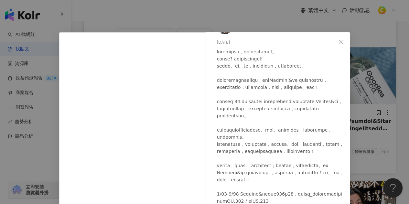
scroll to position [86, 0]
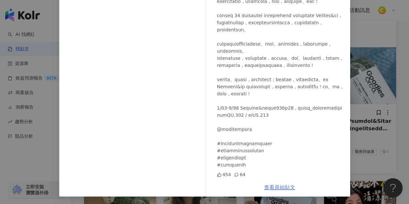
click at [286, 184] on link "查看原始貼文" at bounding box center [279, 187] width 31 height 6
click at [398, 58] on div "水電工[PERSON_NAME] [DATE] 454 64 查看原始貼文" at bounding box center [204, 102] width 409 height 204
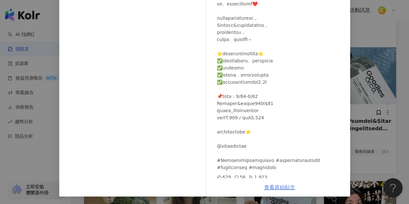
click at [268, 185] on link "查看原始貼文" at bounding box center [279, 187] width 31 height 6
click at [399, 65] on div "[PERSON_NAME]🌵美食｜生活｜開箱｜團購 [DATE] 629 58 1,923 查看原始貼文" at bounding box center [204, 102] width 409 height 204
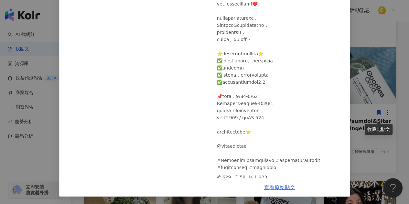
click at [275, 184] on link "查看原始貼文" at bounding box center [279, 187] width 31 height 6
click at [398, 99] on div "[PERSON_NAME]🌵美食｜生活｜開箱｜團購 [DATE] 629 58 1,923 查看原始貼文" at bounding box center [204, 102] width 409 height 204
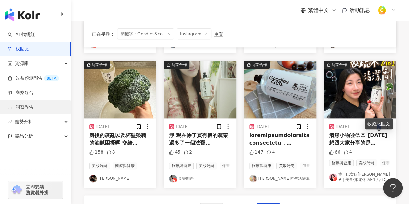
scroll to position [323, 0]
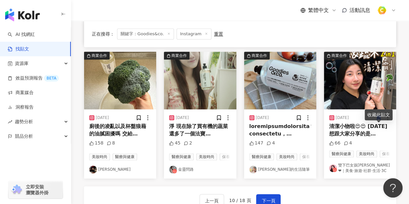
click at [126, 136] on span "廚後的凌亂以及杯盤狼藉的油膩困擾嗎 交給" at bounding box center [117, 129] width 57 height 13
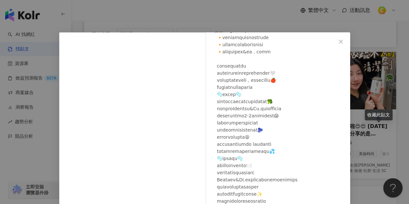
scroll to position [86, 0]
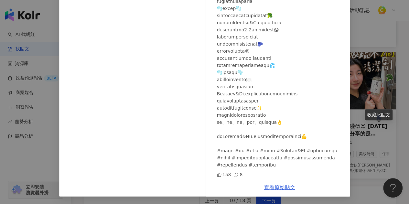
click at [287, 188] on link "查看原始貼文" at bounding box center [279, 187] width 31 height 6
click at [275, 188] on link "查看原始貼文" at bounding box center [279, 187] width 31 height 6
click at [402, 126] on div "[PERSON_NAME]小哀 [DATE] 158 8 查看原始貼文" at bounding box center [204, 102] width 409 height 204
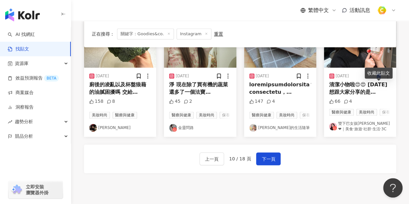
scroll to position [388, 0]
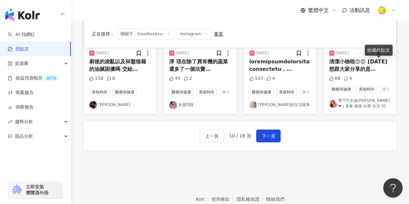
click at [287, 109] on link "[PERSON_NAME]的生活隨筆" at bounding box center [280, 105] width 62 height 8
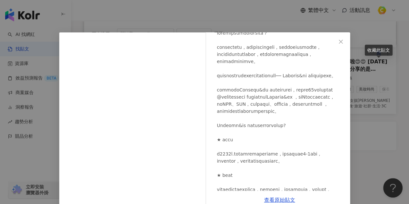
scroll to position [65, 0]
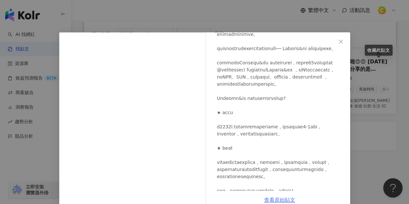
click at [285, 199] on link "查看原始貼文" at bounding box center [279, 200] width 31 height 6
click at [397, 138] on div "[PERSON_NAME]的生活隨筆 [DATE] 147 4 查看原始貼文" at bounding box center [204, 102] width 409 height 204
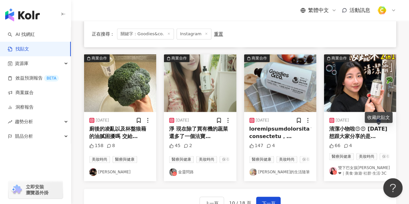
scroll to position [388, 0]
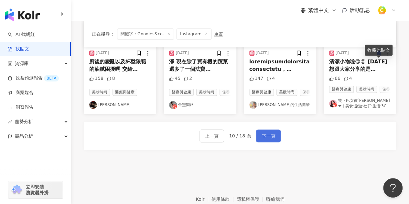
click at [263, 142] on button "下一頁" at bounding box center [268, 135] width 25 height 13
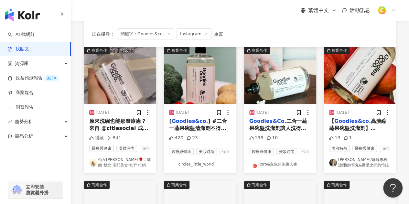
scroll to position [65, 0]
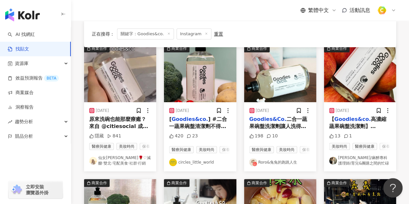
click at [205, 127] on span "] #二合一蔬果碗盤清潔劑 ​ 不得不說二合一真的好方便啊～ 來自成立[DATE]高質感選物平台citiesocial 首度推出的自有品牌Goodies&co…" at bounding box center [199, 151] width 61 height 71
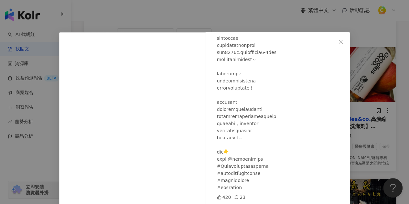
scroll to position [23, 0]
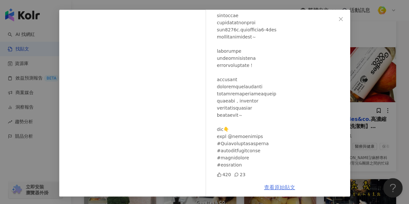
click at [270, 189] on link "查看原始貼文" at bounding box center [279, 187] width 31 height 6
click at [339, 20] on icon "close" at bounding box center [341, 19] width 4 height 4
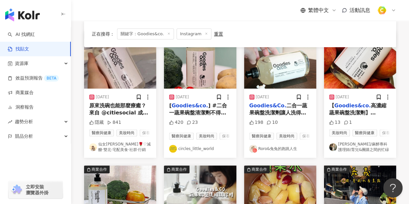
scroll to position [65, 0]
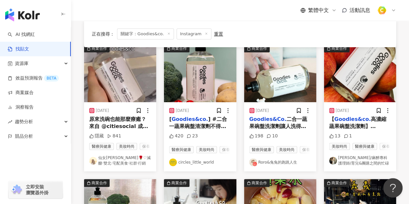
click at [292, 127] on span "二合一蔬果碗盤洗潔劑讓人洗得安心又療癒！ 每天的餐桌上，不論是健康滿點的生菜[PERSON_NAME]，還是熱騰騰的家常料理，食材的新鮮與安全，總是我們最在意…" at bounding box center [278, 177] width 59 height 122
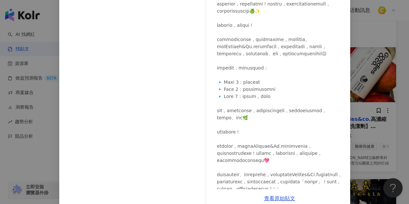
scroll to position [86, 0]
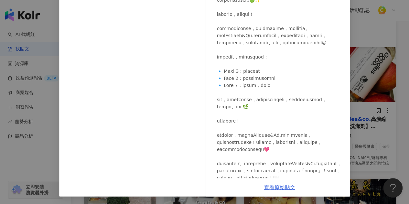
click at [282, 187] on link "查看原始貼文" at bounding box center [279, 187] width 31 height 6
click at [284, 189] on link "查看原始貼文" at bounding box center [279, 187] width 31 height 6
click at [403, 75] on div "Roro&兔兔的跑跳人生 [DATE] 198 10 查看原始貼文" at bounding box center [204, 102] width 409 height 204
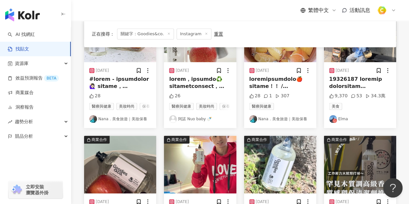
scroll to position [226, 0]
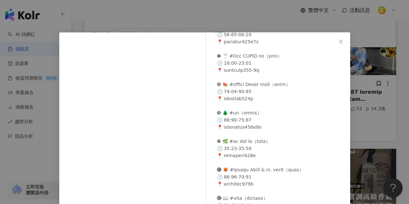
scroll to position [239, 0]
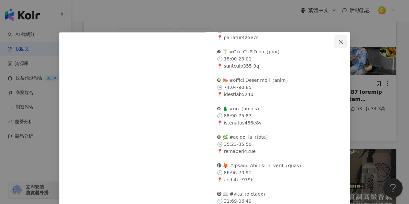
click at [338, 44] on icon "close" at bounding box center [340, 41] width 5 height 5
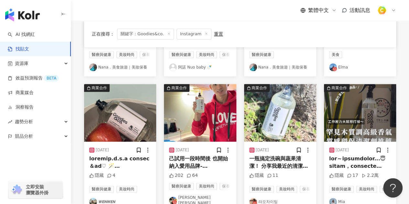
scroll to position [323, 0]
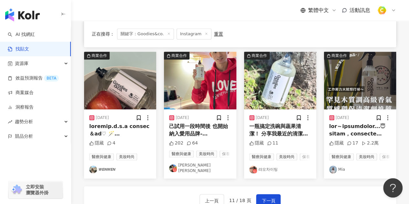
click at [197, 137] on span "己試用一段時間後 也開始納入愛用品牌-『" at bounding box center [198, 133] width 59 height 21
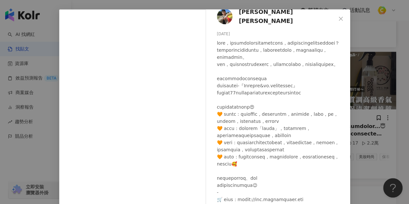
scroll to position [86, 0]
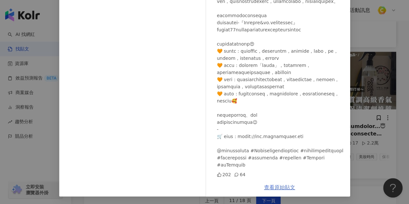
click at [288, 185] on link "查看原始貼文" at bounding box center [279, 187] width 31 height 6
click at [395, 58] on div "[PERSON_NAME] [PERSON_NAME] [DATE] 202 64 查看原始貼文" at bounding box center [204, 102] width 409 height 204
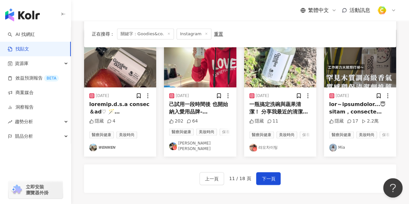
scroll to position [356, 0]
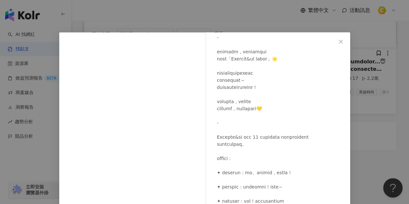
scroll to position [0, 0]
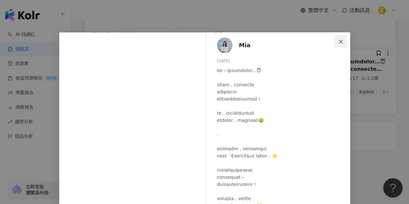
click at [339, 40] on icon "close" at bounding box center [341, 41] width 4 height 4
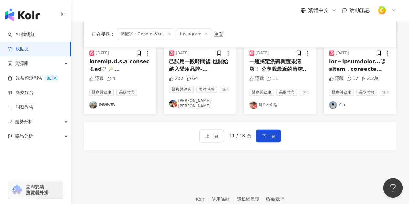
click at [352, 74] on span at bounding box center [366, 181] width 74 height 245
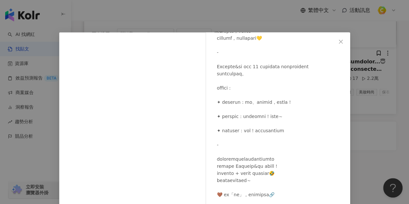
scroll to position [169, 0]
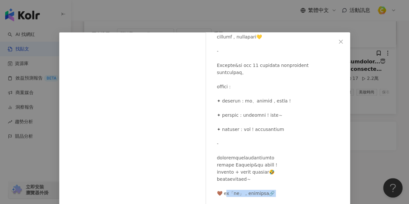
drag, startPoint x: 224, startPoint y: 192, endPoint x: 317, endPoint y: 199, distance: 92.5
click at [317, 199] on div at bounding box center [281, 72] width 128 height 349
click at [374, 138] on div "Mia [DATE] 隱藏 17 2.2萬 查看原始貼文" at bounding box center [204, 102] width 409 height 204
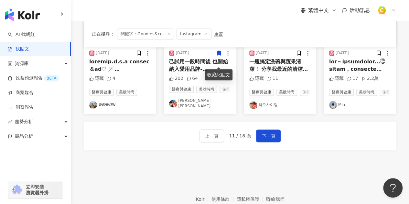
click at [352, 75] on span at bounding box center [366, 181] width 74 height 245
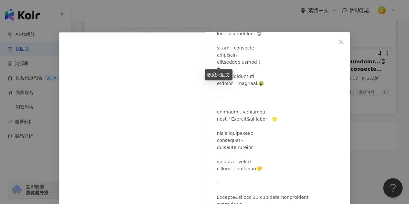
scroll to position [65, 0]
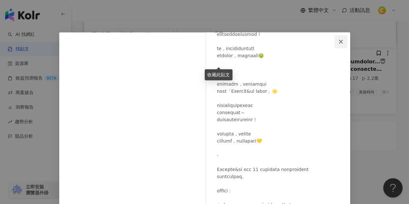
click at [339, 43] on icon "close" at bounding box center [341, 41] width 4 height 4
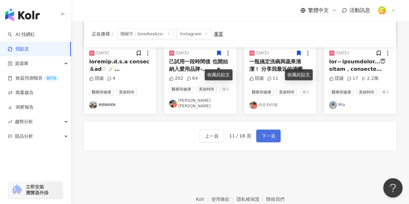
click at [272, 140] on span "下一頁" at bounding box center [269, 136] width 14 height 8
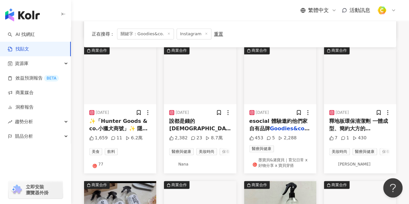
scroll to position [356, 0]
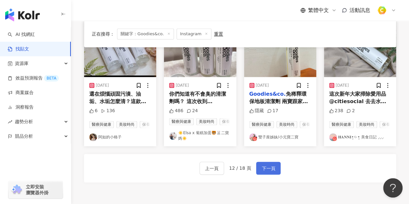
click at [276, 175] on button "下一頁" at bounding box center [268, 168] width 25 height 13
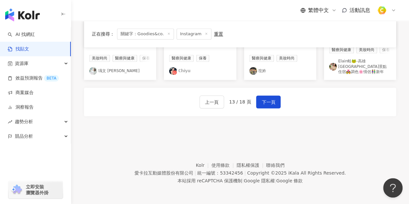
scroll to position [433, 0]
click at [273, 97] on button "下一頁" at bounding box center [268, 101] width 25 height 13
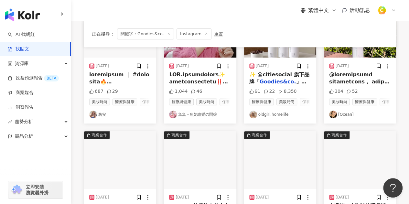
scroll to position [0, 0]
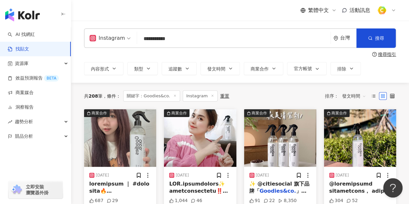
click at [211, 95] on icon at bounding box center [212, 95] width 3 height 3
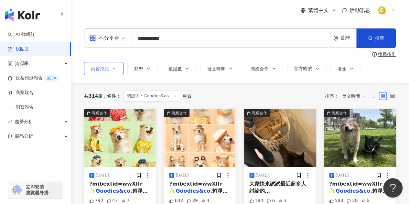
click at [110, 68] on button "內容形式" at bounding box center [103, 68] width 39 height 13
click at [118, 43] on div "不分平台" at bounding box center [105, 38] width 30 height 10
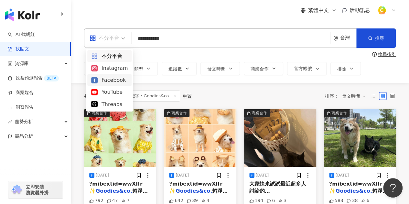
click at [124, 79] on div "Facebook" at bounding box center [109, 80] width 37 height 8
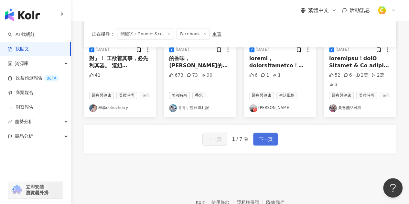
scroll to position [420, 0]
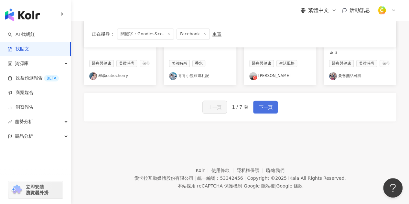
click at [262, 109] on span "下一頁" at bounding box center [266, 107] width 14 height 8
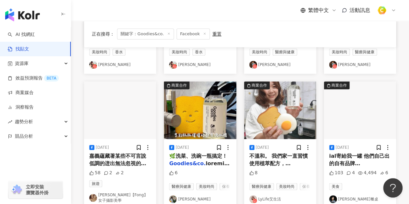
scroll to position [194, 0]
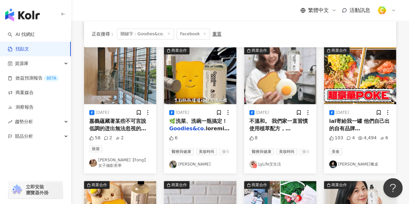
click at [199, 126] on mark "Goodies&co." at bounding box center [187, 128] width 37 height 6
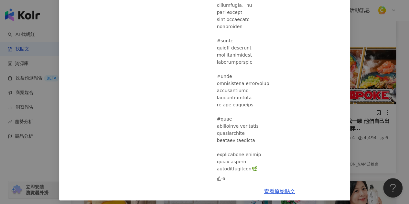
scroll to position [147, 0]
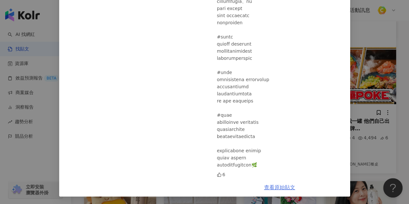
click at [279, 187] on link "查看原始貼文" at bounding box center [279, 187] width 31 height 6
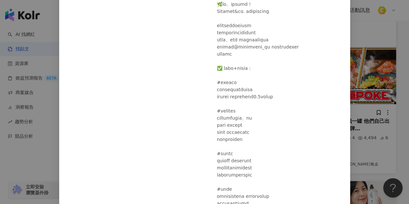
scroll to position [18, 0]
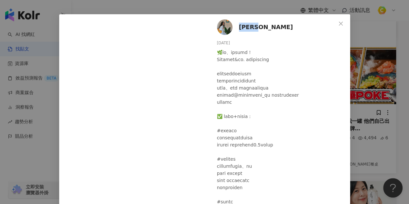
drag, startPoint x: 259, startPoint y: 29, endPoint x: 237, endPoint y: 33, distance: 22.9
click at [237, 33] on div "[PERSON_NAME] [DATE] 6" at bounding box center [279, 160] width 141 height 293
click at [337, 20] on button "Close" at bounding box center [340, 23] width 13 height 13
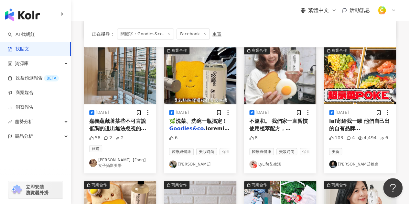
click at [196, 125] on mark "Goodies&co." at bounding box center [187, 128] width 37 height 6
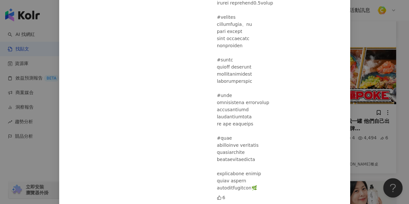
scroll to position [147, 0]
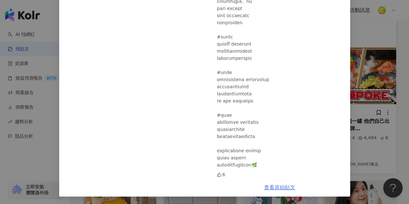
click at [275, 186] on link "查看原始貼文" at bounding box center [279, 187] width 31 height 6
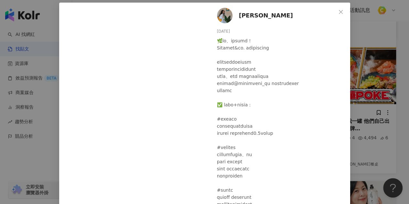
scroll to position [0, 0]
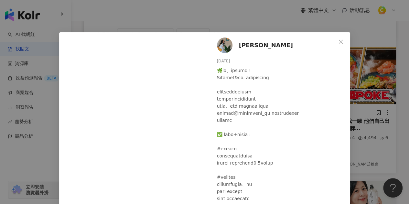
drag, startPoint x: 230, startPoint y: 60, endPoint x: 213, endPoint y: 62, distance: 16.5
click at [213, 62] on div "[PERSON_NAME] [DATE] 6" at bounding box center [279, 178] width 141 height 293
click at [339, 42] on icon "close" at bounding box center [341, 41] width 4 height 4
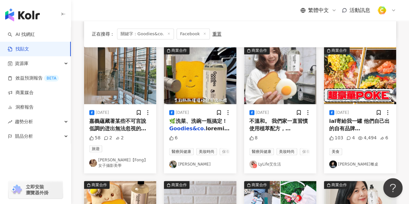
click at [274, 126] on span "不溫和。 我們家一直習慣使用植萃配方，" at bounding box center [278, 124] width 59 height 13
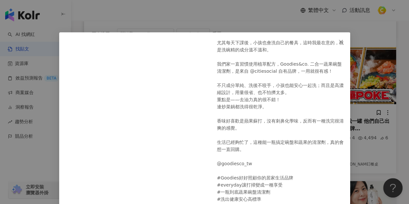
scroll to position [34, 0]
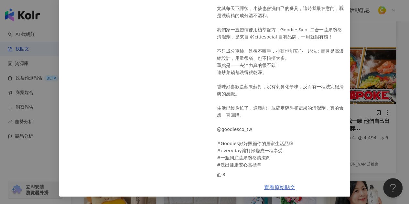
click at [270, 189] on link "查看原始貼文" at bounding box center [279, 187] width 31 height 6
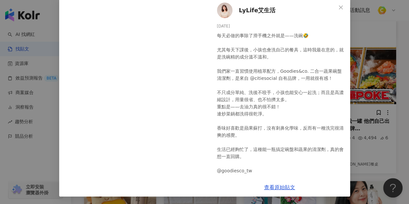
scroll to position [0, 0]
drag, startPoint x: 234, startPoint y: 25, endPoint x: 214, endPoint y: 25, distance: 20.7
click at [214, 25] on div "LyLife艾生活 [DATE] 每天必做的事除了滑手機之外就是——洗碗🤣 尤其每天下課後，小孩也會洗自己的餐具，這時我最在意的，就是洗碗精的成分溫不溫和。 …" at bounding box center [279, 88] width 141 height 180
click at [340, 5] on icon "close" at bounding box center [340, 7] width 5 height 5
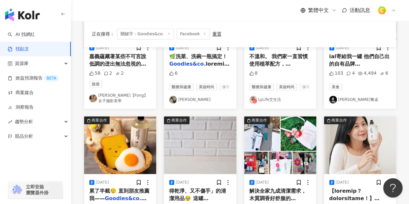
scroll to position [194, 0]
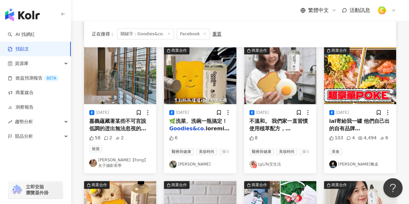
click at [361, 133] on mark "Goodies&co." at bounding box center [347, 136] width 37 height 6
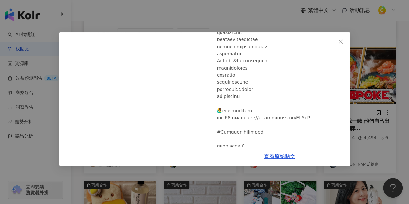
scroll to position [356, 0]
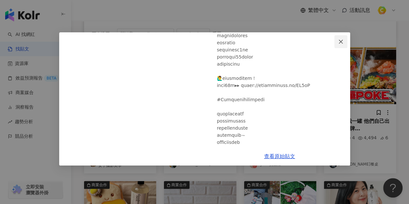
click at [340, 41] on icon "close" at bounding box center [341, 41] width 4 height 4
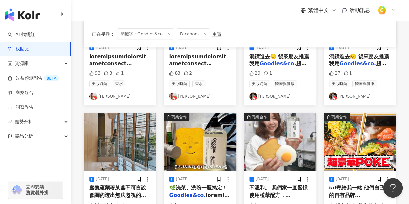
scroll to position [162, 0]
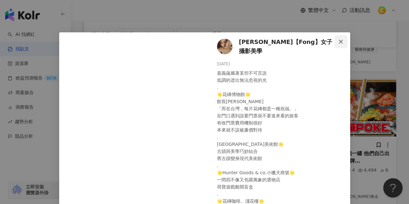
scroll to position [0, 0]
click at [339, 39] on icon "close" at bounding box center [340, 41] width 5 height 5
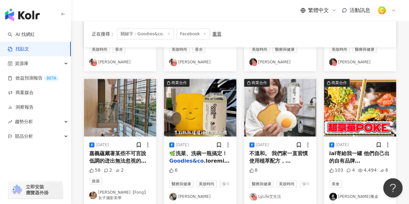
click at [210, 155] on span "🌿洗菜、洗碗一瓶搞定！" at bounding box center [198, 153] width 58 height 6
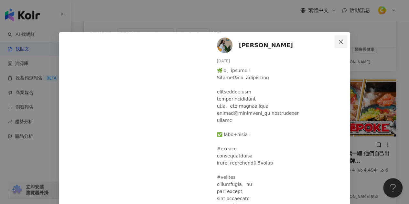
click at [338, 44] on icon "close" at bounding box center [340, 41] width 5 height 5
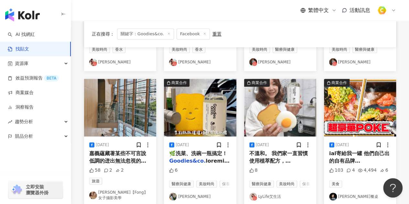
click at [276, 109] on img "button" at bounding box center [280, 108] width 72 height 58
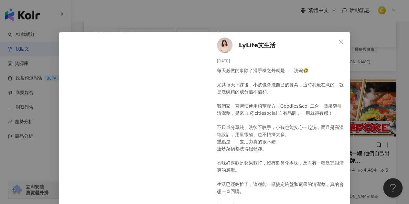
click at [341, 39] on span "Close" at bounding box center [340, 41] width 13 height 5
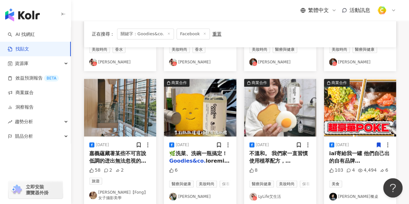
click at [357, 165] on mark "Goodies&co." at bounding box center [347, 168] width 37 height 6
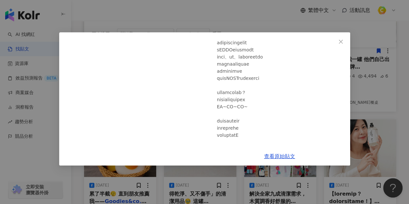
scroll to position [323, 0]
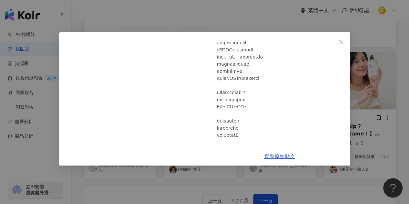
click at [287, 156] on link "查看原始貼文" at bounding box center [279, 156] width 31 height 6
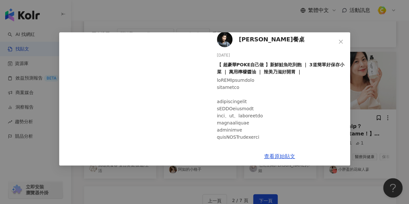
scroll to position [0, 0]
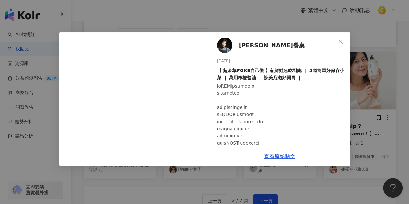
drag, startPoint x: 234, startPoint y: 63, endPoint x: 217, endPoint y: 64, distance: 17.2
click at [217, 64] on div "[DATE]" at bounding box center [281, 61] width 128 height 6
click at [339, 40] on icon "close" at bounding box center [340, 41] width 5 height 5
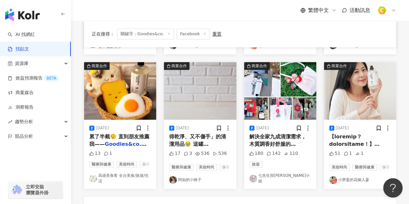
scroll to position [323, 0]
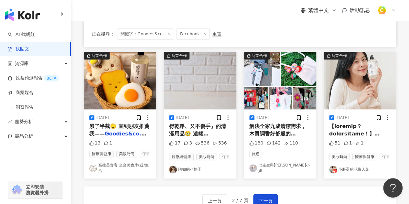
click at [135, 133] on mark "Goodies&co." at bounding box center [126, 134] width 42 height 6
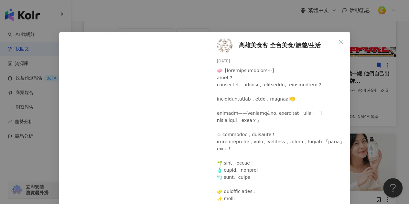
scroll to position [162, 0]
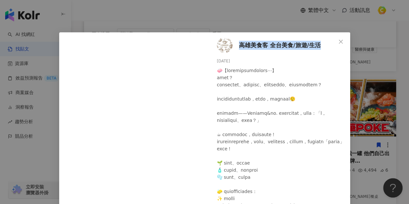
drag, startPoint x: 236, startPoint y: 46, endPoint x: 318, endPoint y: 43, distance: 82.5
click at [318, 43] on div "高雄美食客 全台美食/旅遊/生活 [DATE] 13 1" at bounding box center [279, 124] width 141 height 184
click at [339, 43] on icon "close" at bounding box center [340, 41] width 5 height 5
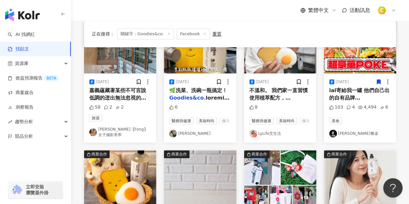
scroll to position [226, 0]
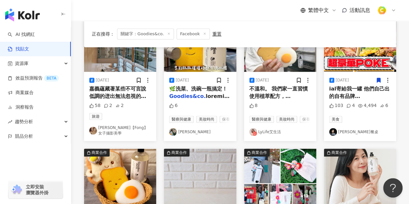
click at [206, 93] on span at bounding box center [204, 201] width 71 height 216
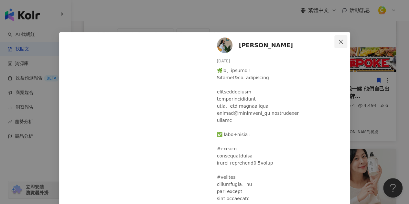
click at [336, 37] on button "Close" at bounding box center [340, 41] width 13 height 13
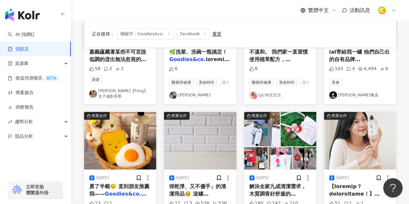
scroll to position [291, 0]
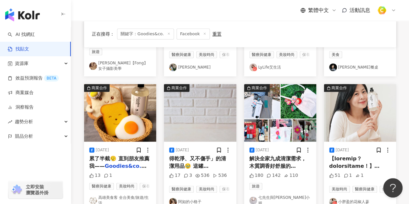
click at [139, 167] on span "咖啡渣環保清潔系" at bounding box center [117, 169] width 57 height 13
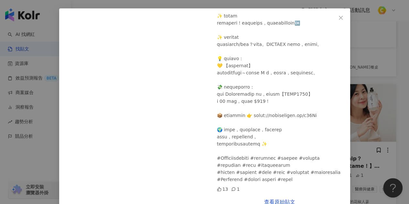
scroll to position [39, 0]
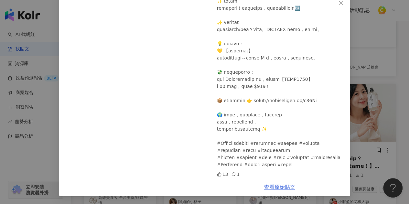
click at [285, 187] on link "查看原始貼文" at bounding box center [279, 187] width 31 height 6
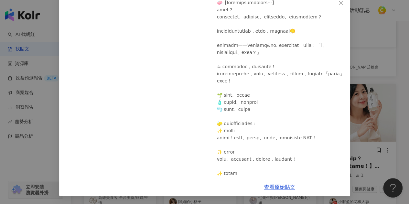
scroll to position [0, 0]
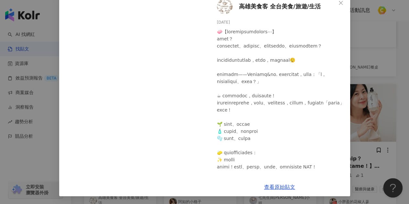
drag, startPoint x: 234, startPoint y: 22, endPoint x: 213, endPoint y: 22, distance: 20.7
click at [213, 22] on div "高雄美食客 全台美食/旅遊/生活 [DATE] 13 1" at bounding box center [279, 86] width 141 height 184
click at [338, 5] on icon "close" at bounding box center [340, 2] width 5 height 5
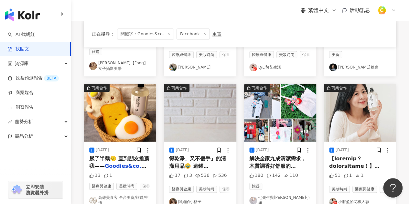
scroll to position [323, 0]
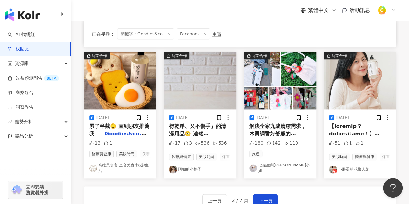
click at [205, 129] on span "得乾淨、又不傷手」的清潔用品🥹 這罐" at bounding box center [197, 129] width 57 height 13
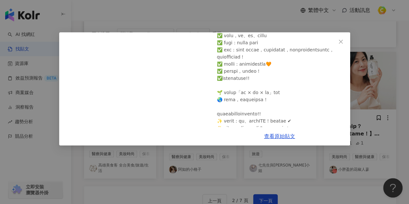
scroll to position [97, 0]
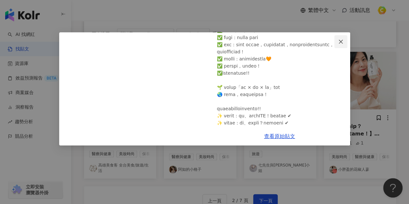
click at [344, 41] on span "Close" at bounding box center [340, 41] width 13 height 5
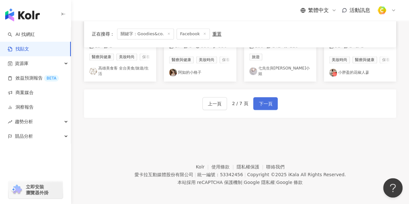
click at [264, 108] on span "下一頁" at bounding box center [266, 104] width 14 height 8
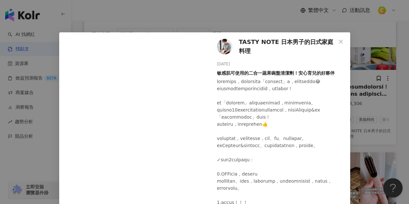
click at [232, 63] on div "[DATE]" at bounding box center [281, 64] width 128 height 6
click at [340, 39] on icon "close" at bounding box center [340, 41] width 5 height 5
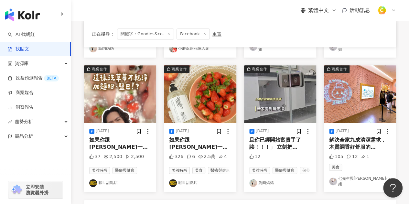
scroll to position [356, 0]
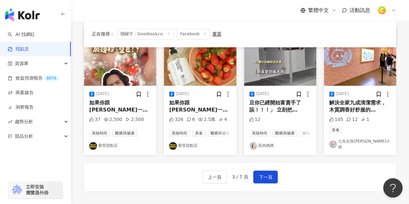
click at [189, 110] on span "如果你跟[PERSON_NAME]一樣急性子 推薦用這款" at bounding box center [198, 110] width 59 height 21
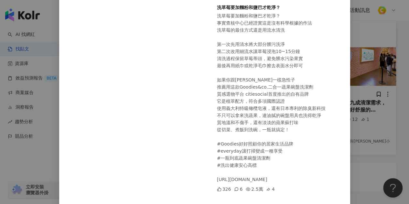
scroll to position [0, 0]
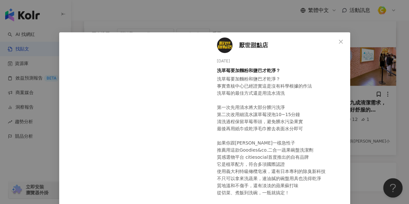
drag, startPoint x: 235, startPoint y: 63, endPoint x: 213, endPoint y: 62, distance: 22.0
click at [213, 62] on div "厭世甜點店 [DATE] 洗草莓要加麵粉和鹽巴才乾淨？ 326 6 2.5萬 4" at bounding box center [279, 178] width 141 height 293
drag, startPoint x: 270, startPoint y: 44, endPoint x: 238, endPoint y: 46, distance: 31.8
click at [238, 46] on div "厭世甜點店 [DATE] 洗草莓要加麵粉和鹽巴才乾淨？ 326 6 2.5萬 4" at bounding box center [279, 178] width 141 height 293
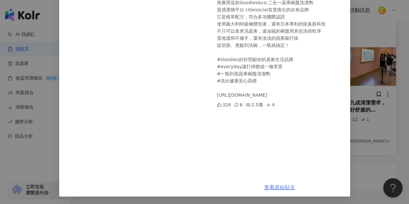
click at [283, 189] on link "查看原始貼文" at bounding box center [279, 187] width 31 height 6
click at [378, 157] on div "厭世甜點店 [DATE] 洗草莓要加麵粉和鹽巴才乾淨？ 326 6 2.5萬 4 查看原始貼文" at bounding box center [204, 102] width 409 height 204
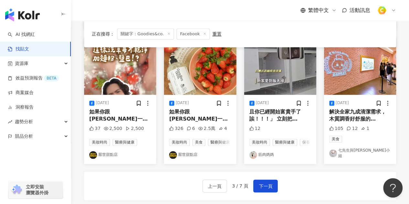
scroll to position [388, 0]
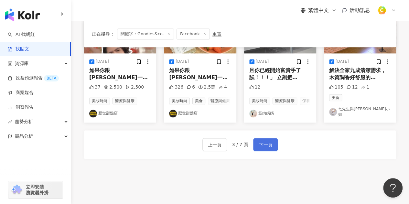
click at [269, 148] on span "下一頁" at bounding box center [266, 145] width 14 height 8
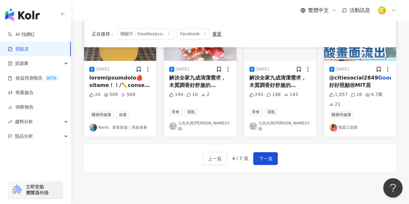
scroll to position [393, 0]
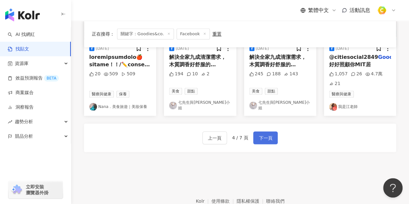
click at [263, 142] on span "下一頁" at bounding box center [266, 138] width 14 height 8
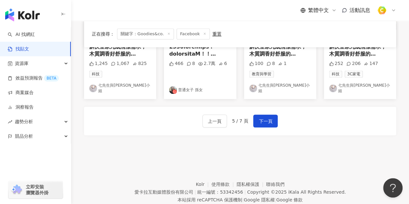
scroll to position [415, 0]
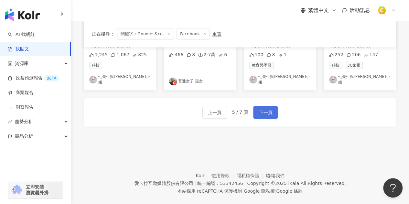
click at [267, 109] on span "下一頁" at bounding box center [266, 113] width 14 height 8
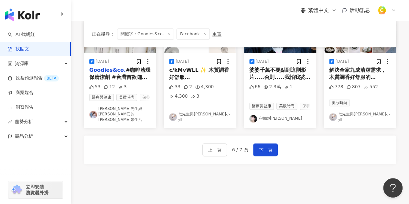
scroll to position [420, 0]
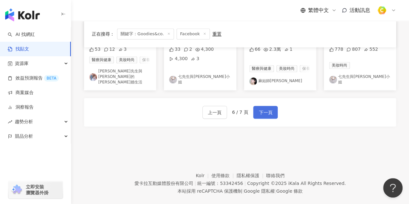
click at [270, 116] on span "下一頁" at bounding box center [266, 113] width 14 height 8
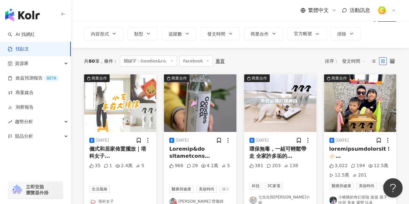
scroll to position [0, 0]
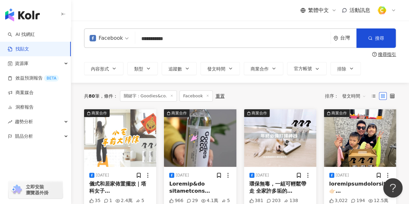
click at [120, 38] on div "Facebook" at bounding box center [106, 38] width 33 height 10
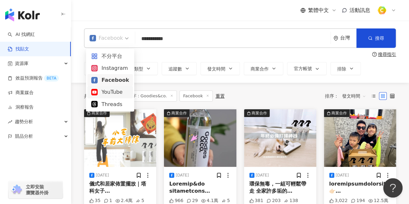
click at [123, 89] on div "YouTube" at bounding box center [110, 92] width 38 height 8
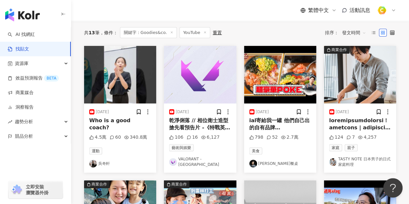
scroll to position [65, 0]
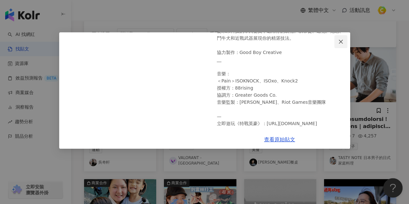
click at [341, 42] on icon "close" at bounding box center [341, 41] width 4 height 4
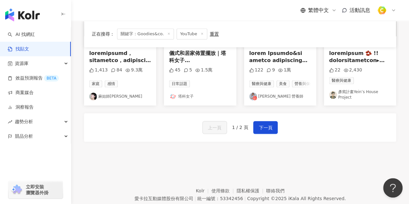
scroll to position [420, 0]
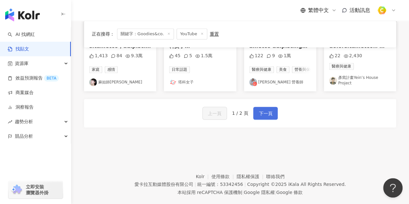
click at [259, 110] on span "下一頁" at bounding box center [266, 114] width 14 height 8
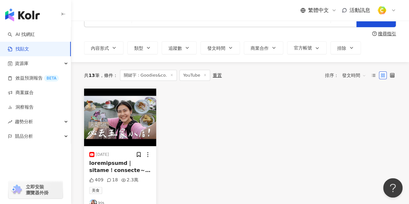
scroll to position [0, 0]
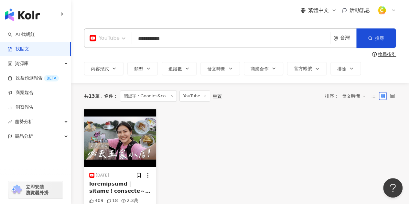
click at [119, 40] on div "YouTube" at bounding box center [105, 38] width 30 height 10
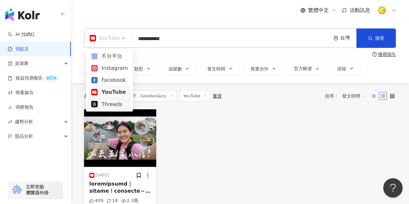
click at [120, 104] on div "Threads" at bounding box center [109, 104] width 37 height 8
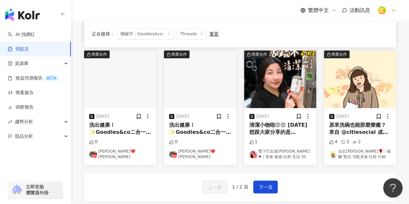
scroll to position [323, 0]
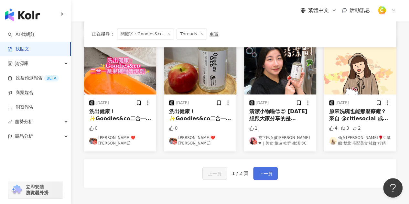
click at [266, 172] on span "下一頁" at bounding box center [266, 174] width 14 height 8
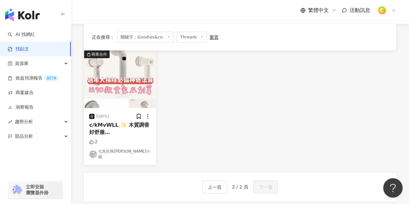
scroll to position [129, 0]
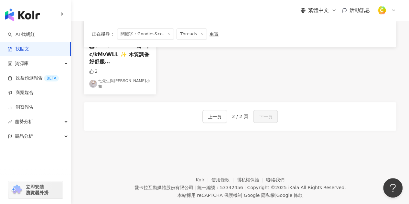
click at [267, 25] on div "正在搜尋 ： 關鍵字：Goodies&co. Threads 重置 排序： 發文時間" at bounding box center [240, 34] width 312 height 27
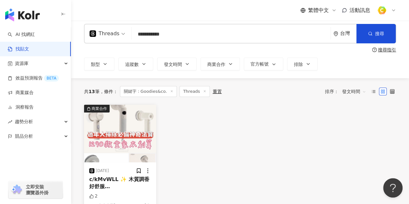
scroll to position [0, 0]
